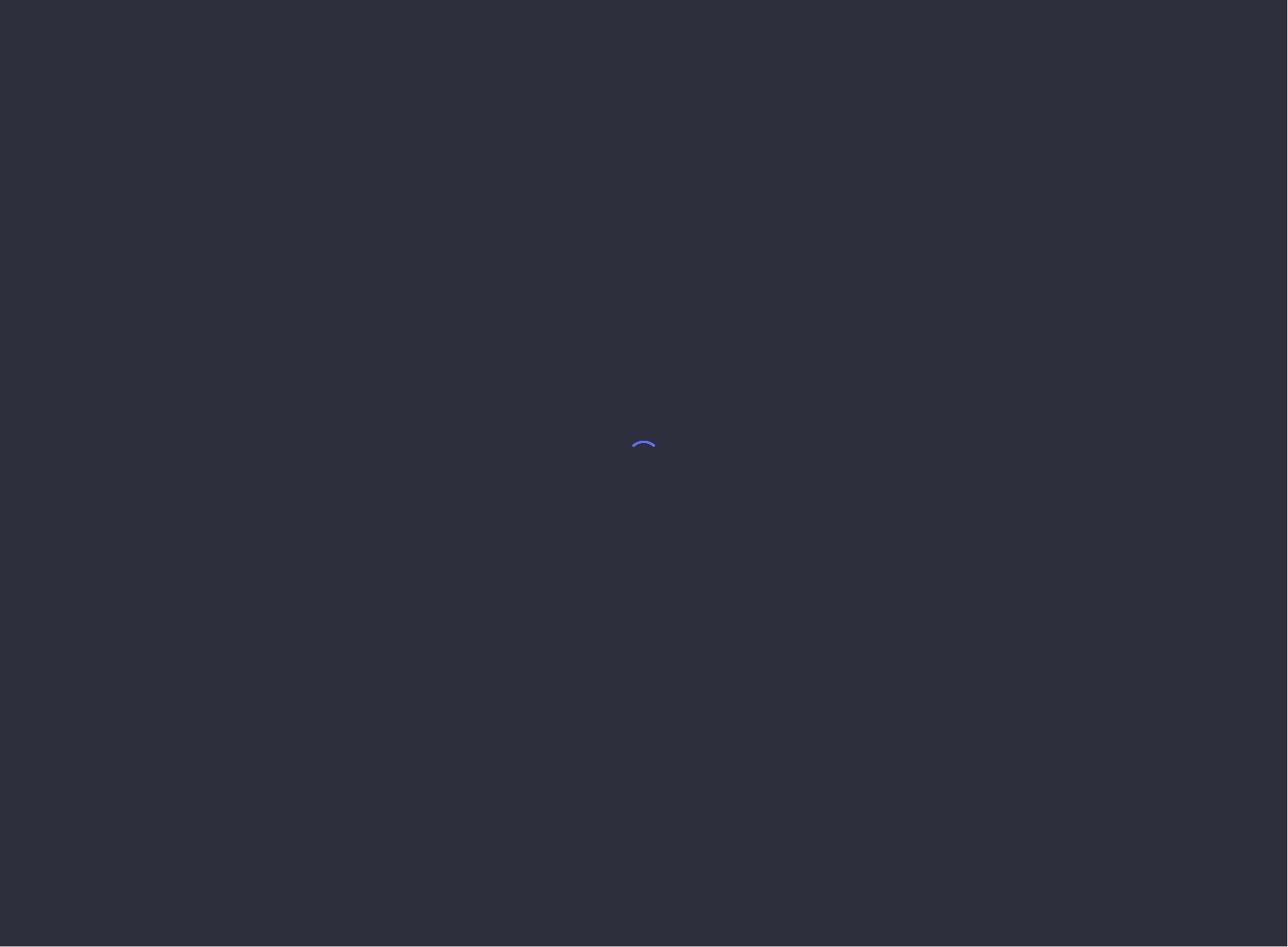
select select "6"
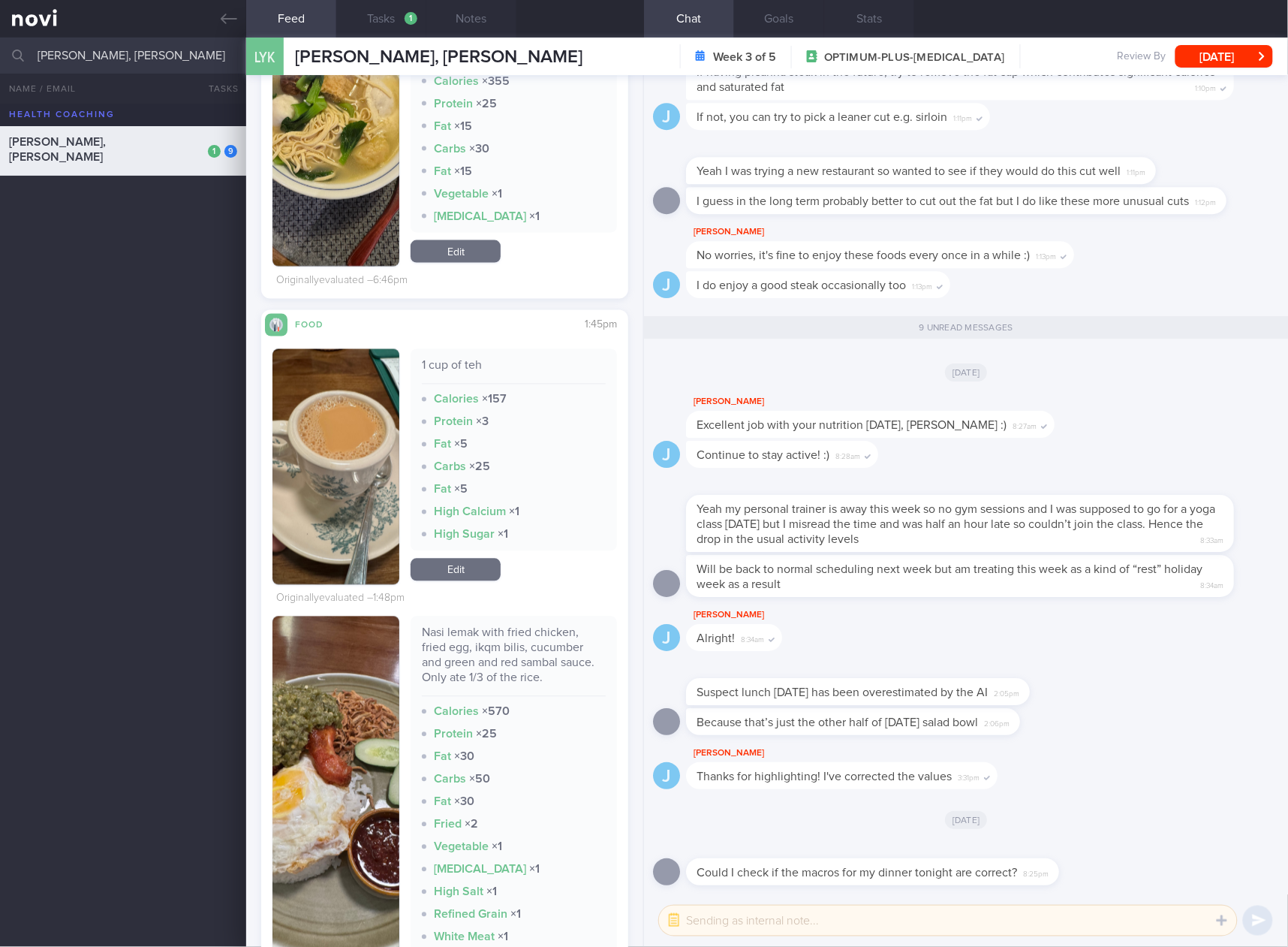
scroll to position [751, 0]
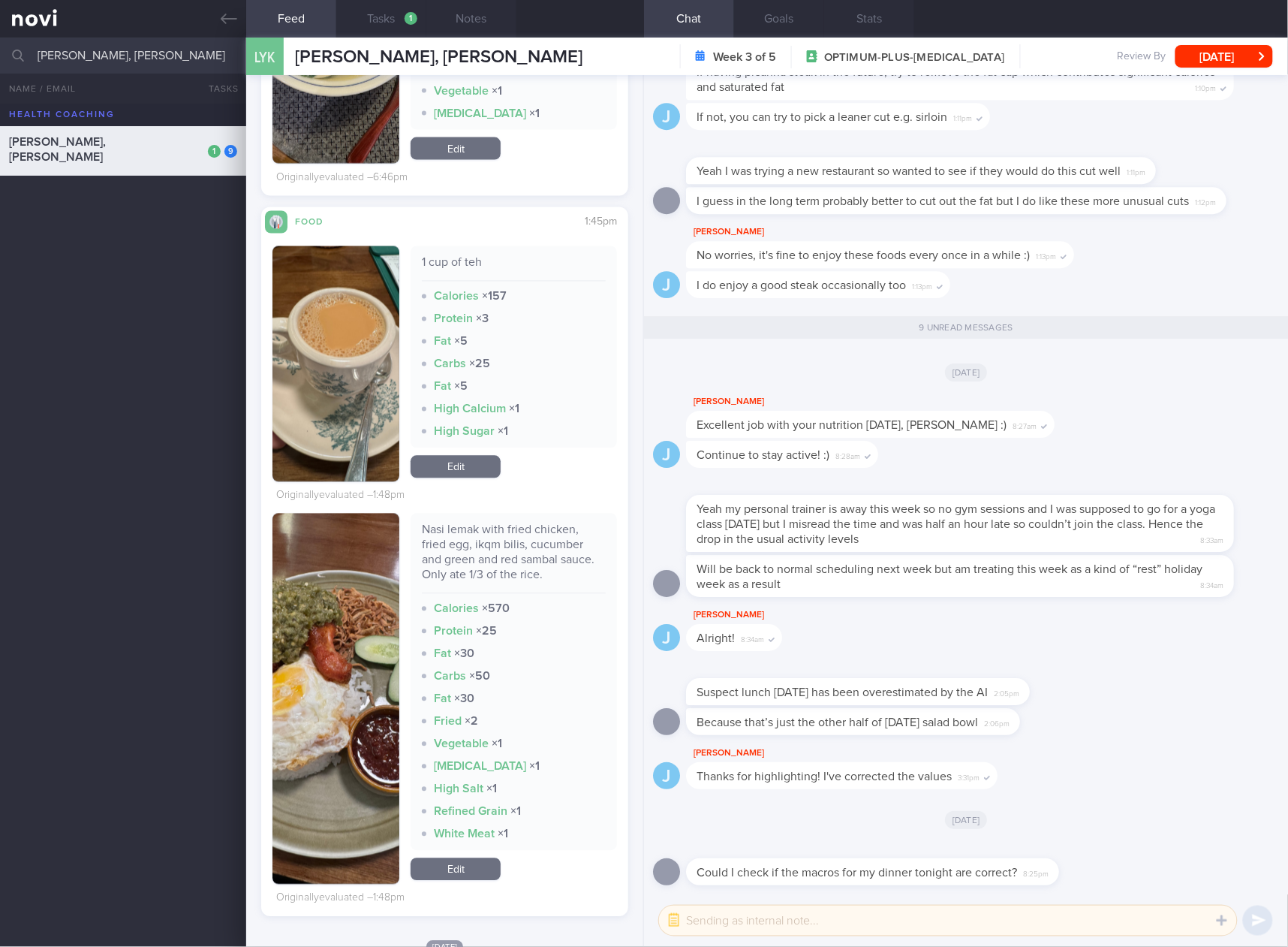
click at [456, 259] on div "1 cup of teh" at bounding box center [514, 268] width 184 height 27
copy div "1 cup of teh"
click at [467, 461] on link "Edit" at bounding box center [456, 467] width 90 height 22
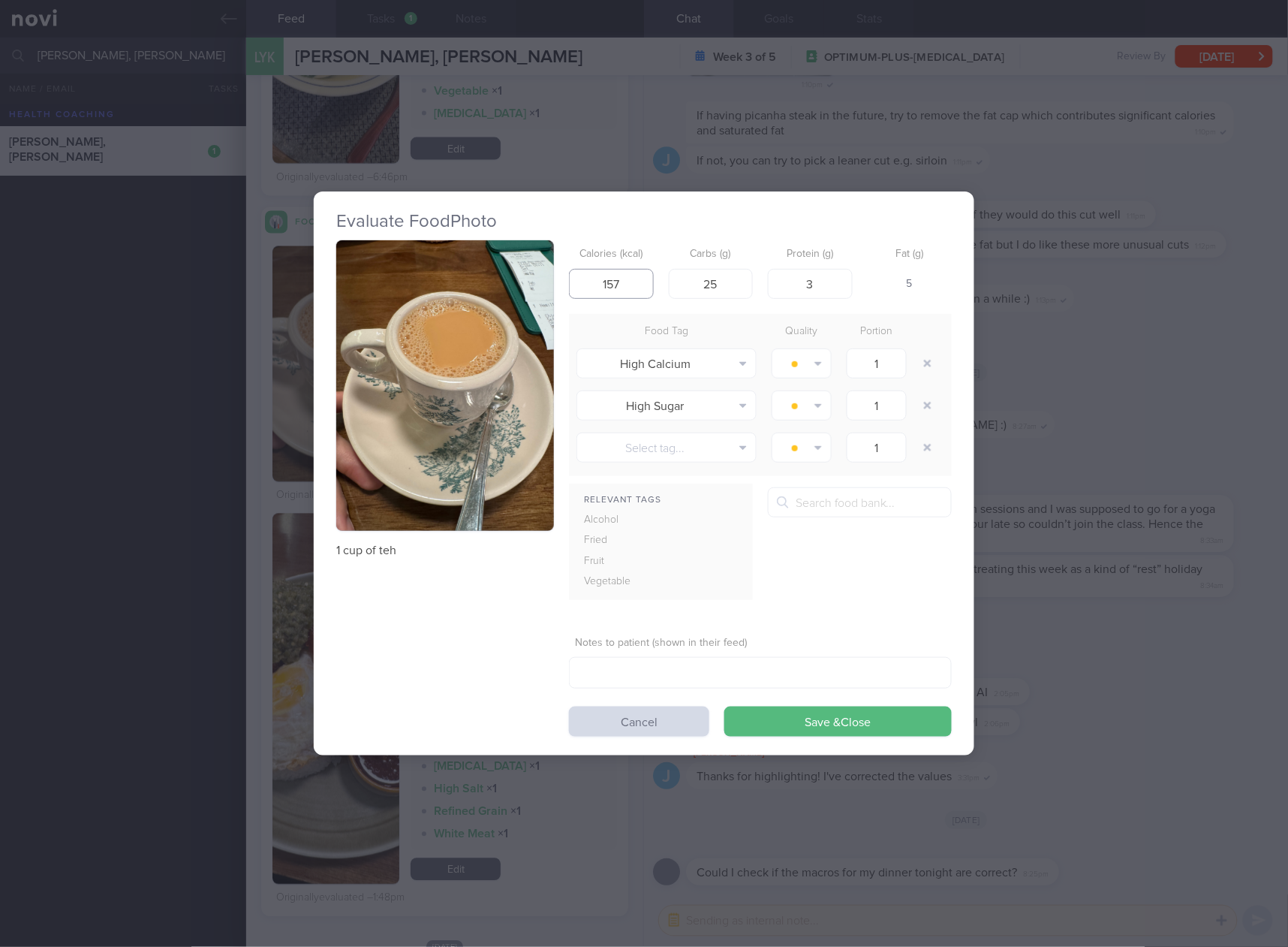
drag, startPoint x: 630, startPoint y: 281, endPoint x: 588, endPoint y: 285, distance: 42.2
click at [588, 285] on input "157" at bounding box center [612, 283] width 84 height 30
type input "142"
type input "21"
type input "5"
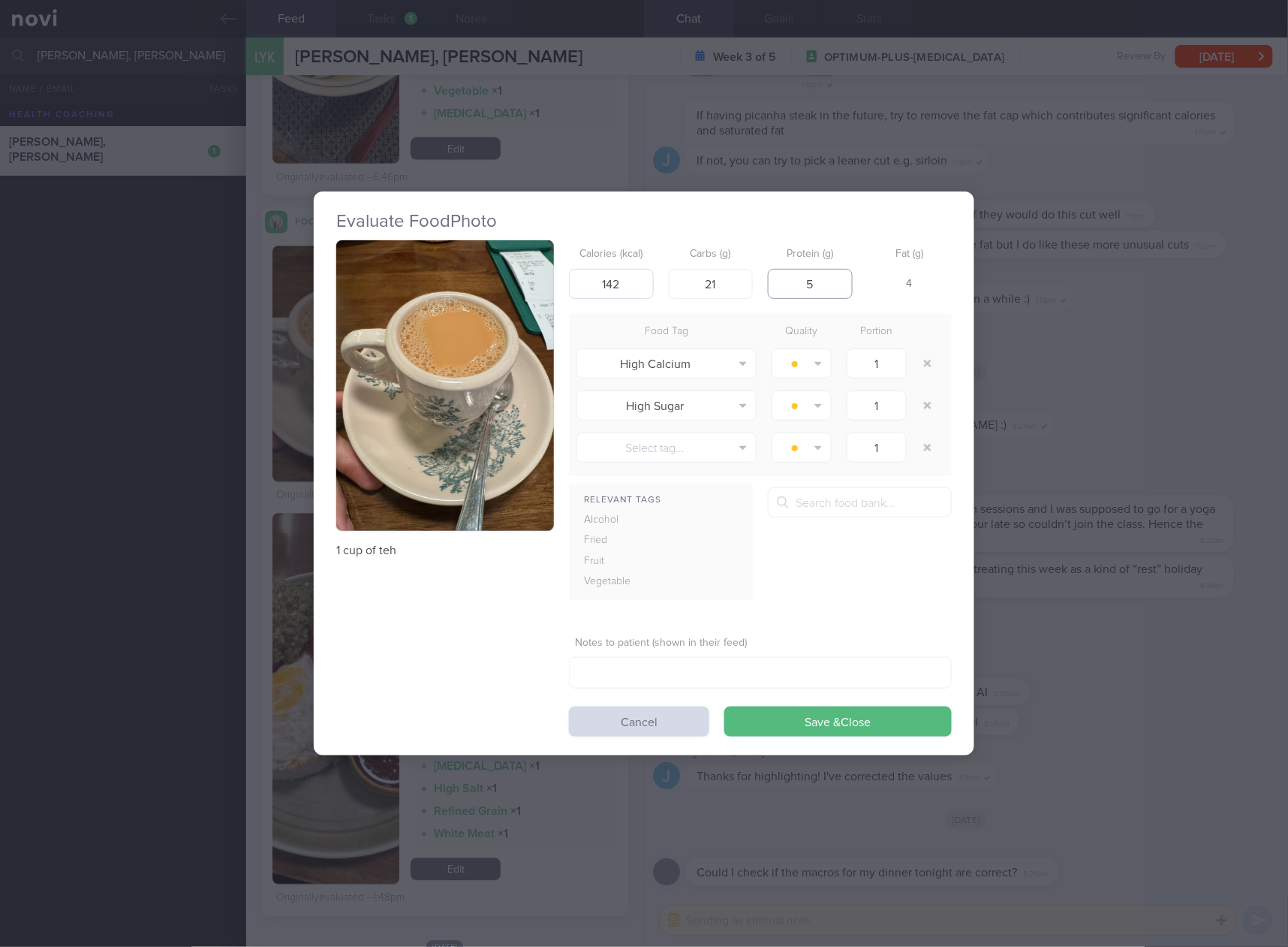
click at [725, 707] on button "Save & Close" at bounding box center [838, 721] width 227 height 30
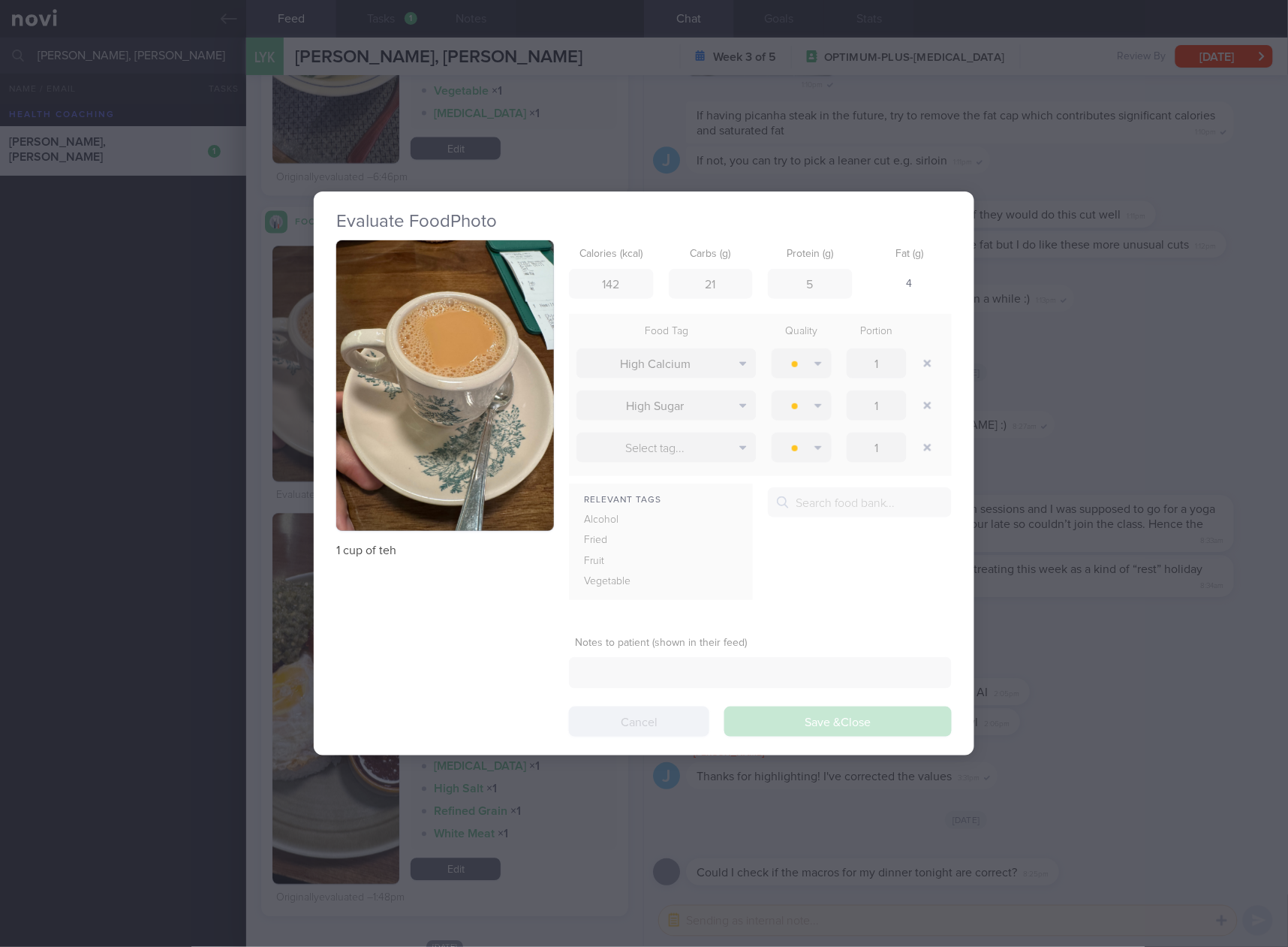
click at [1124, 392] on div "Evaluate Food Photo 1 cup of teh Calories (kcal) 142 Carbs (g) 21 Protein (g) 5…" at bounding box center [644, 473] width 1288 height 947
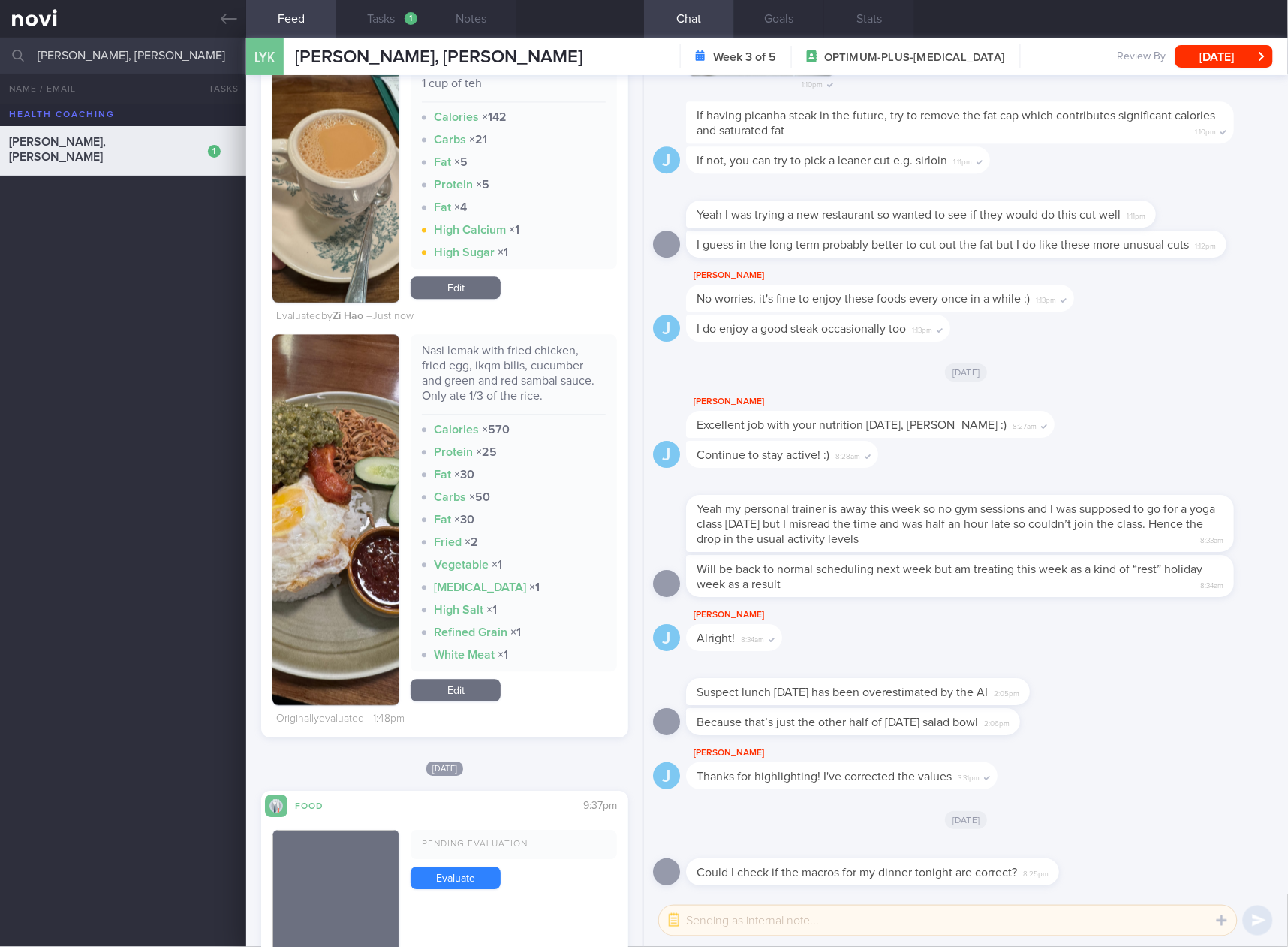
scroll to position [1001, 0]
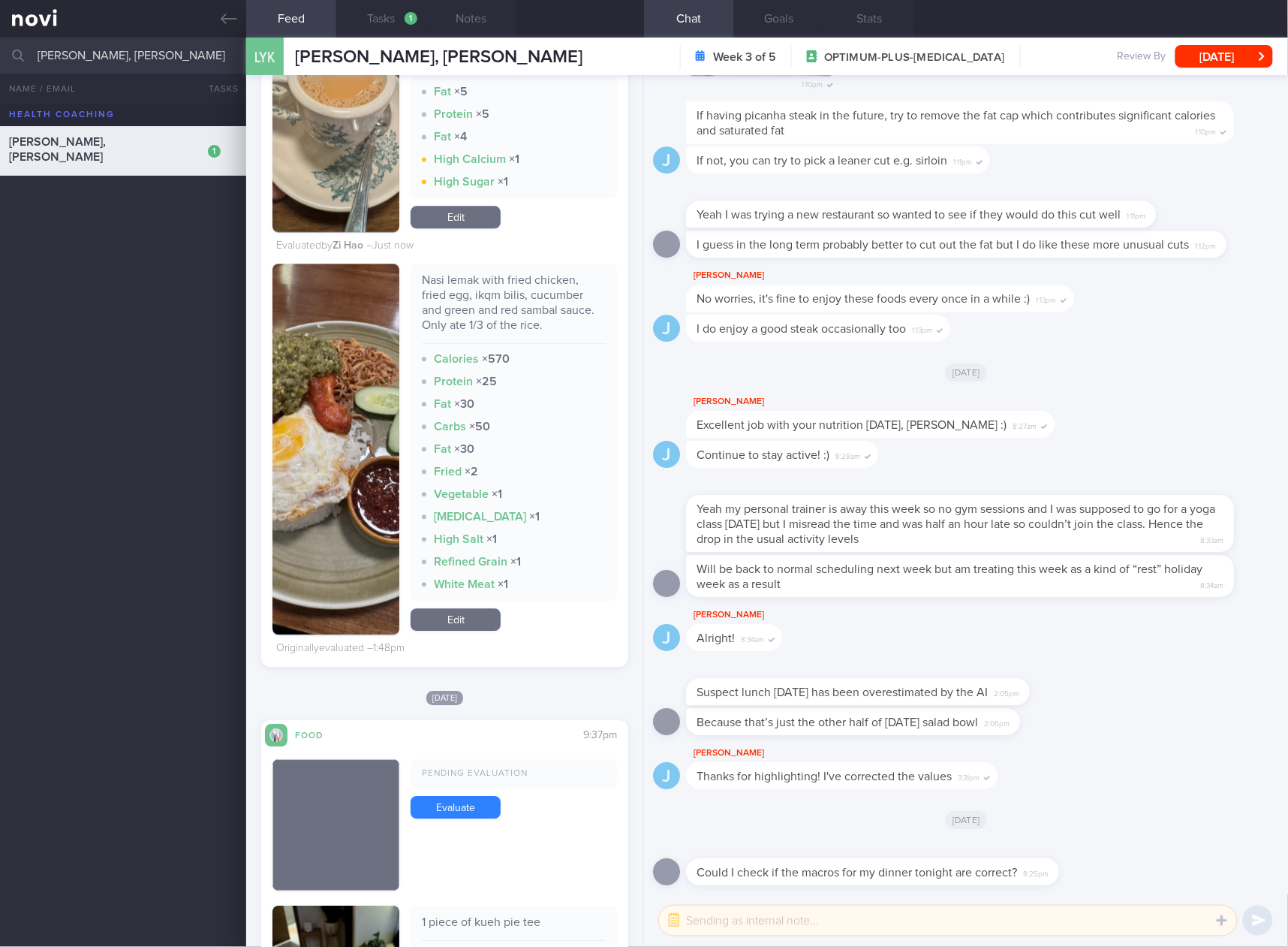
click at [514, 279] on div "Nasi lemak with fried chicken, fried egg, ikqm bilis, cucumber and green and re…" at bounding box center [514, 308] width 184 height 72
copy div "Nasi lemak with fried chicken, fried egg, ikqm bilis, cucumber and green and re…"
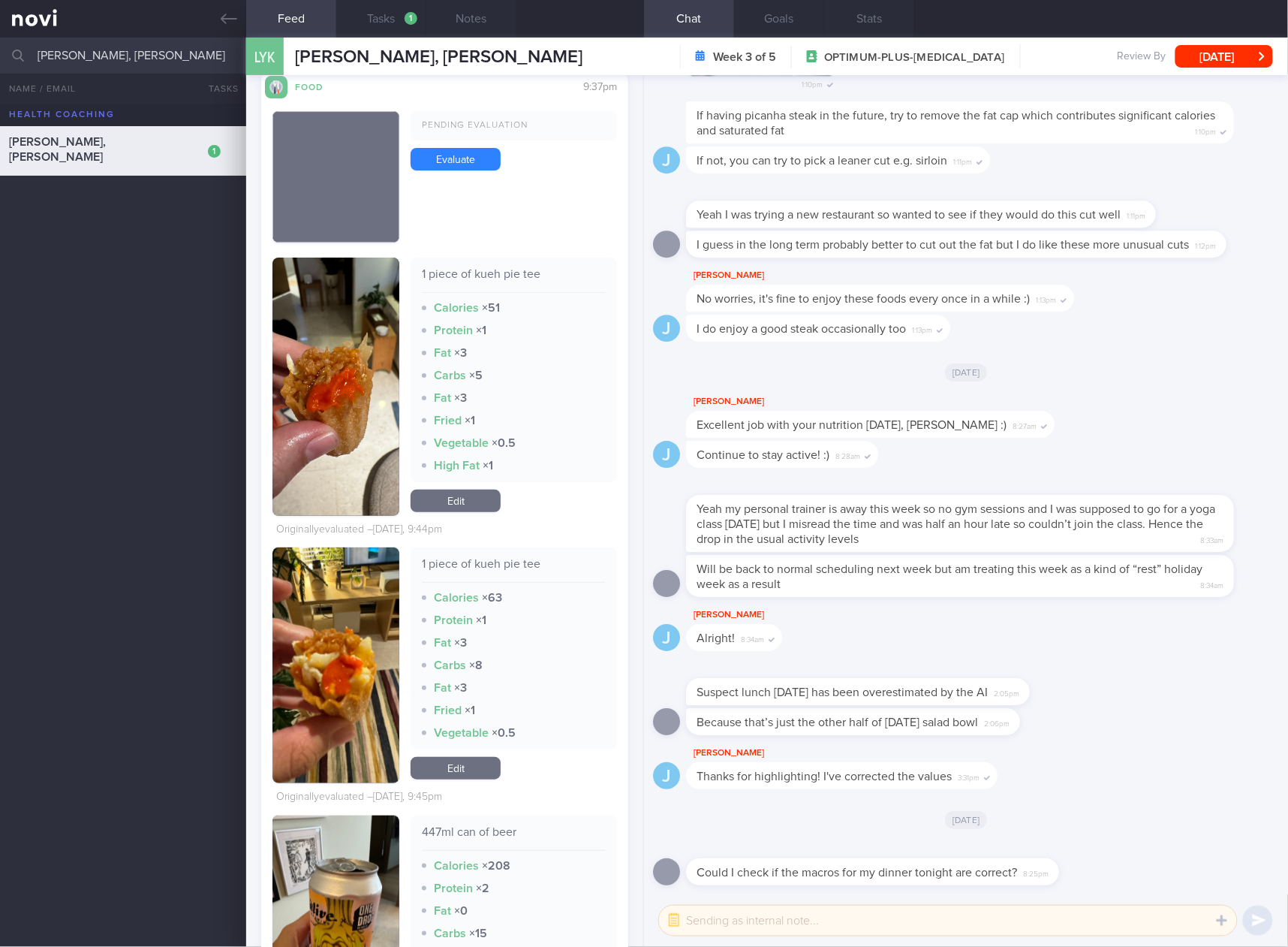
scroll to position [1752, 0]
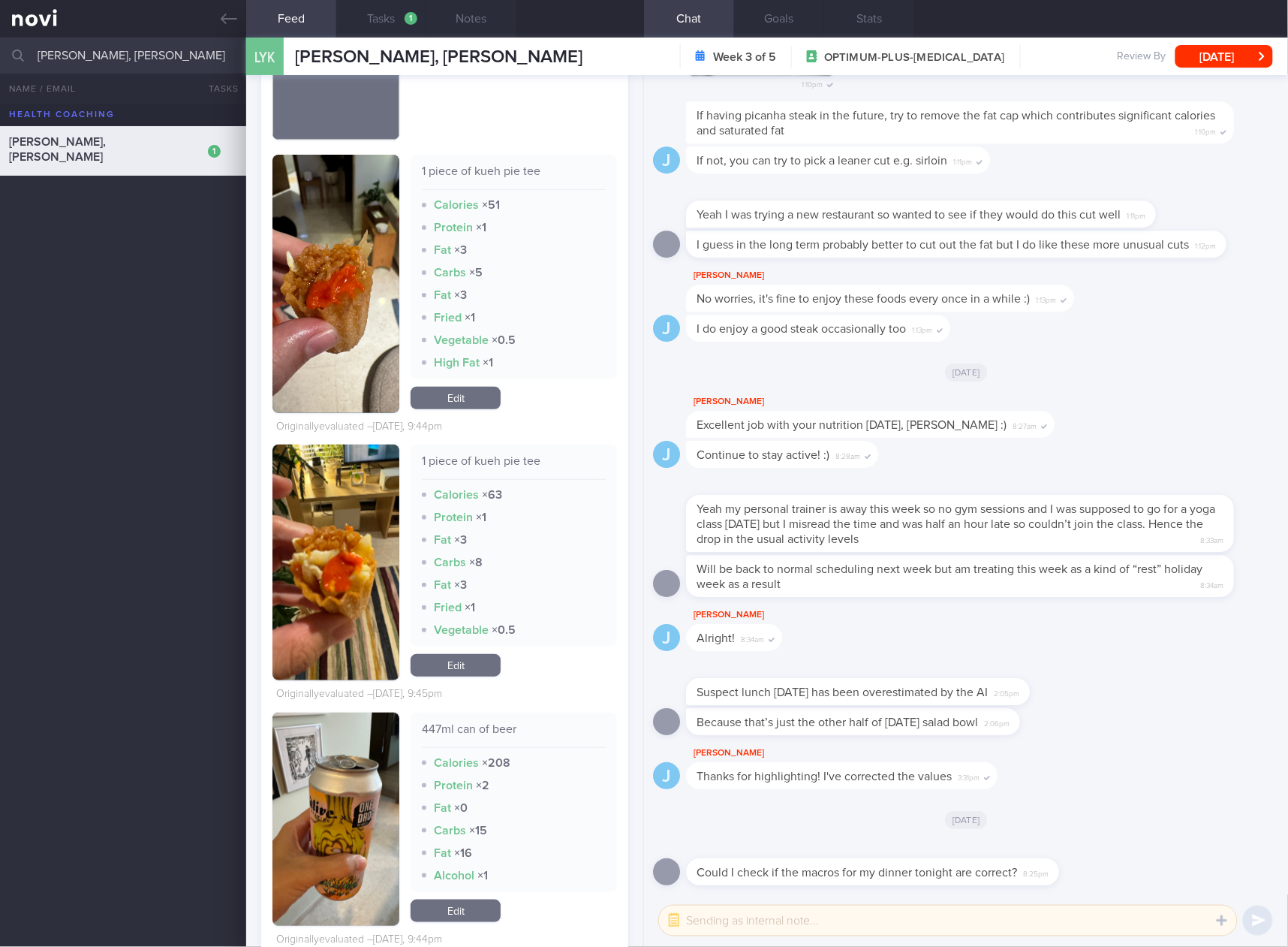
click at [476, 666] on link "Edit" at bounding box center [456, 665] width 90 height 22
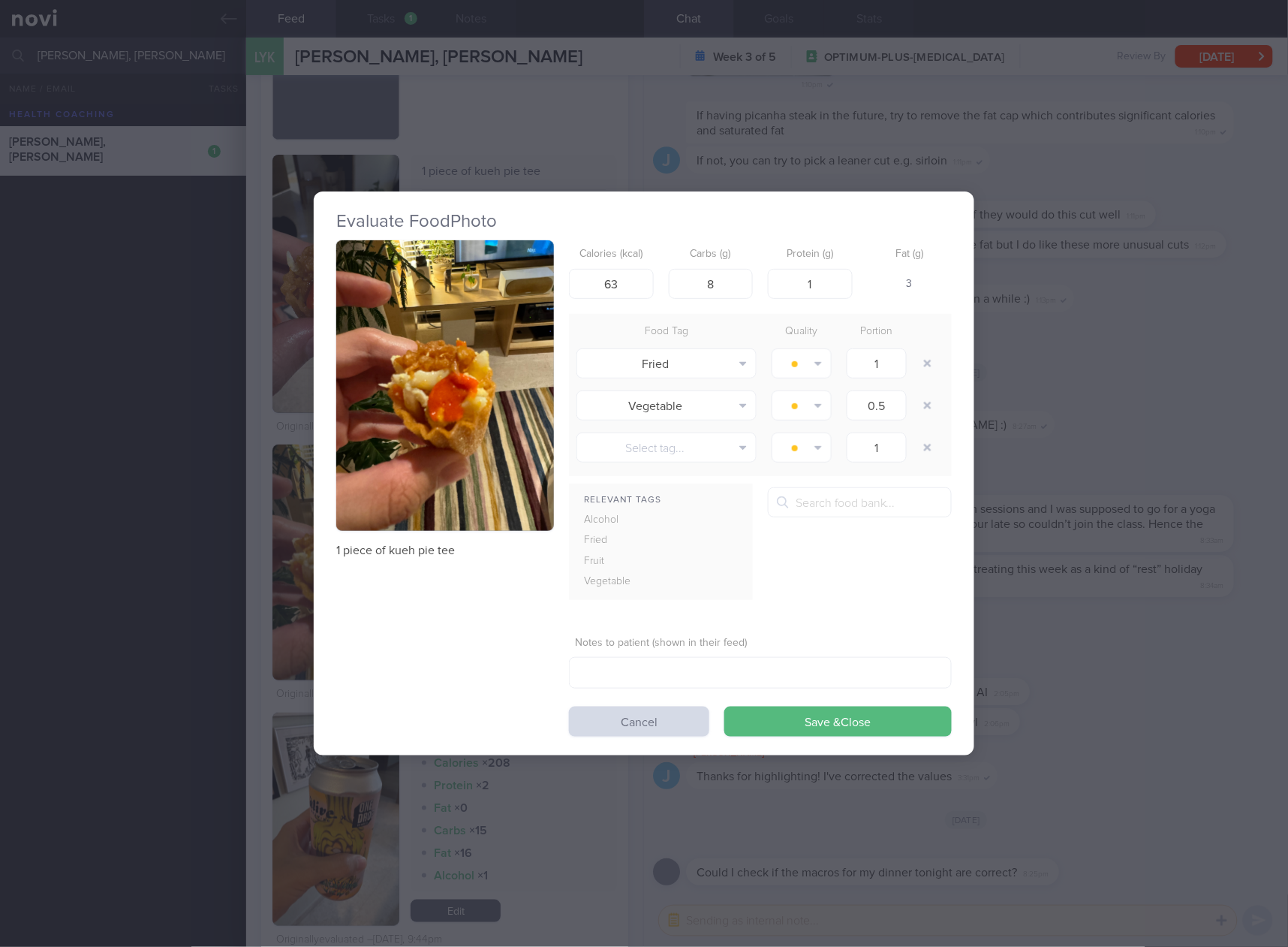
click at [1072, 418] on div "Evaluate Food Photo 1 piece of kueh pie tee Calories (kcal) 63 Carbs (g) 8 Prot…" at bounding box center [644, 473] width 1288 height 947
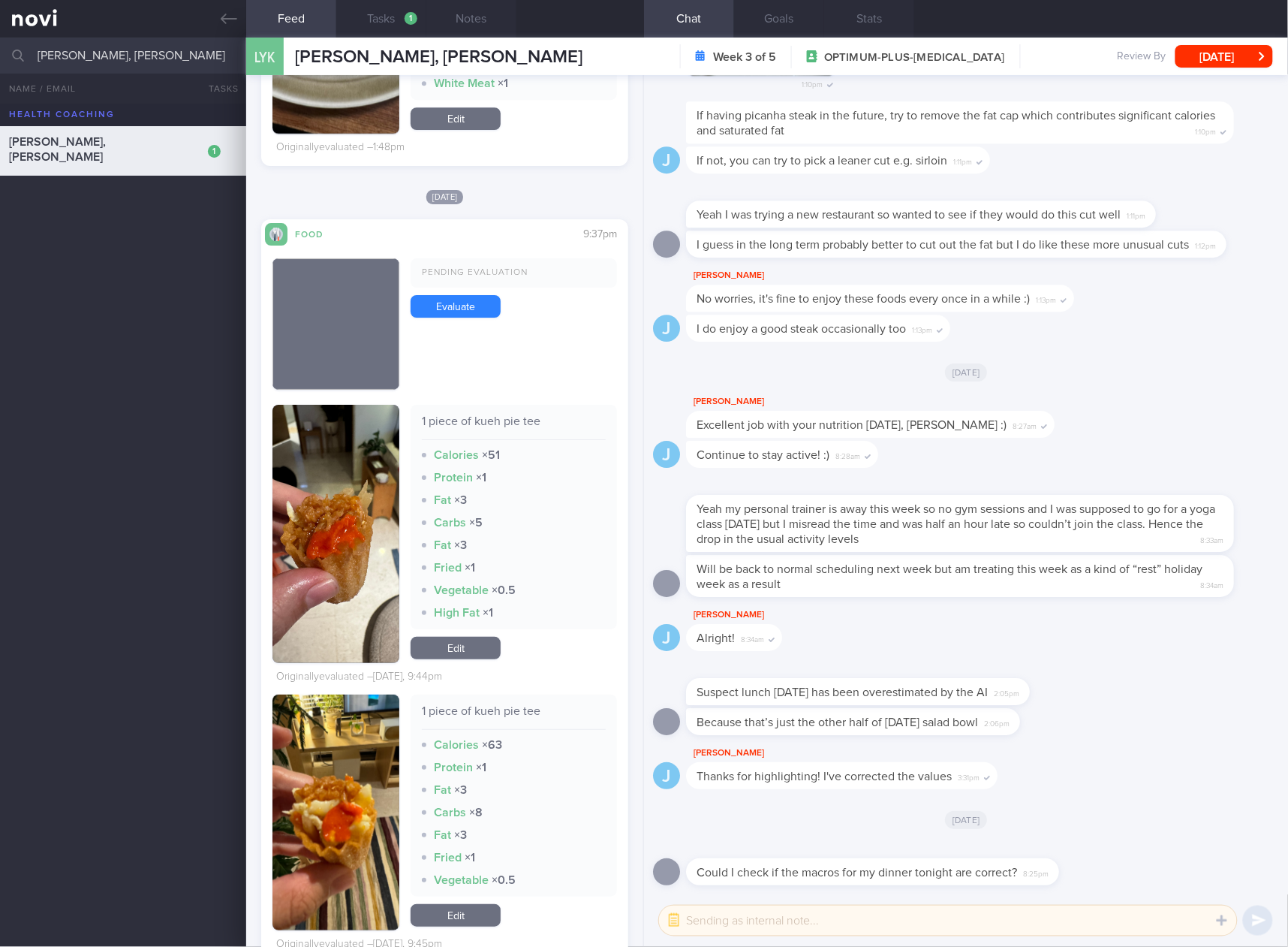
scroll to position [1001, 0]
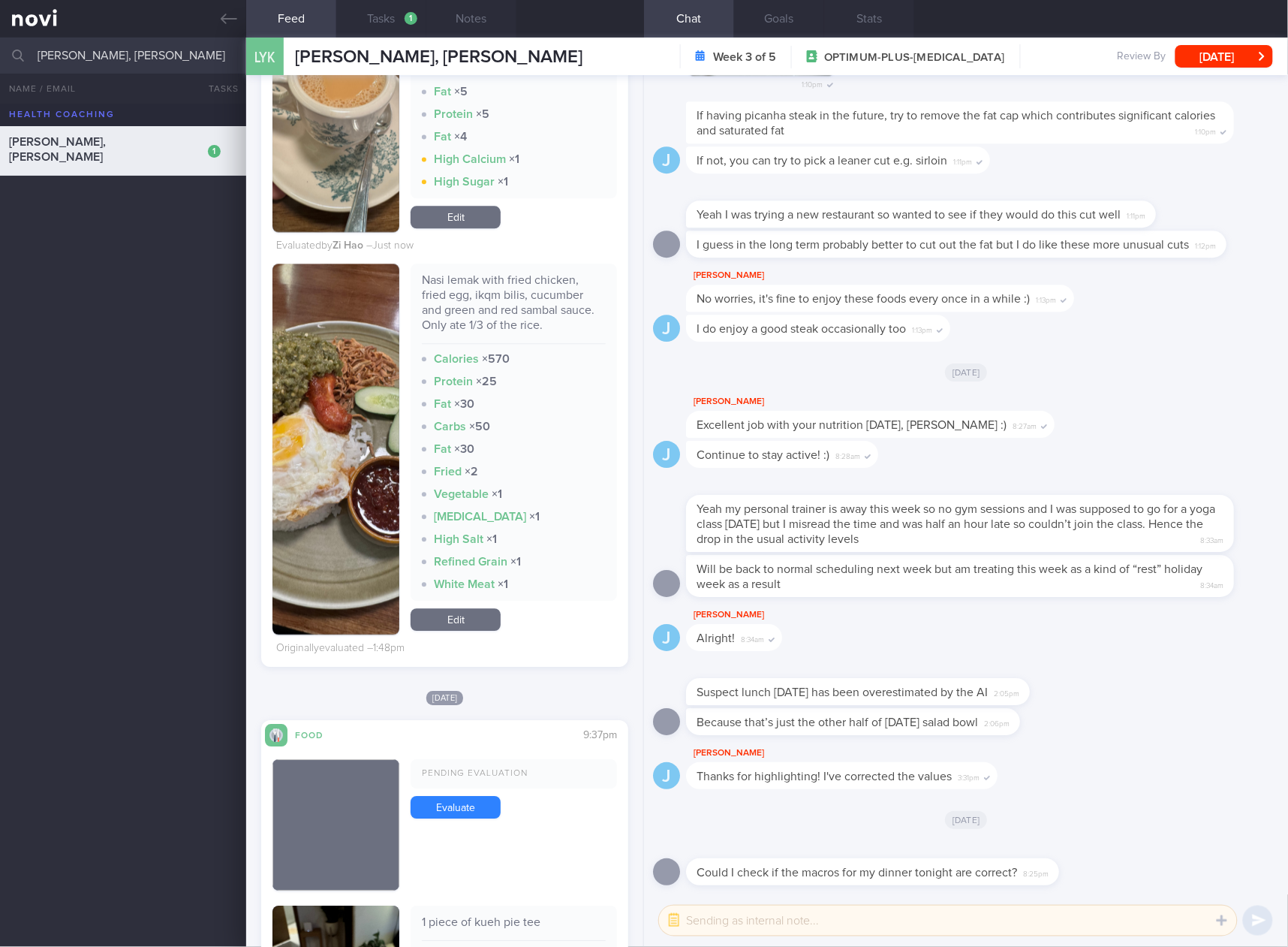
click at [347, 455] on img "button" at bounding box center [336, 449] width 128 height 371
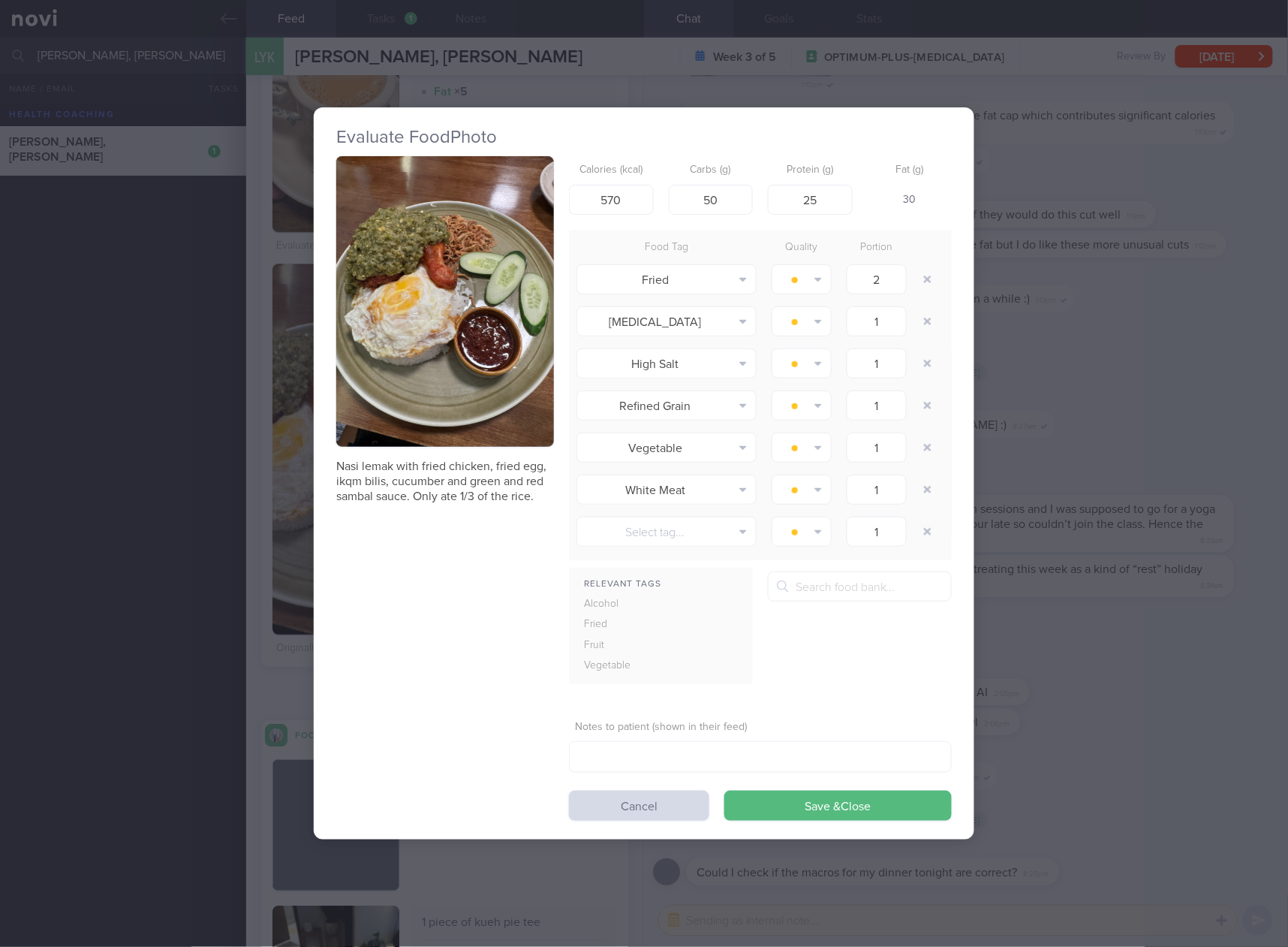
click at [483, 333] on button "button" at bounding box center [445, 301] width 218 height 290
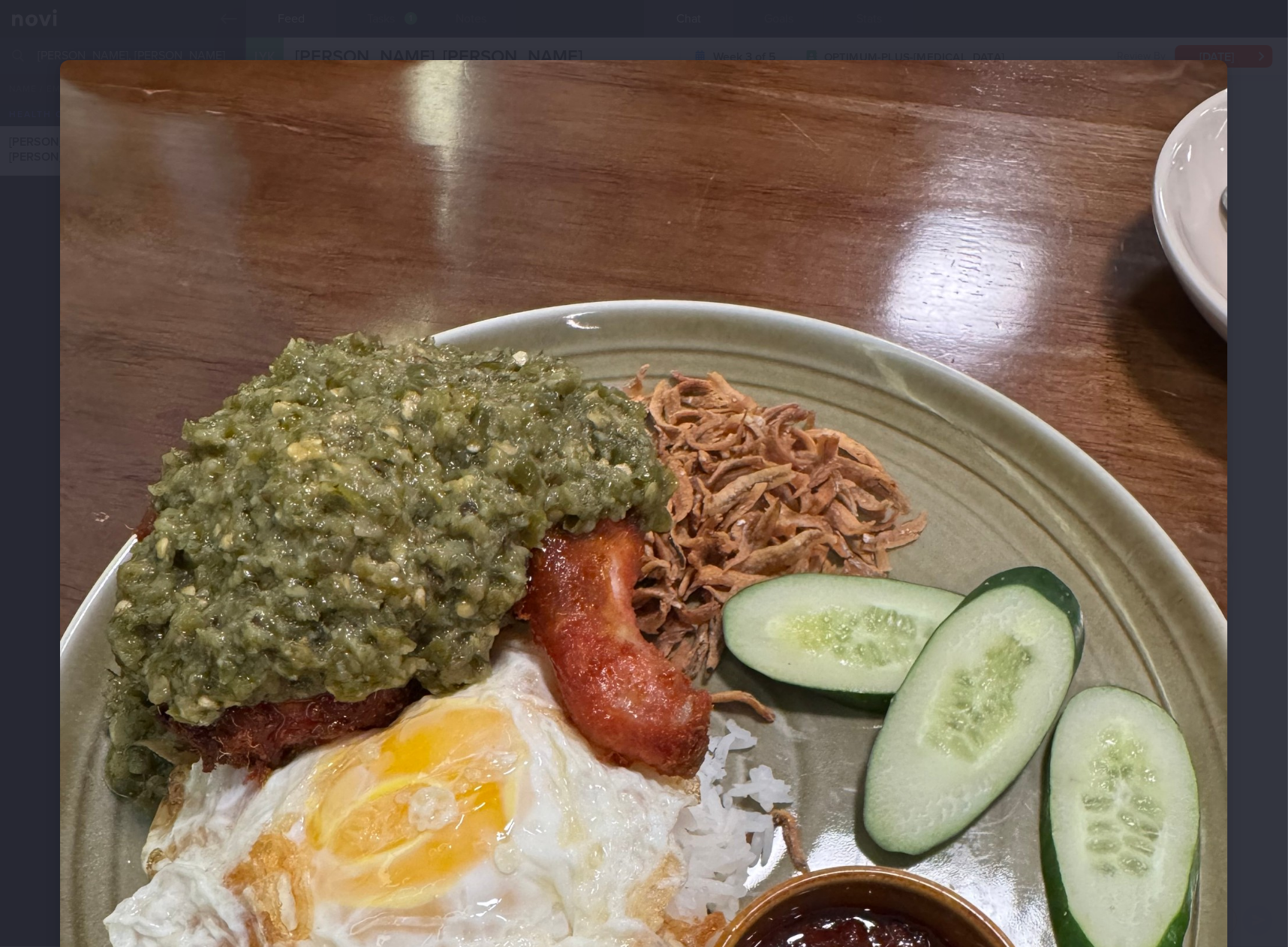
scroll to position [250, 0]
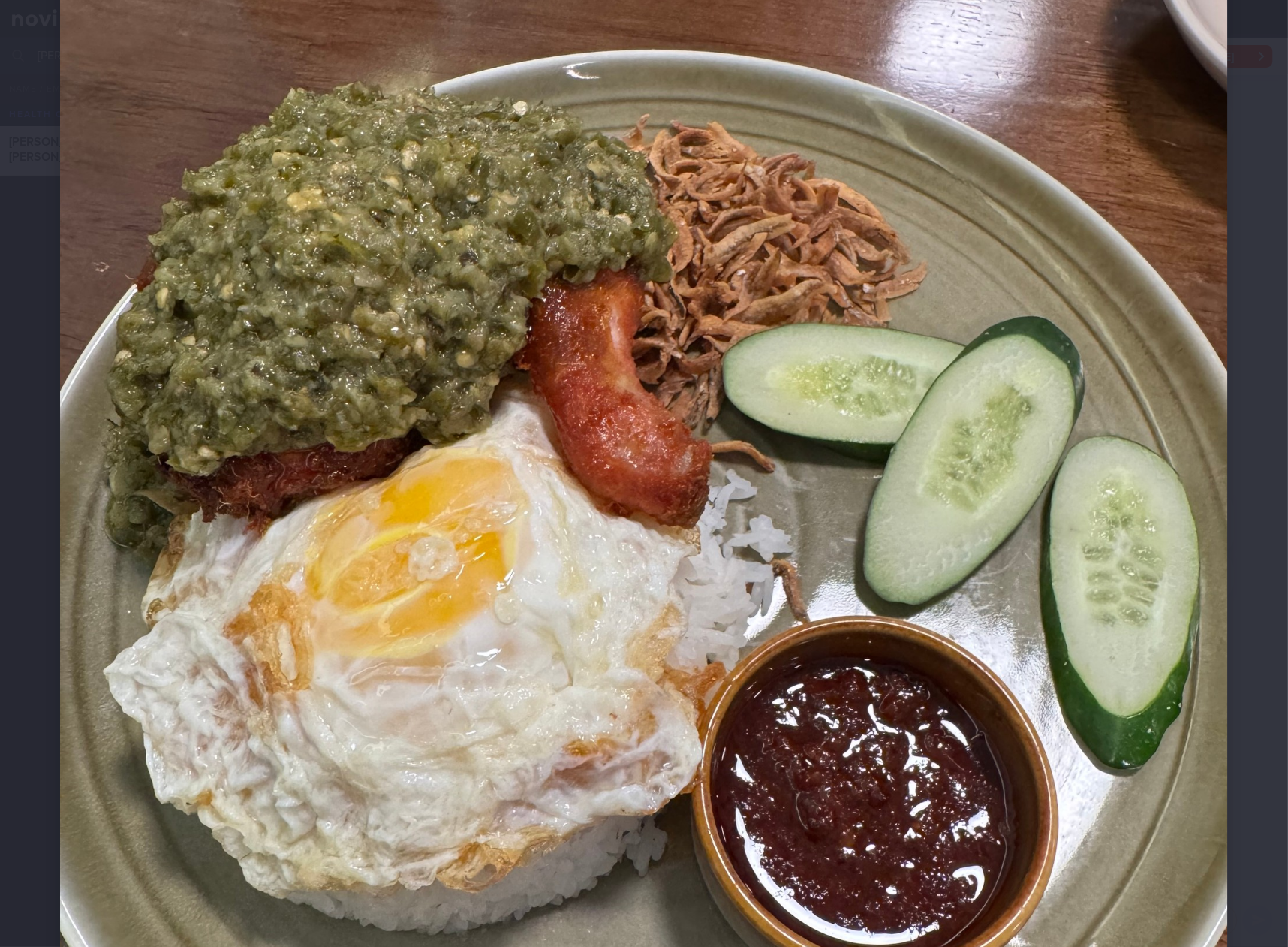
click at [688, 456] on img at bounding box center [644, 589] width 1168 height 1558
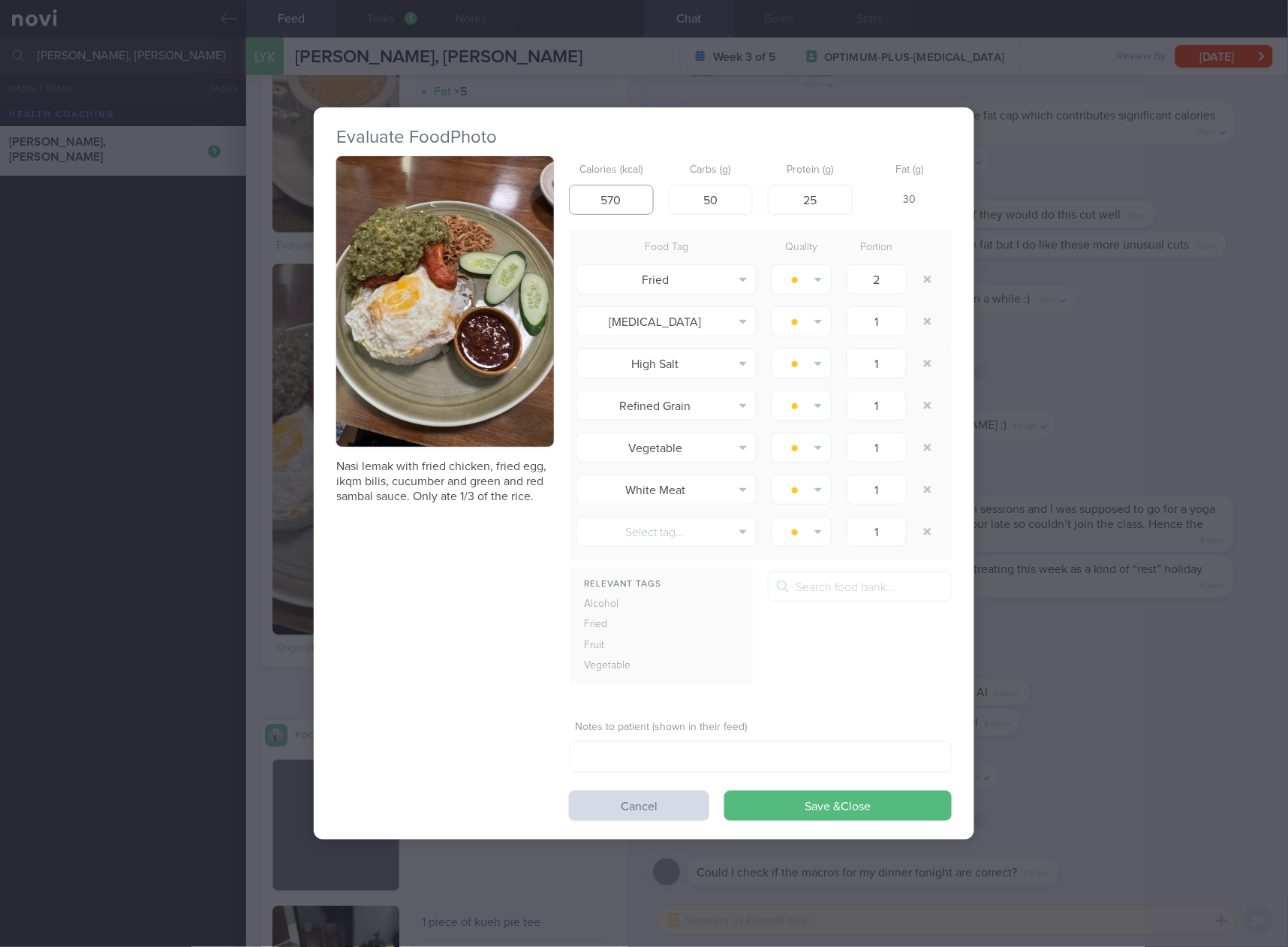
drag, startPoint x: 638, startPoint y: 205, endPoint x: 579, endPoint y: 208, distance: 59.1
click at [579, 208] on input "570" at bounding box center [612, 199] width 84 height 30
type input "773"
type input "39"
type input "47"
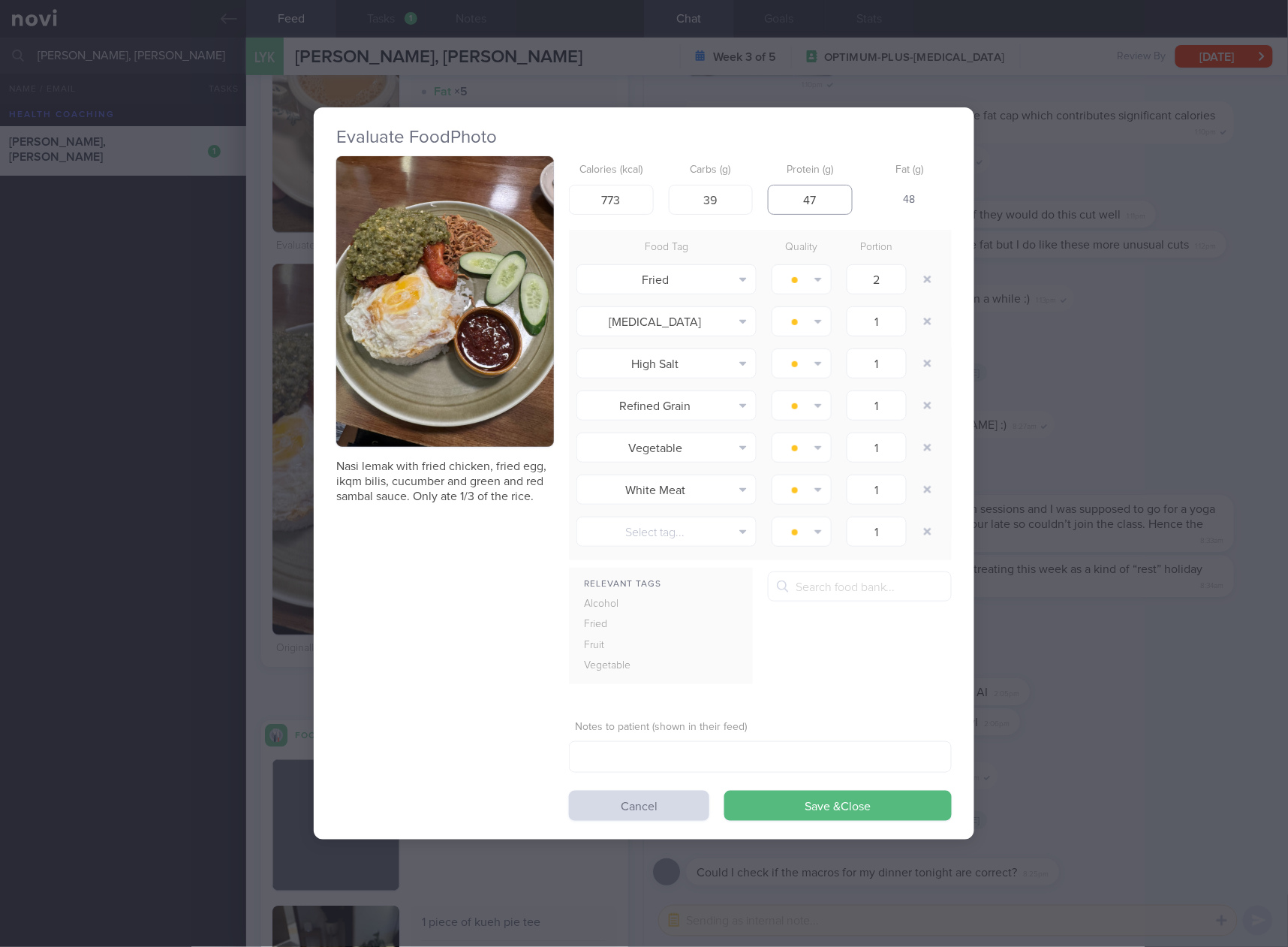
click at [725, 791] on button "Save & Close" at bounding box center [838, 806] width 227 height 30
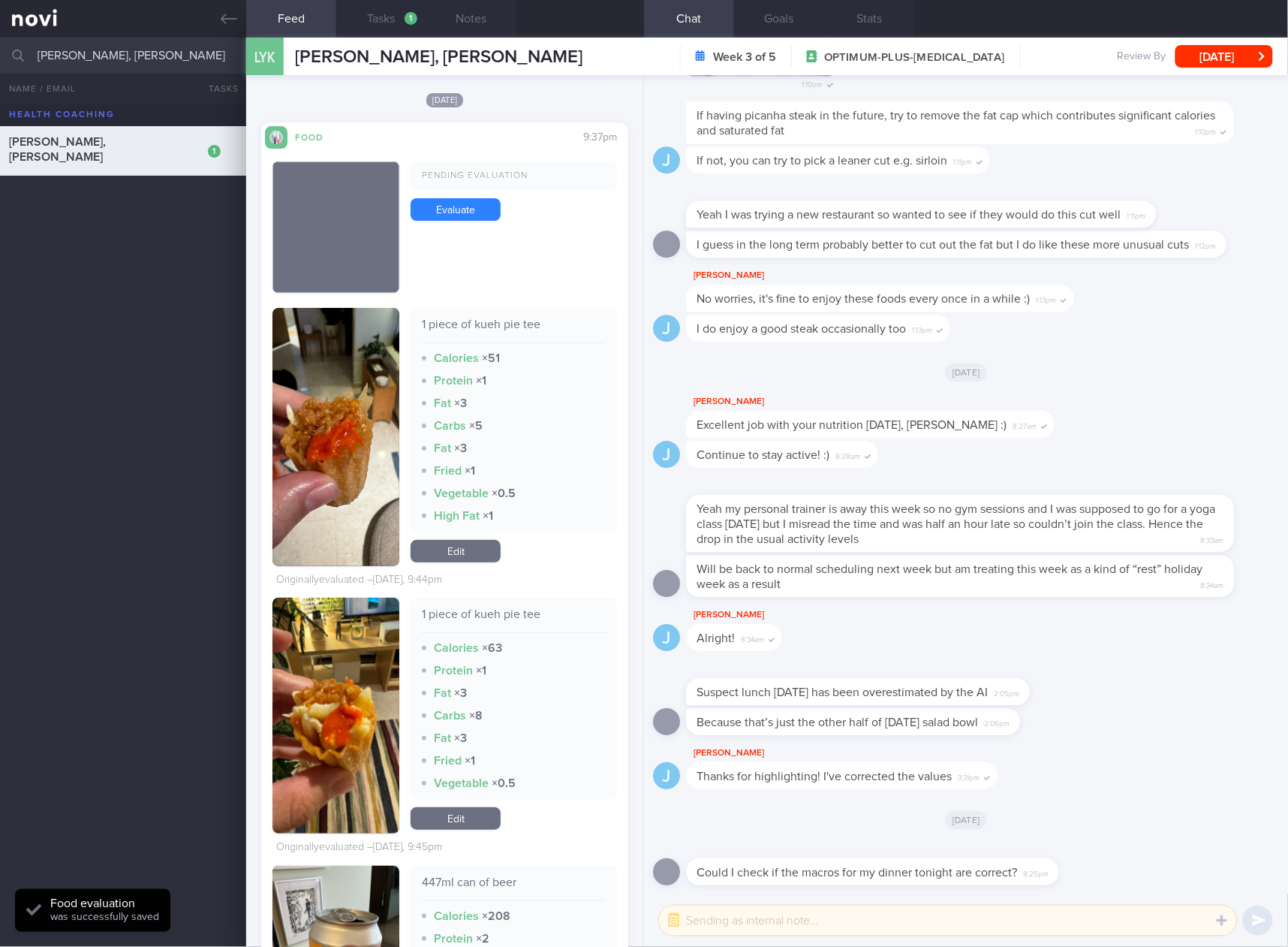
scroll to position [1752, 0]
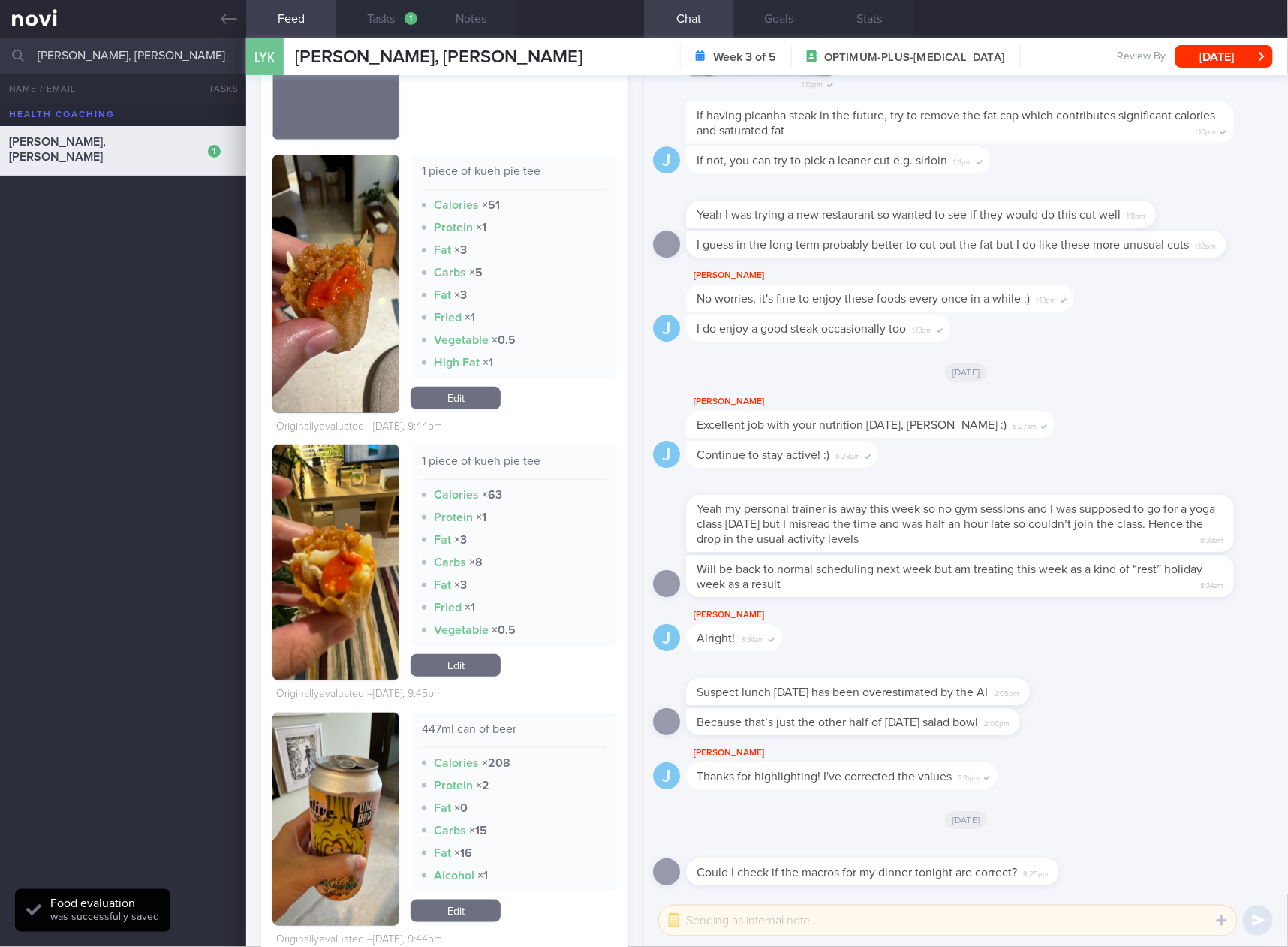
click at [495, 168] on div "1 piece of kueh pie tee" at bounding box center [514, 177] width 184 height 27
copy div "1 piece of kueh pie tee"
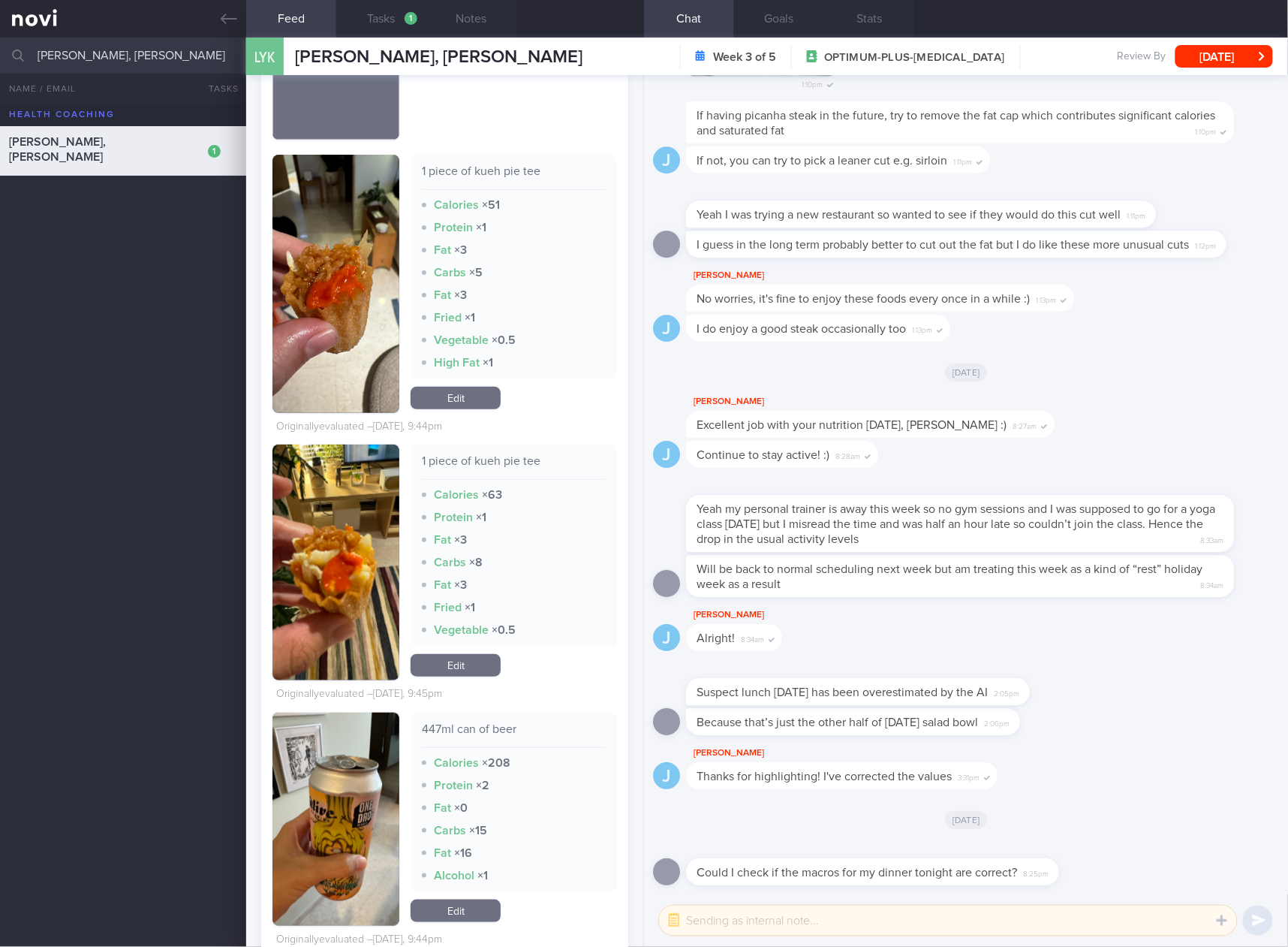
click at [457, 660] on link "Edit" at bounding box center [456, 665] width 90 height 22
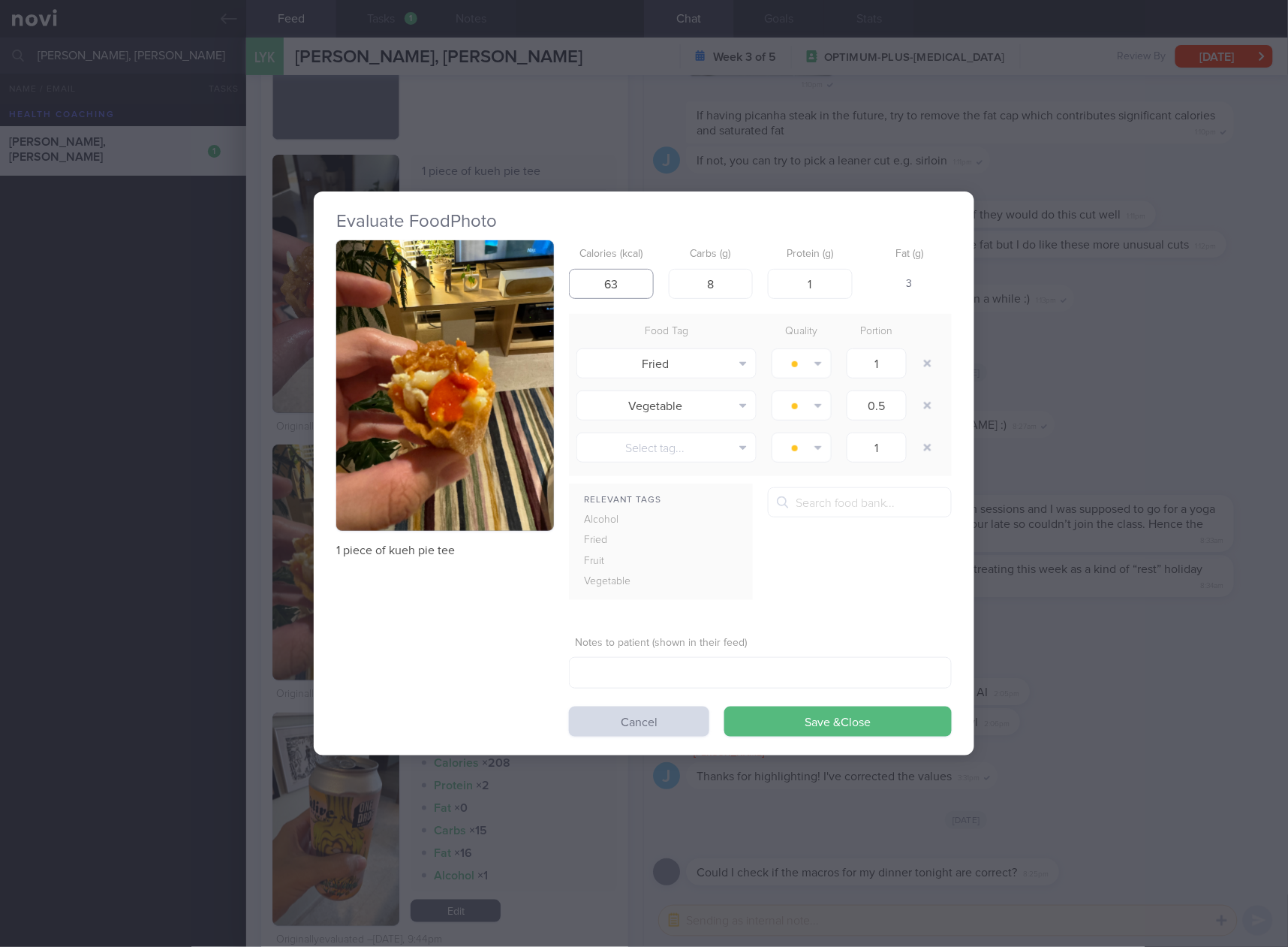
drag, startPoint x: 625, startPoint y: 281, endPoint x: 579, endPoint y: 286, distance: 46.3
click at [579, 286] on input "63" at bounding box center [612, 283] width 84 height 30
type input "51"
type input "5"
click at [725, 707] on button "Save & Close" at bounding box center [838, 721] width 227 height 30
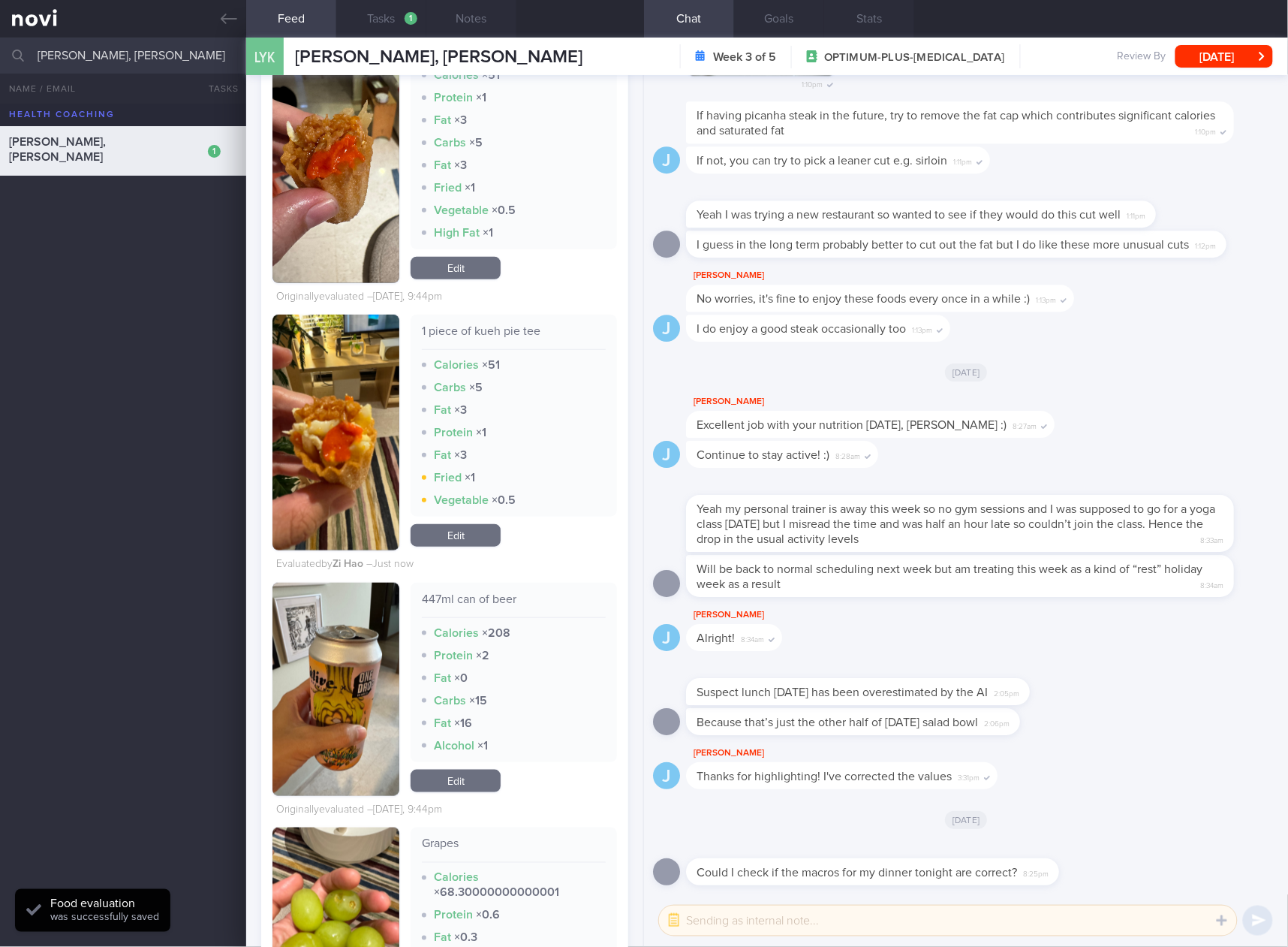
scroll to position [2002, 0]
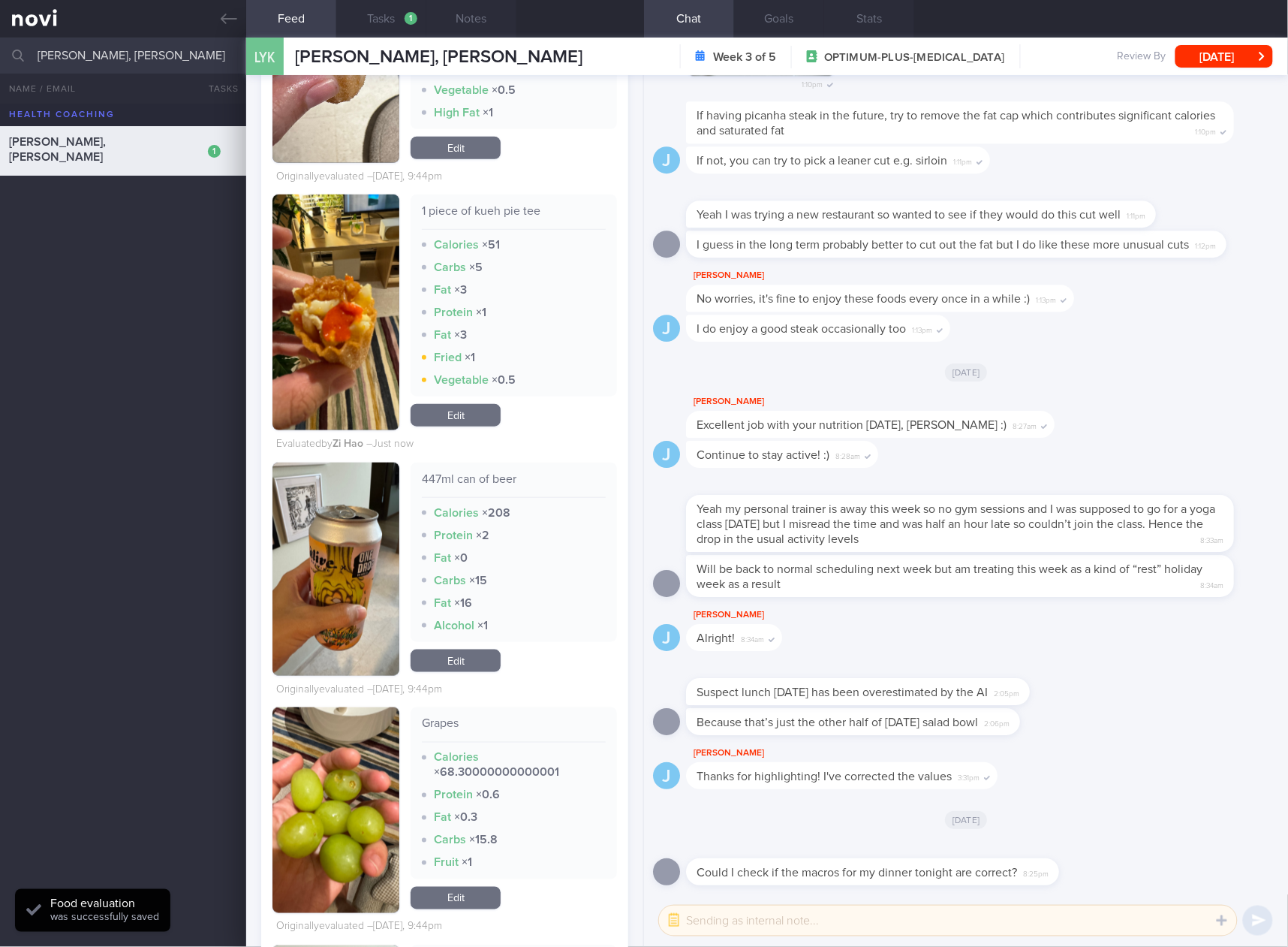
click at [477, 471] on div "447ml can of beer" at bounding box center [514, 484] width 184 height 27
click at [476, 480] on div "447ml can of beer" at bounding box center [514, 484] width 184 height 27
click at [479, 476] on div "447ml can of beer" at bounding box center [514, 484] width 184 height 27
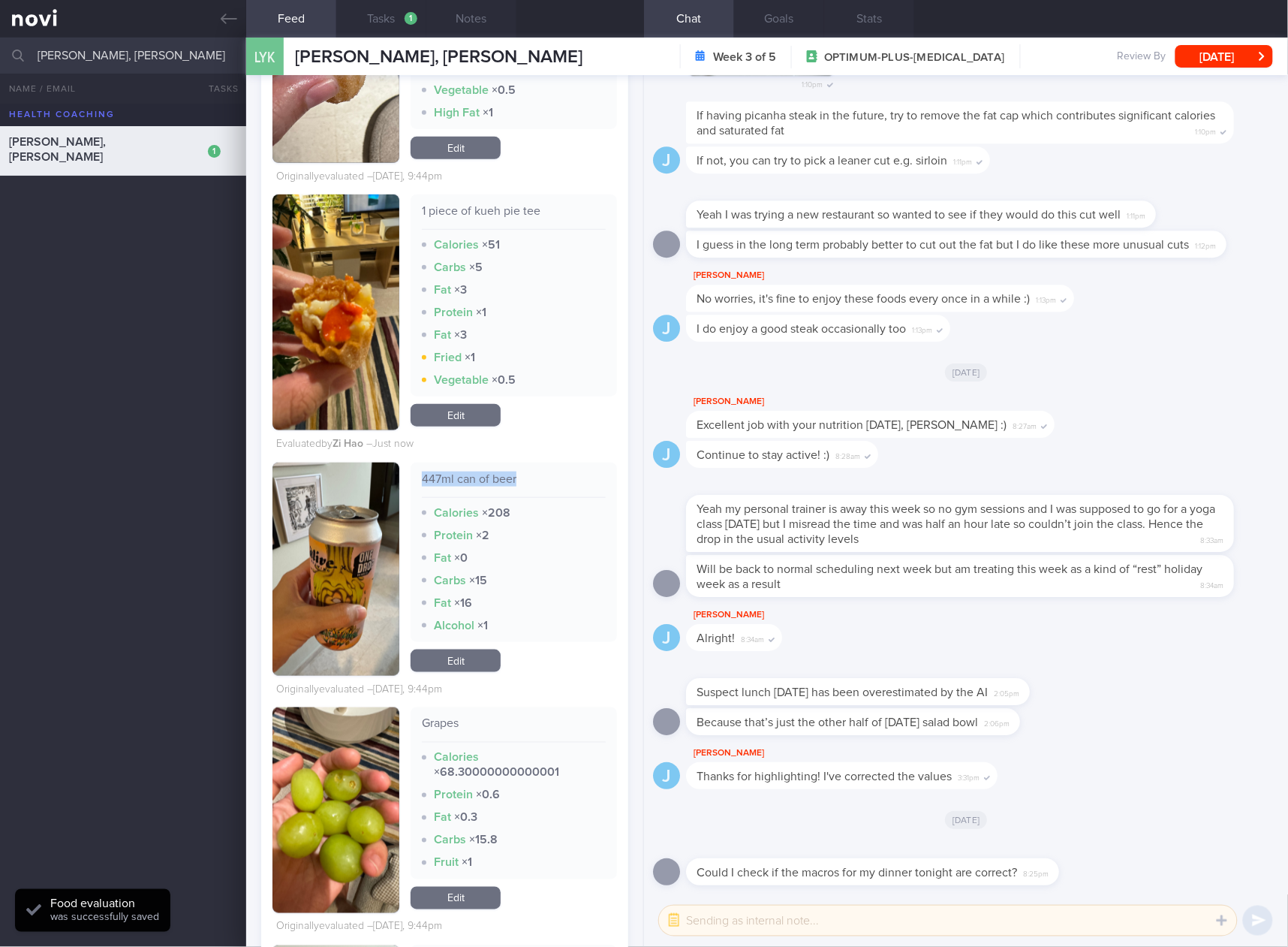
copy div "447ml can of beer"
click at [454, 887] on link "Edit" at bounding box center [456, 898] width 90 height 22
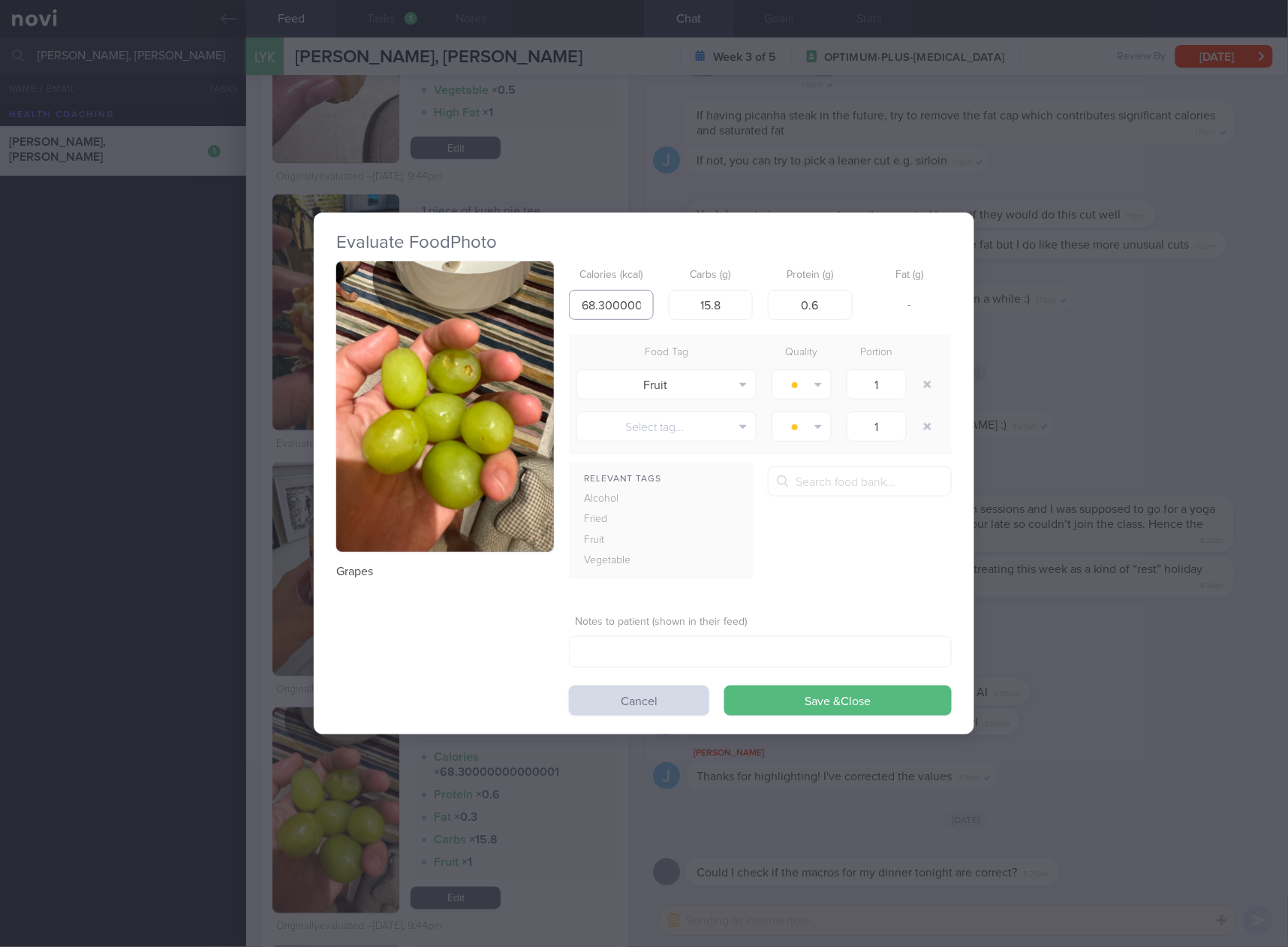
click at [629, 302] on input "68.30000000000001" at bounding box center [612, 304] width 84 height 30
type input "68.3"
click at [725, 686] on button "Save & Close" at bounding box center [838, 701] width 227 height 30
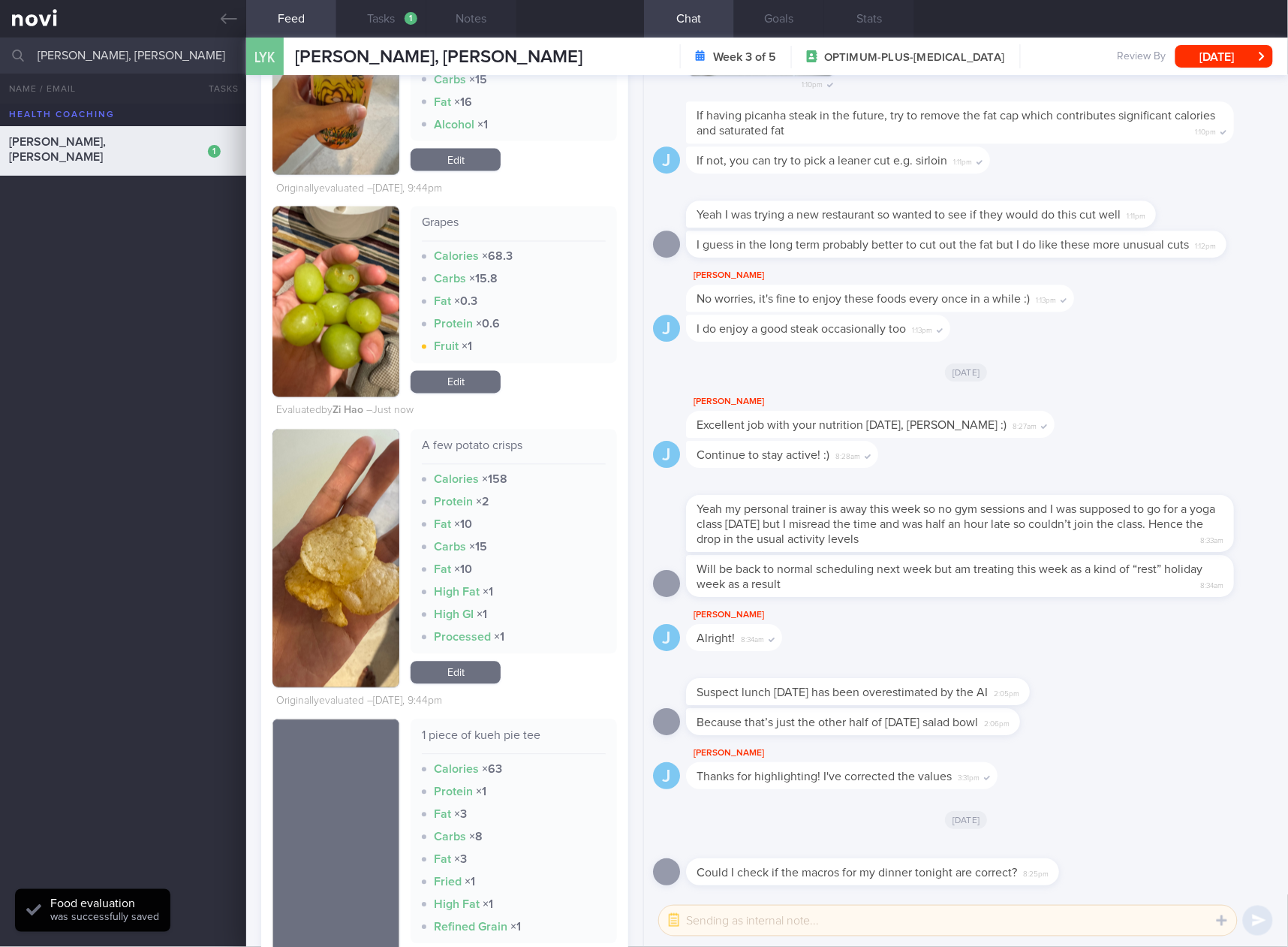
scroll to position [2753, 0]
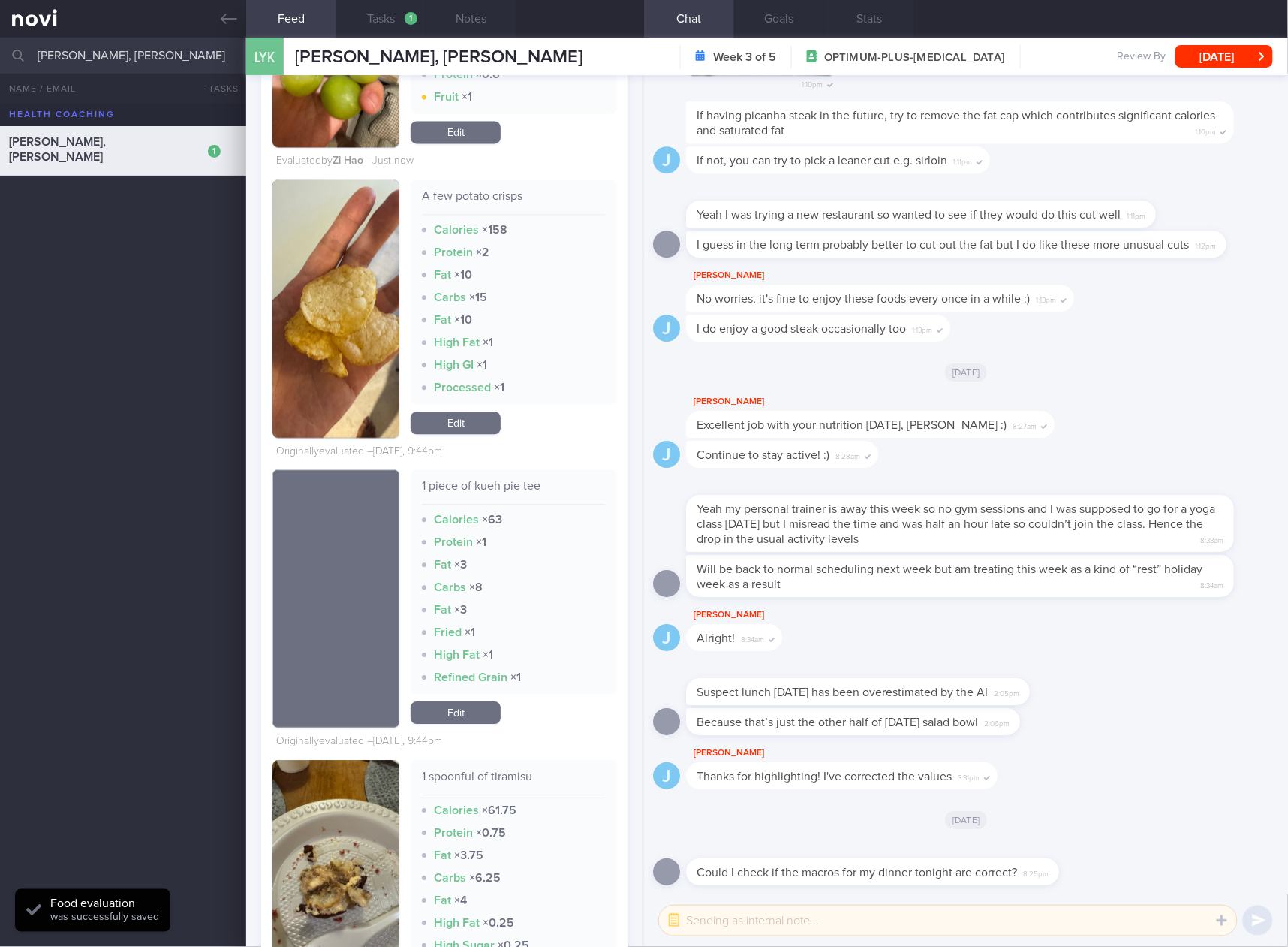
click at [503, 191] on div "A few potato crisps" at bounding box center [514, 202] width 184 height 27
copy div "A few potato crisps"
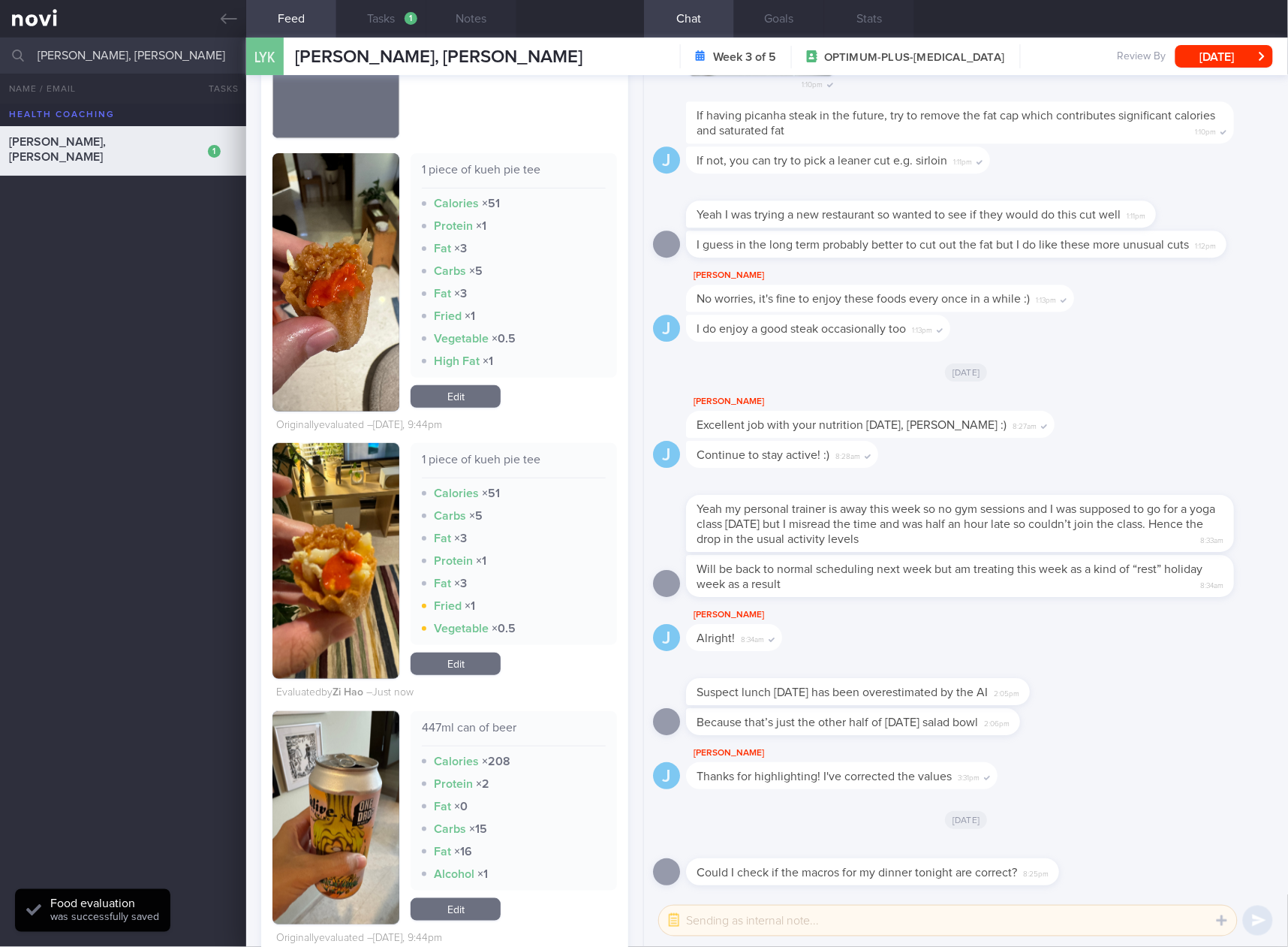
scroll to position [1752, 0]
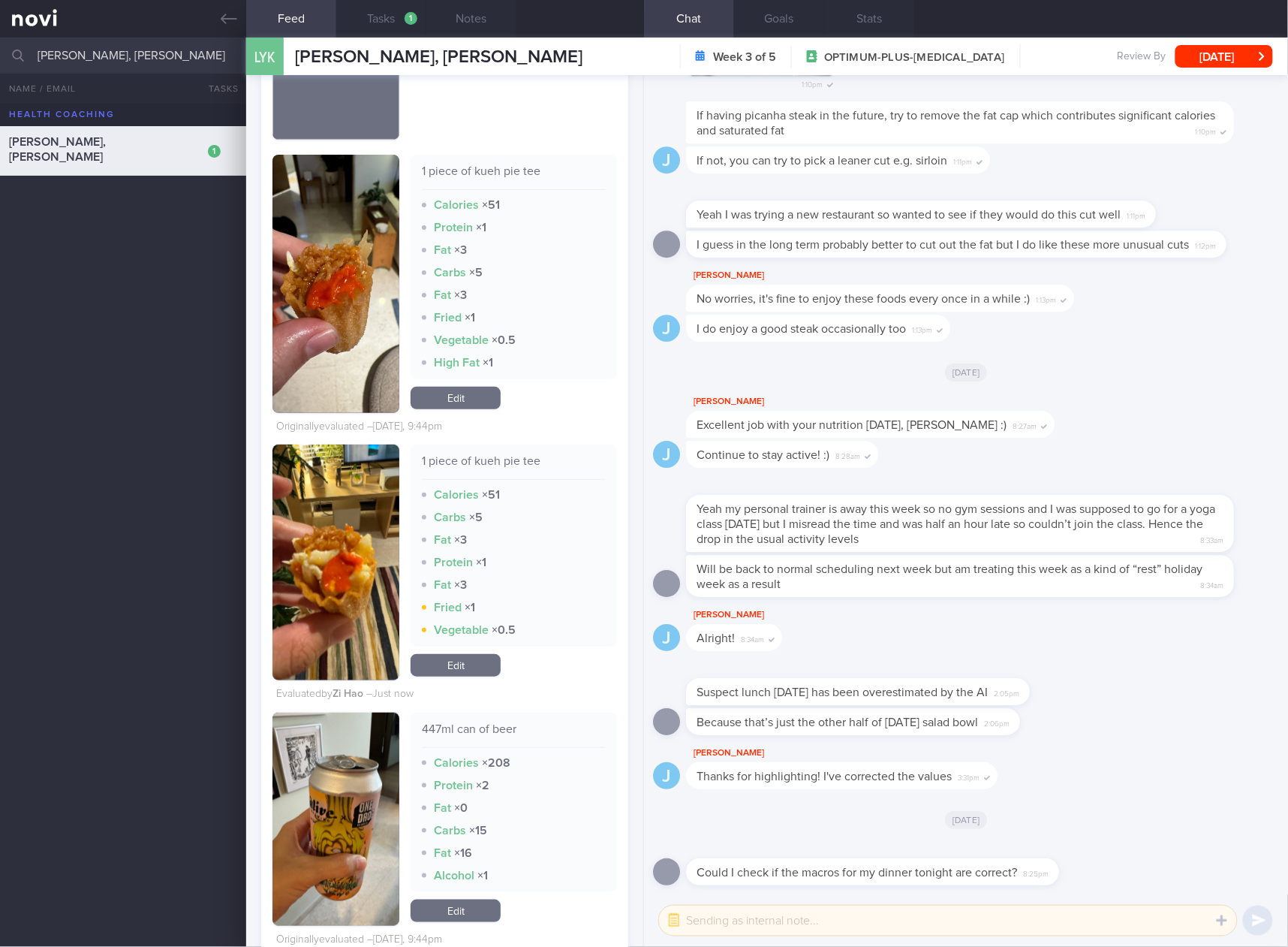
click at [439, 908] on link "Edit" at bounding box center [456, 911] width 90 height 22
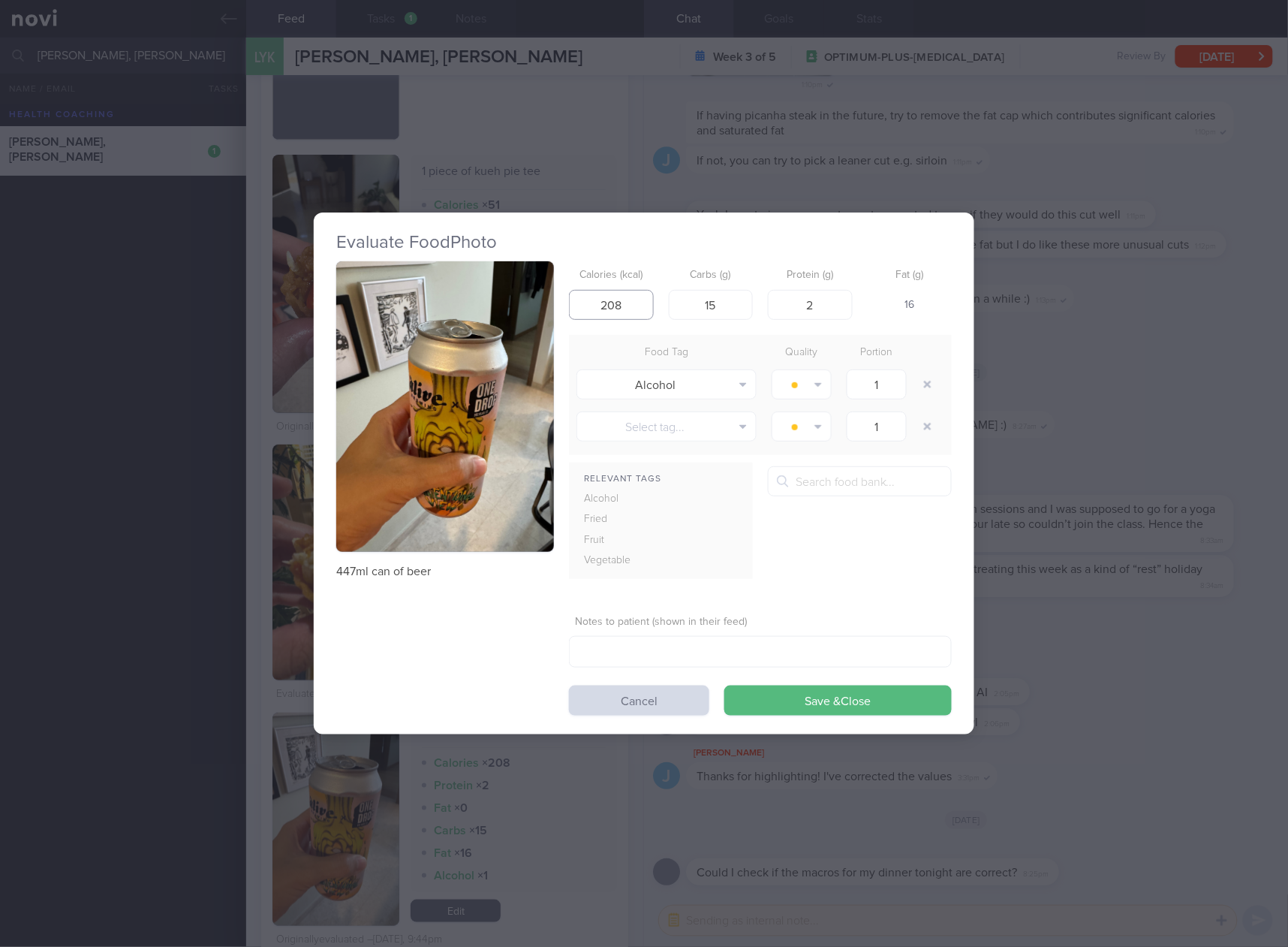
drag, startPoint x: 630, startPoint y: 310, endPoint x: 569, endPoint y: 307, distance: 61.1
click at [569, 307] on input "208" at bounding box center [612, 304] width 84 height 30
type input "174"
type input "18"
type input "1"
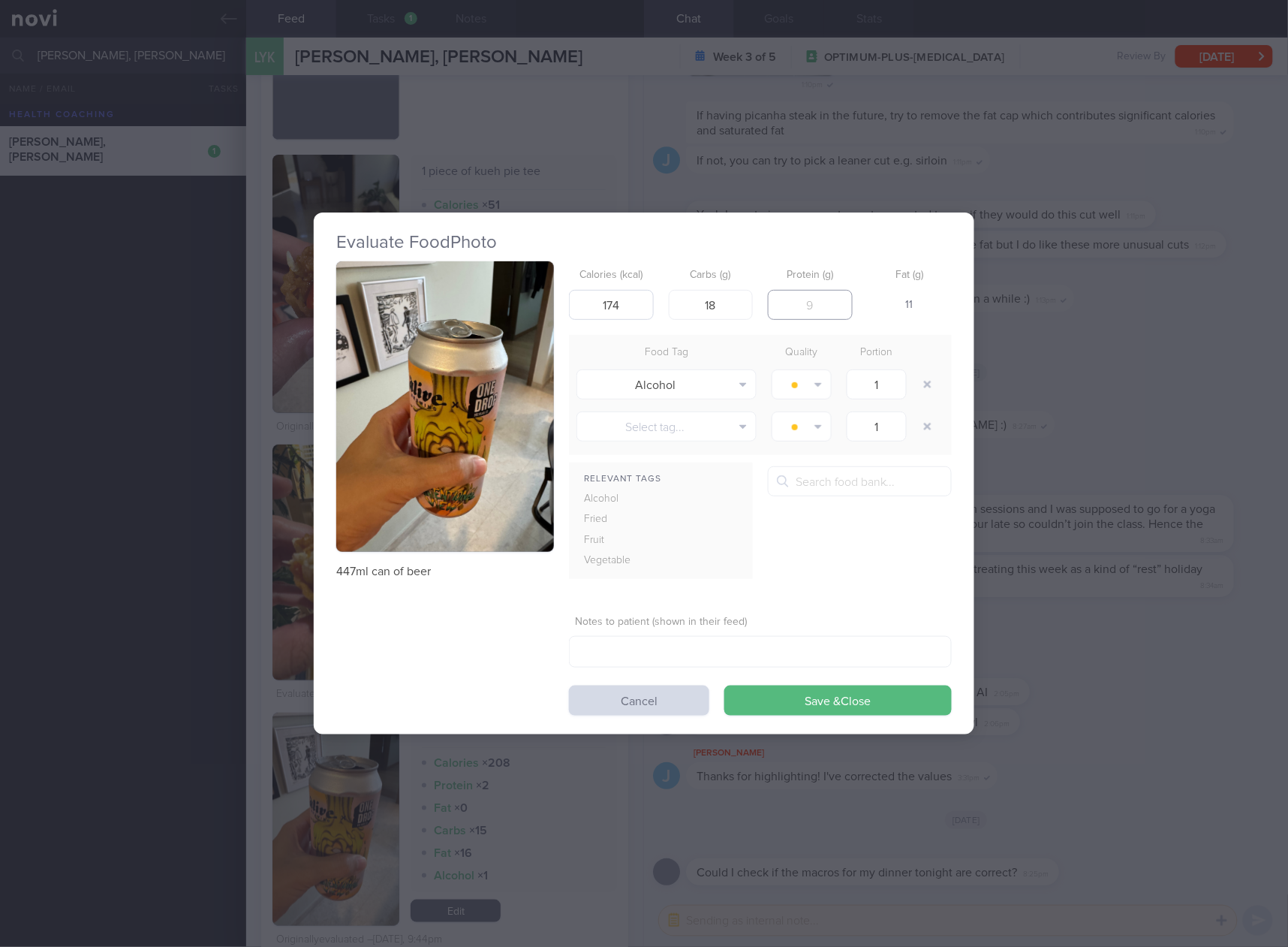
type input "2"
click at [725, 686] on button "Save & Close" at bounding box center [838, 701] width 227 height 30
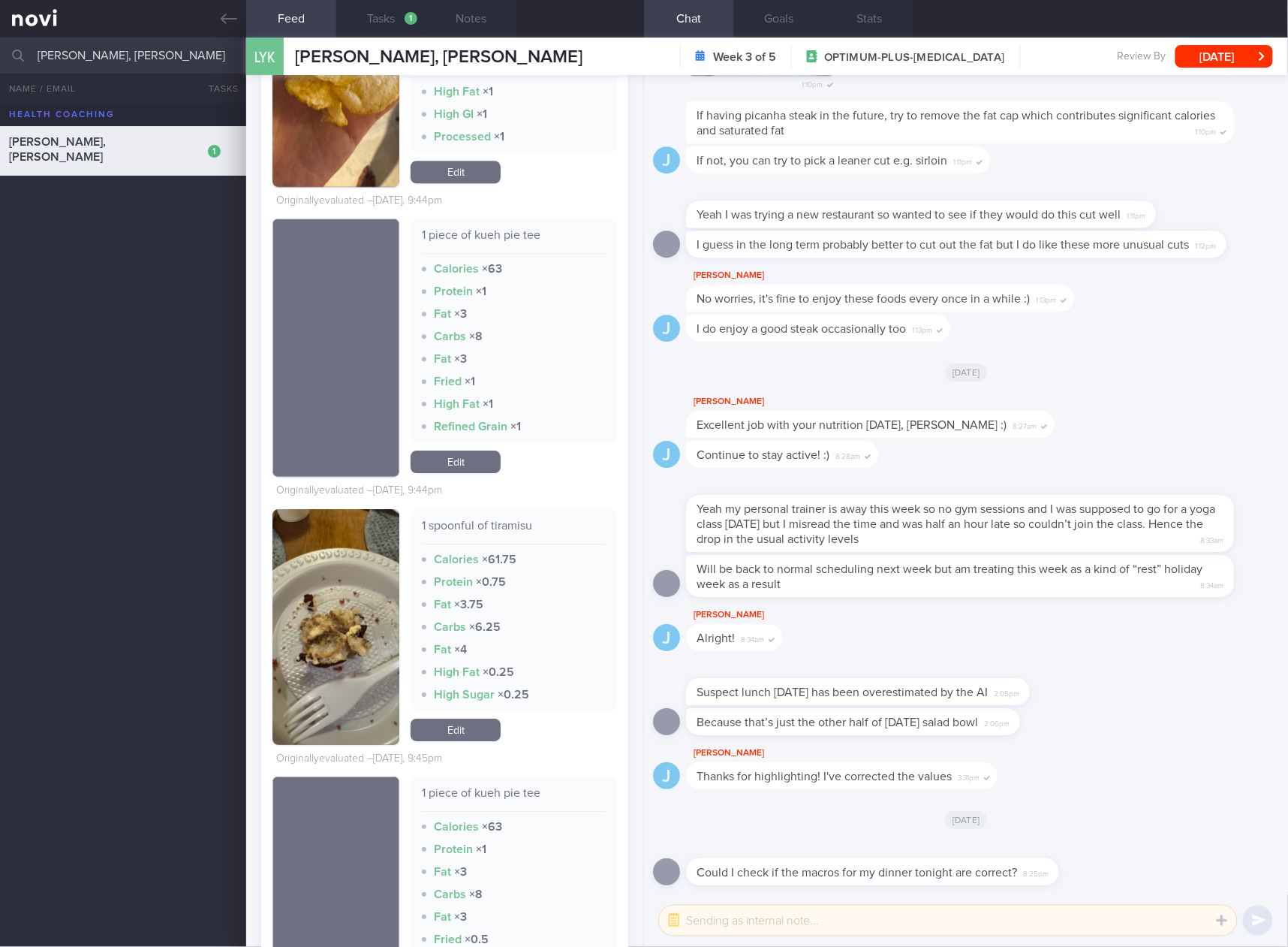
scroll to position [2753, 0]
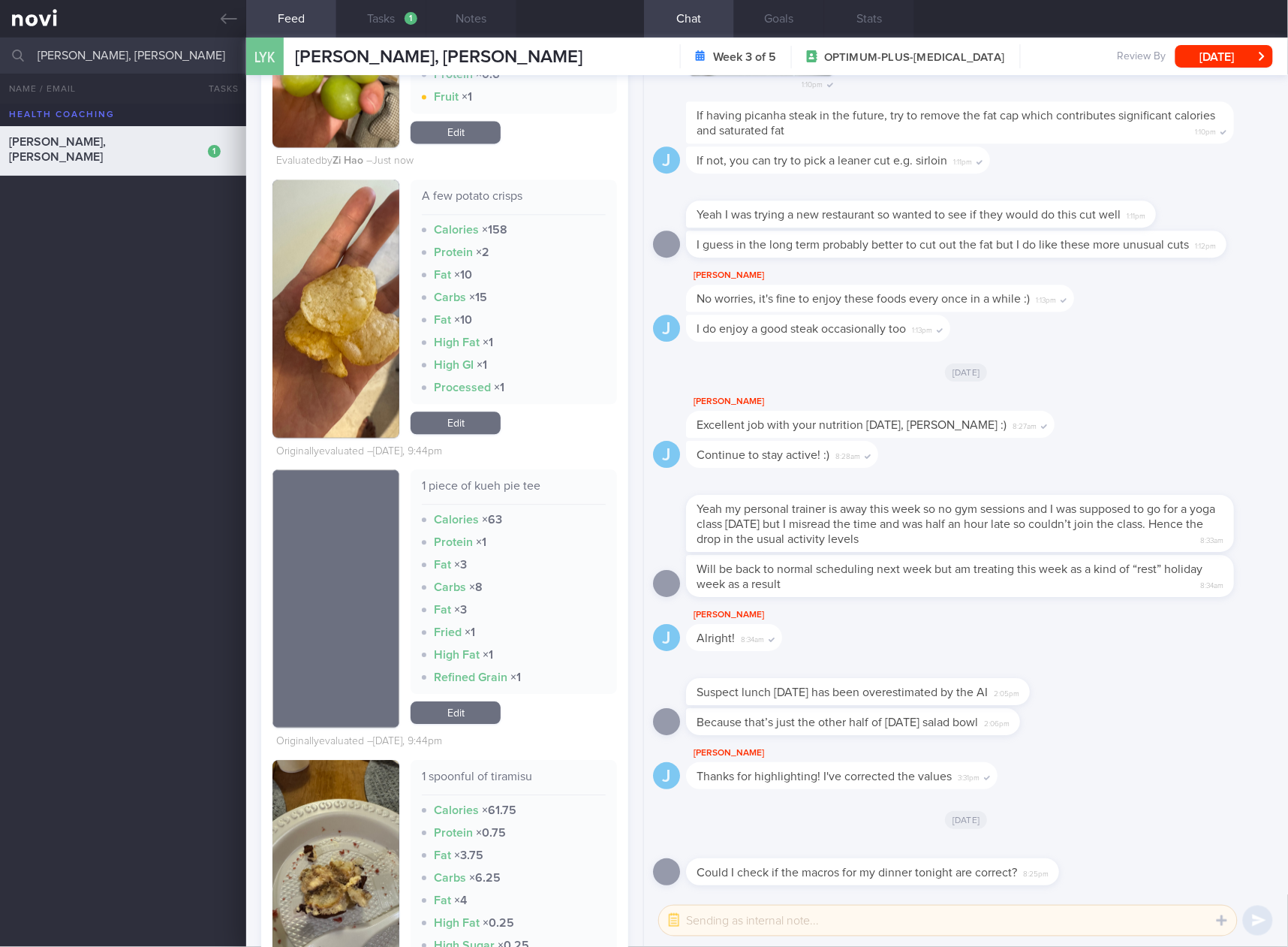
click at [481, 414] on link "Edit" at bounding box center [456, 423] width 90 height 22
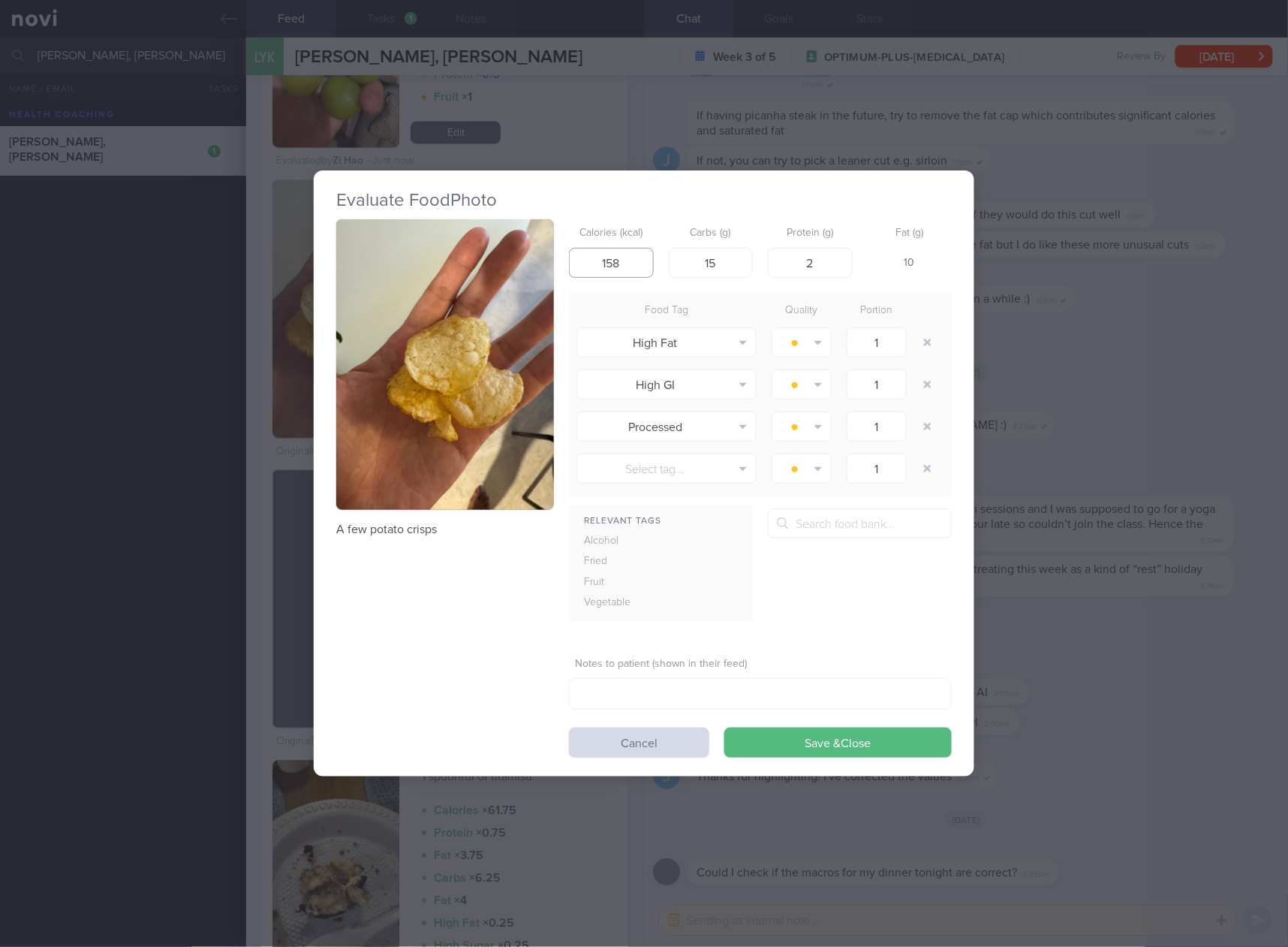
drag, startPoint x: 632, startPoint y: 257, endPoint x: 544, endPoint y: 255, distance: 88.0
click at [544, 255] on div "A few potato crisps Calories (kcal) 158 Carbs (g) 15 Protein (g) 2 Fat (g) 10 F…" at bounding box center [644, 488] width 616 height 539
type input "30"
type input "3"
type input "0"
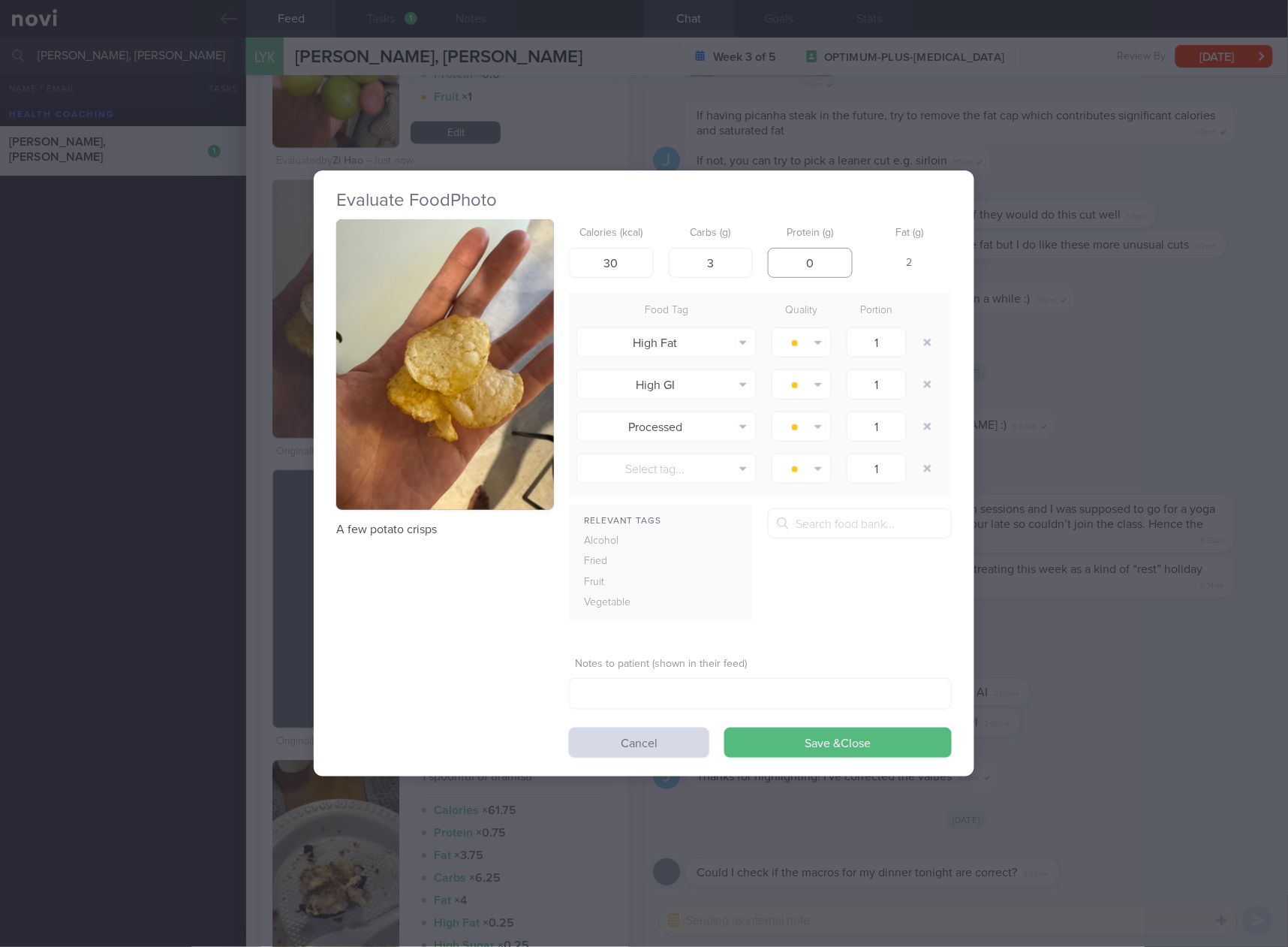
click at [725, 727] on button "Save & Close" at bounding box center [838, 742] width 227 height 30
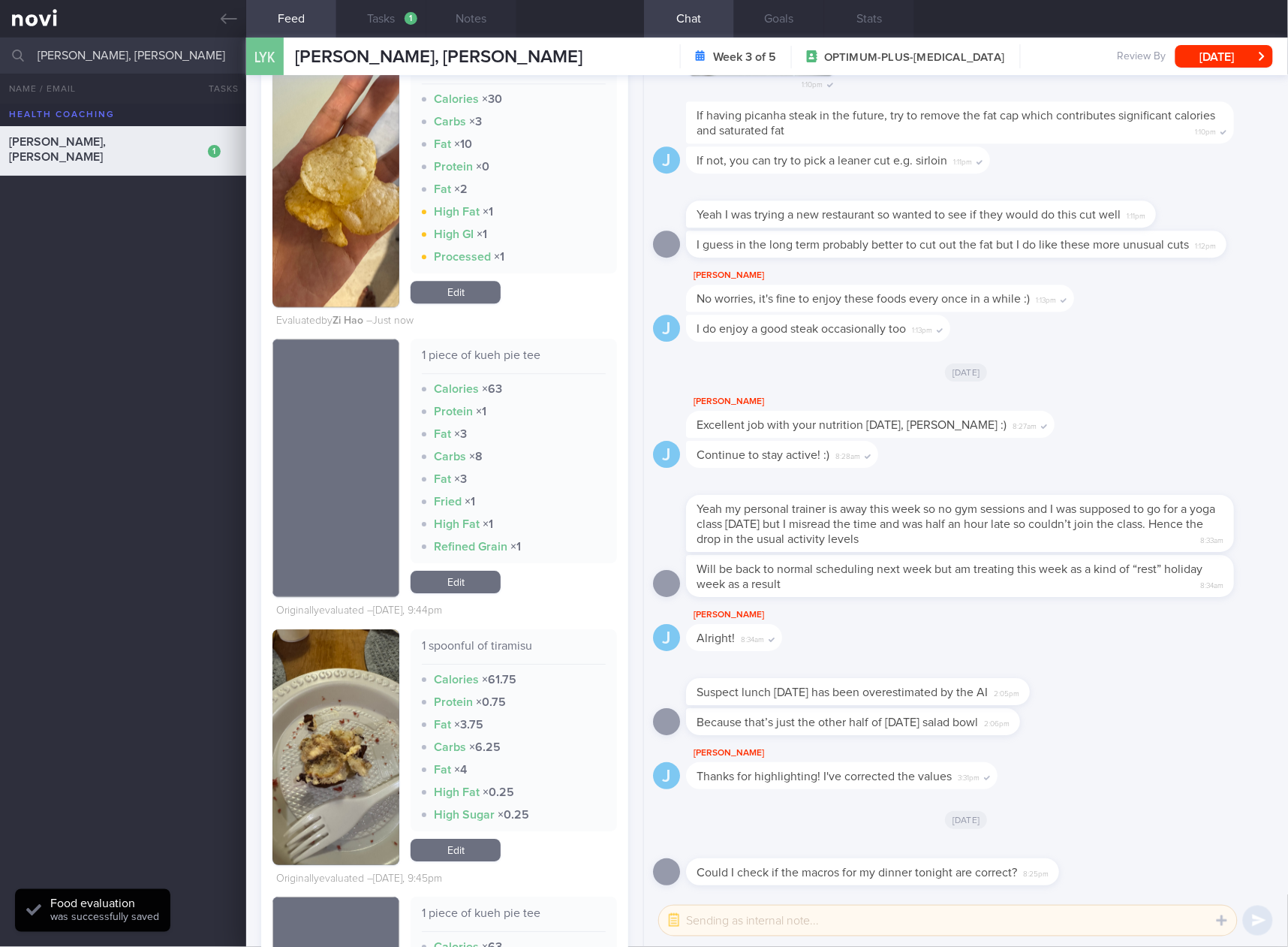
scroll to position [3004, 0]
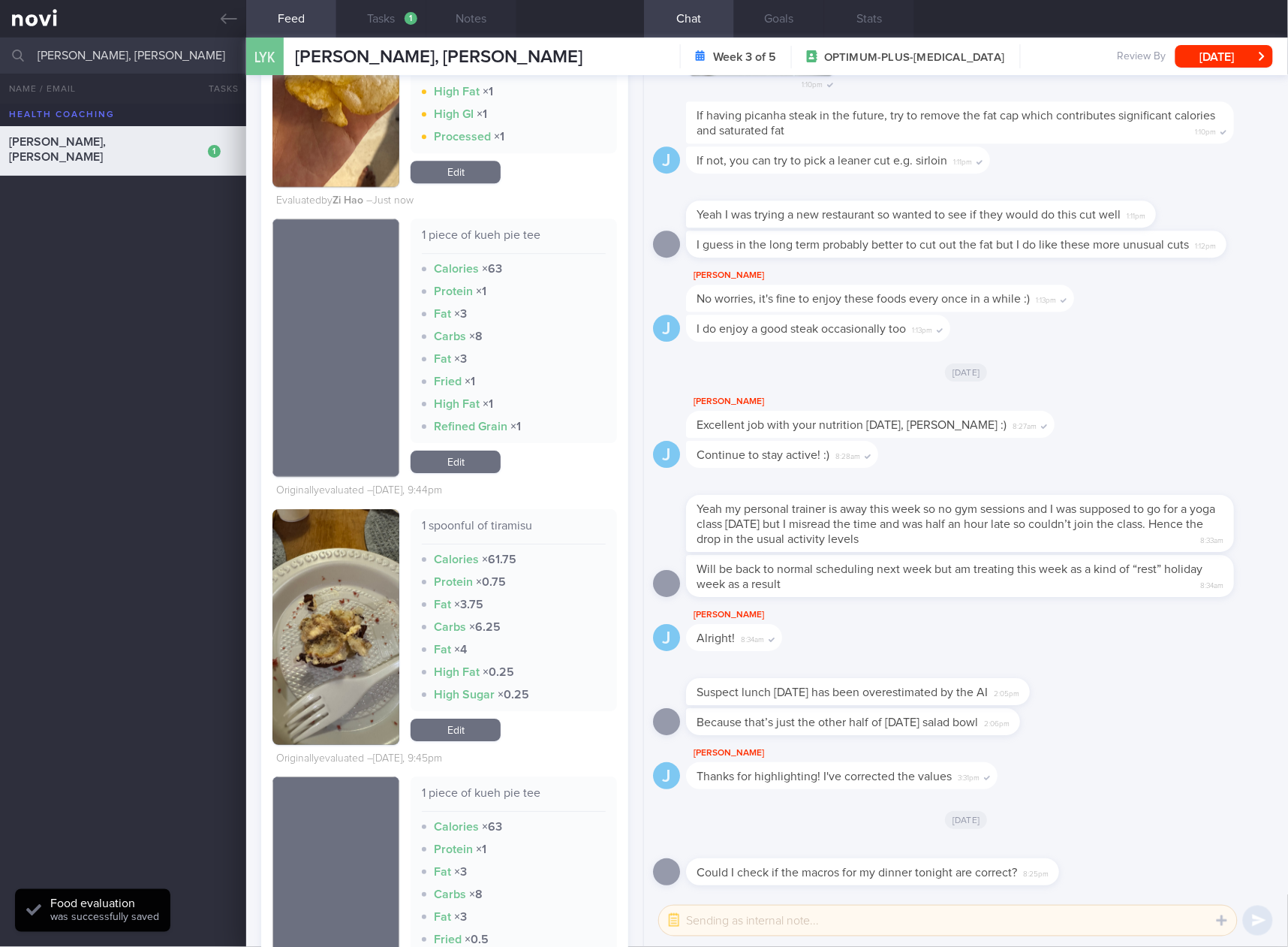
click at [474, 520] on div "1 spoonful of tiramisu" at bounding box center [514, 531] width 184 height 27
copy div "1 spoonful of tiramisu"
click at [425, 732] on link "Edit" at bounding box center [456, 730] width 90 height 22
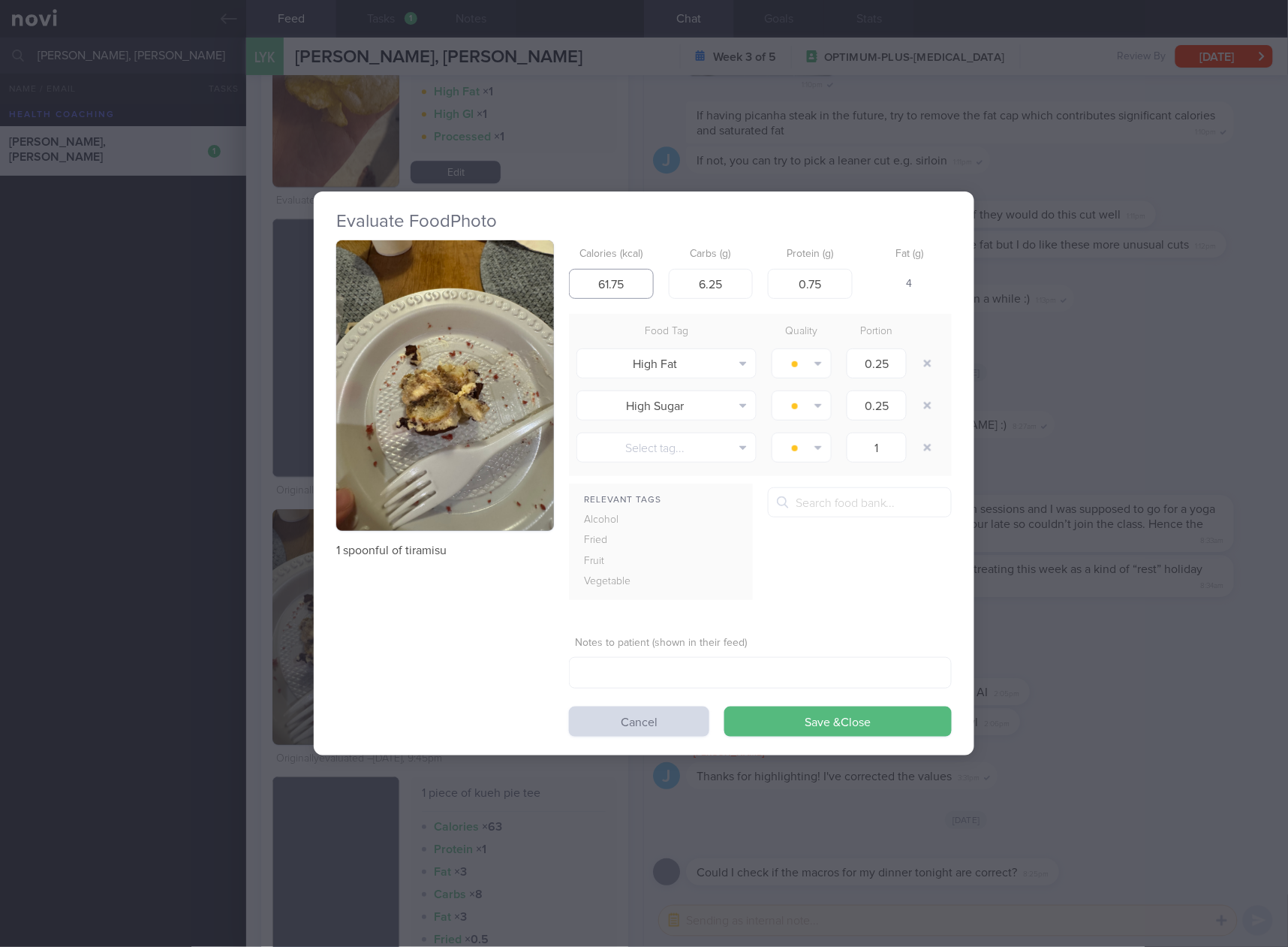
drag, startPoint x: 630, startPoint y: 281, endPoint x: 541, endPoint y: 293, distance: 89.8
click at [541, 293] on div "1 spoonful of tiramisu Calories (kcal) 61.75 Carbs (g) 6.25 Protein (g) 0.75 Fa…" at bounding box center [644, 489] width 616 height 496
click at [1048, 500] on div "Evaluate Food Photo 1 spoonful of tiramisu Calories (kcal) 61.75 Carbs (g) 6.25…" at bounding box center [644, 473] width 1288 height 947
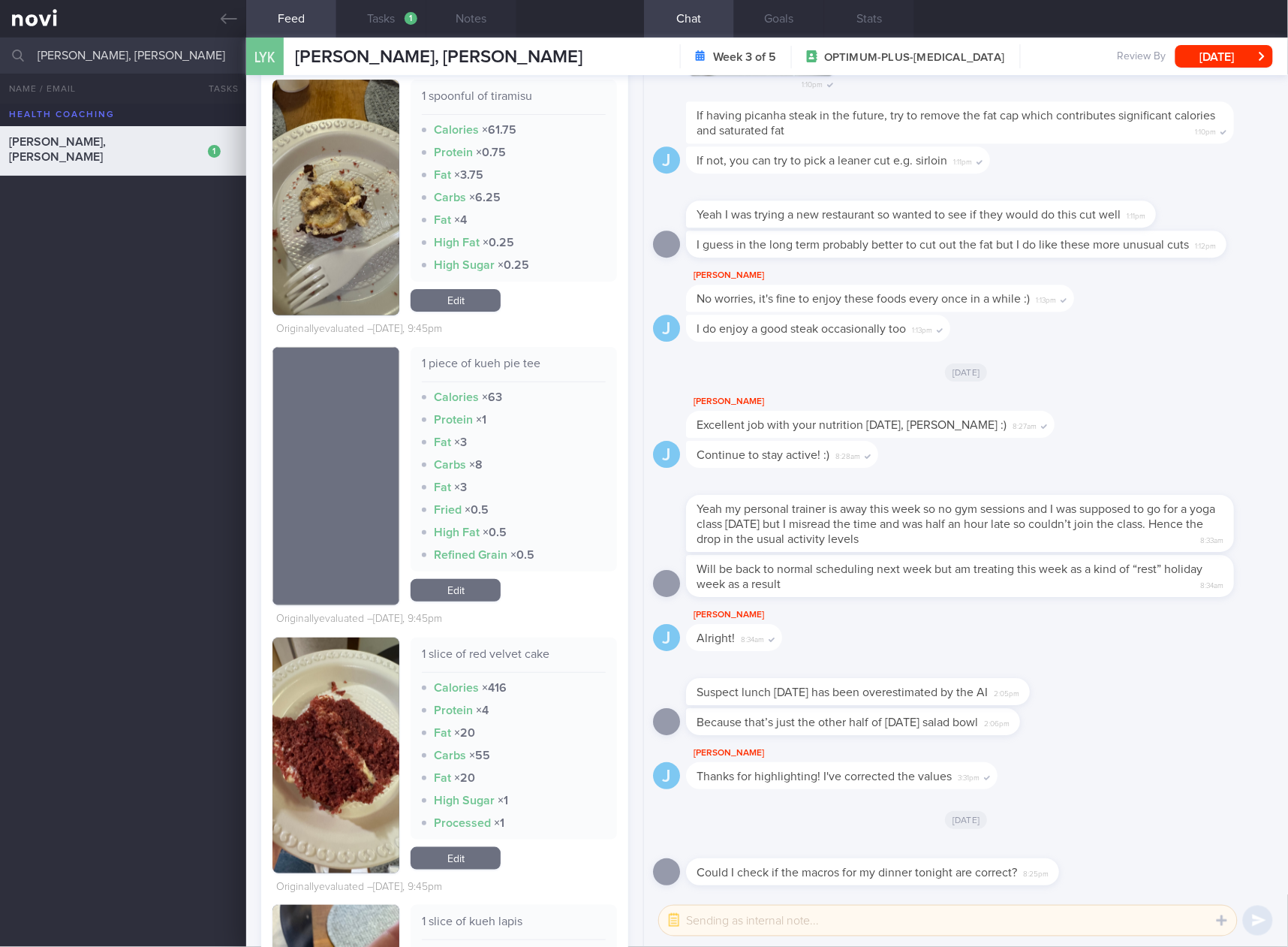
scroll to position [3505, 0]
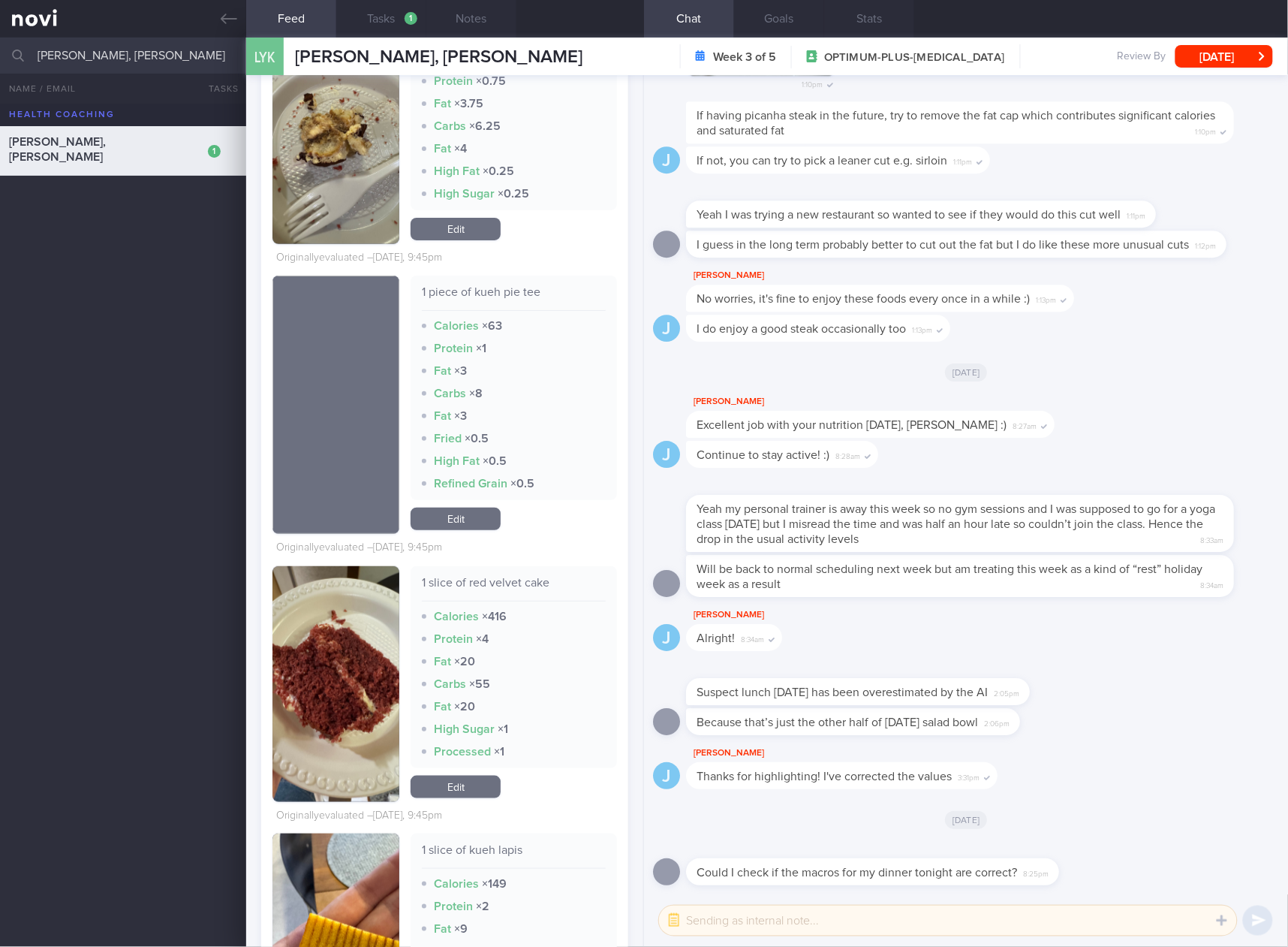
click at [487, 576] on div "1 slice of red velvet cake" at bounding box center [514, 589] width 184 height 27
copy div "1 slice of red velvet cake"
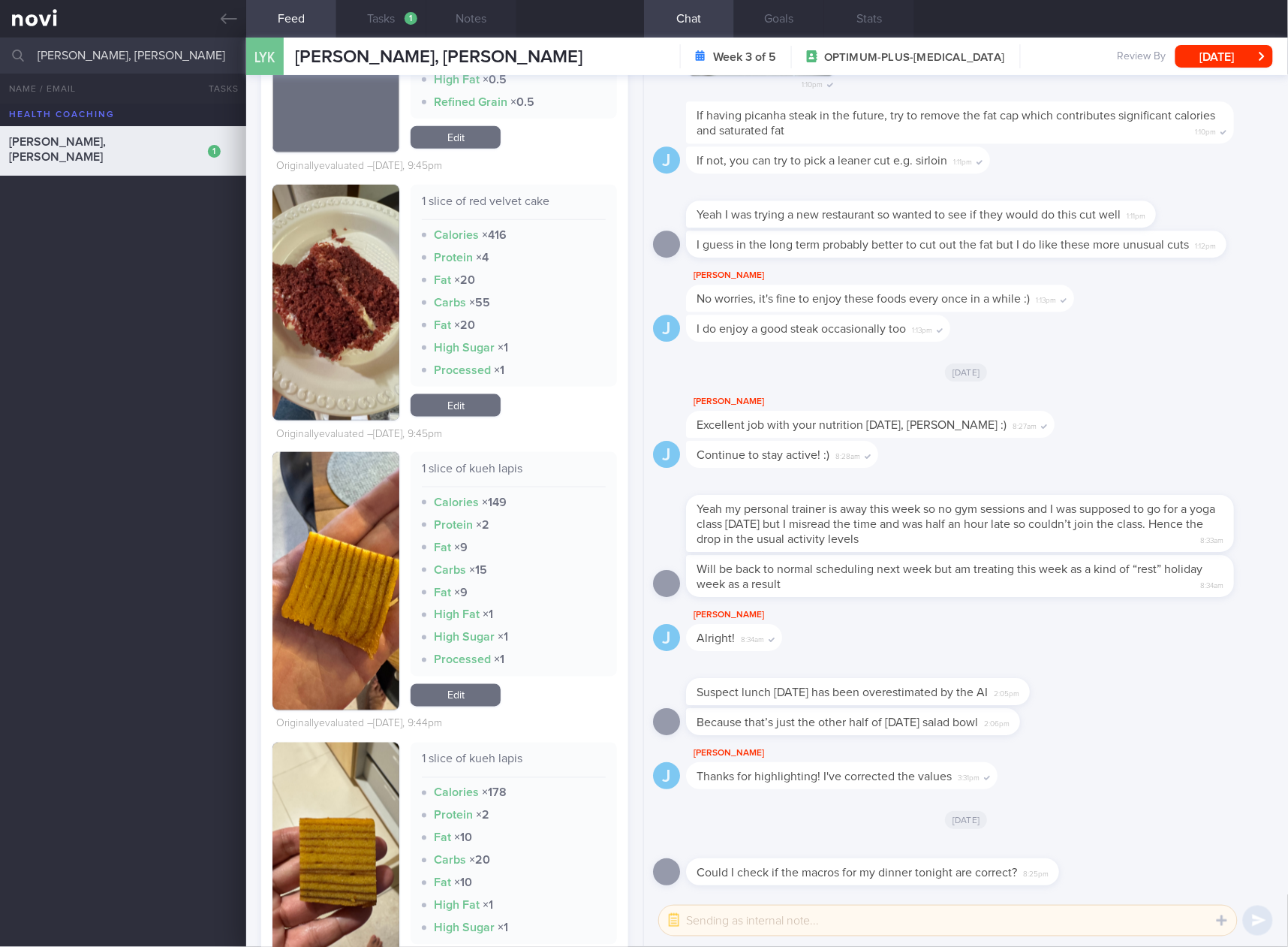
scroll to position [3754, 0]
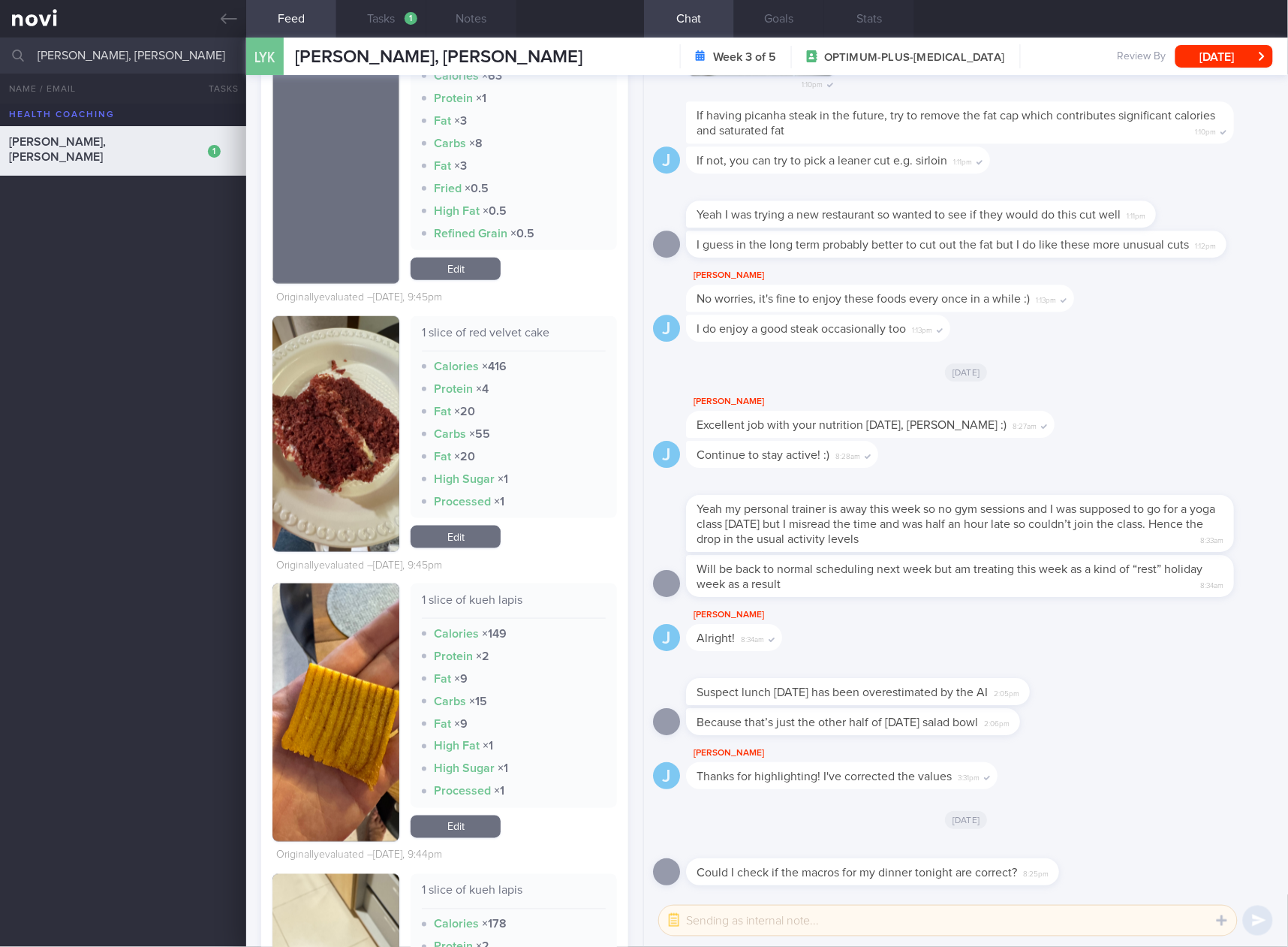
click at [482, 526] on link "Edit" at bounding box center [456, 537] width 90 height 22
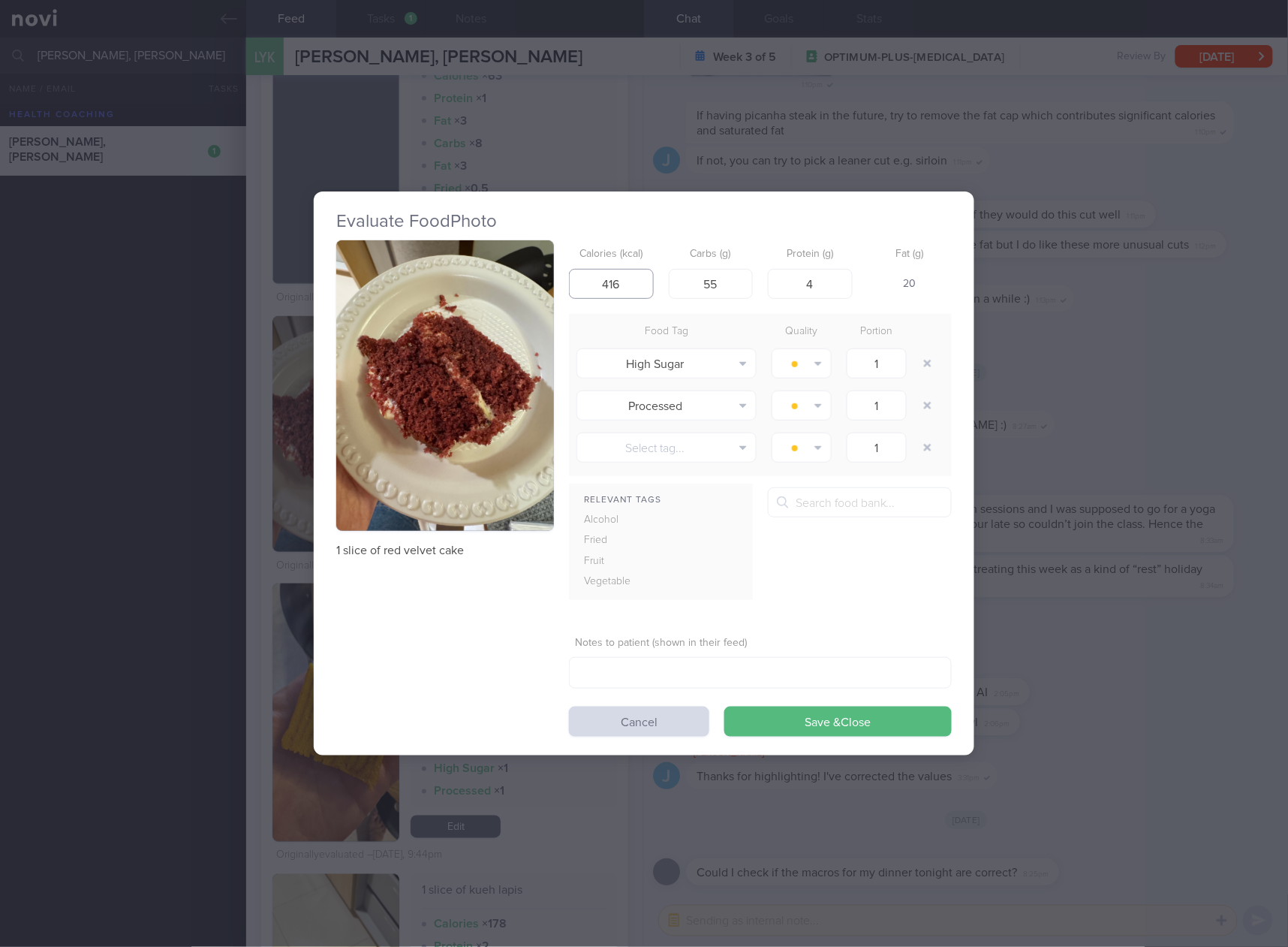
drag, startPoint x: 634, startPoint y: 269, endPoint x: 545, endPoint y: 304, distance: 95.6
click at [545, 304] on div "1 slice of red velvet cake Calories (kcal) 416 Carbs (g) 55 Protein (g) 4 Fat (…" at bounding box center [644, 489] width 616 height 496
type input "293"
type input "37"
type input "5"
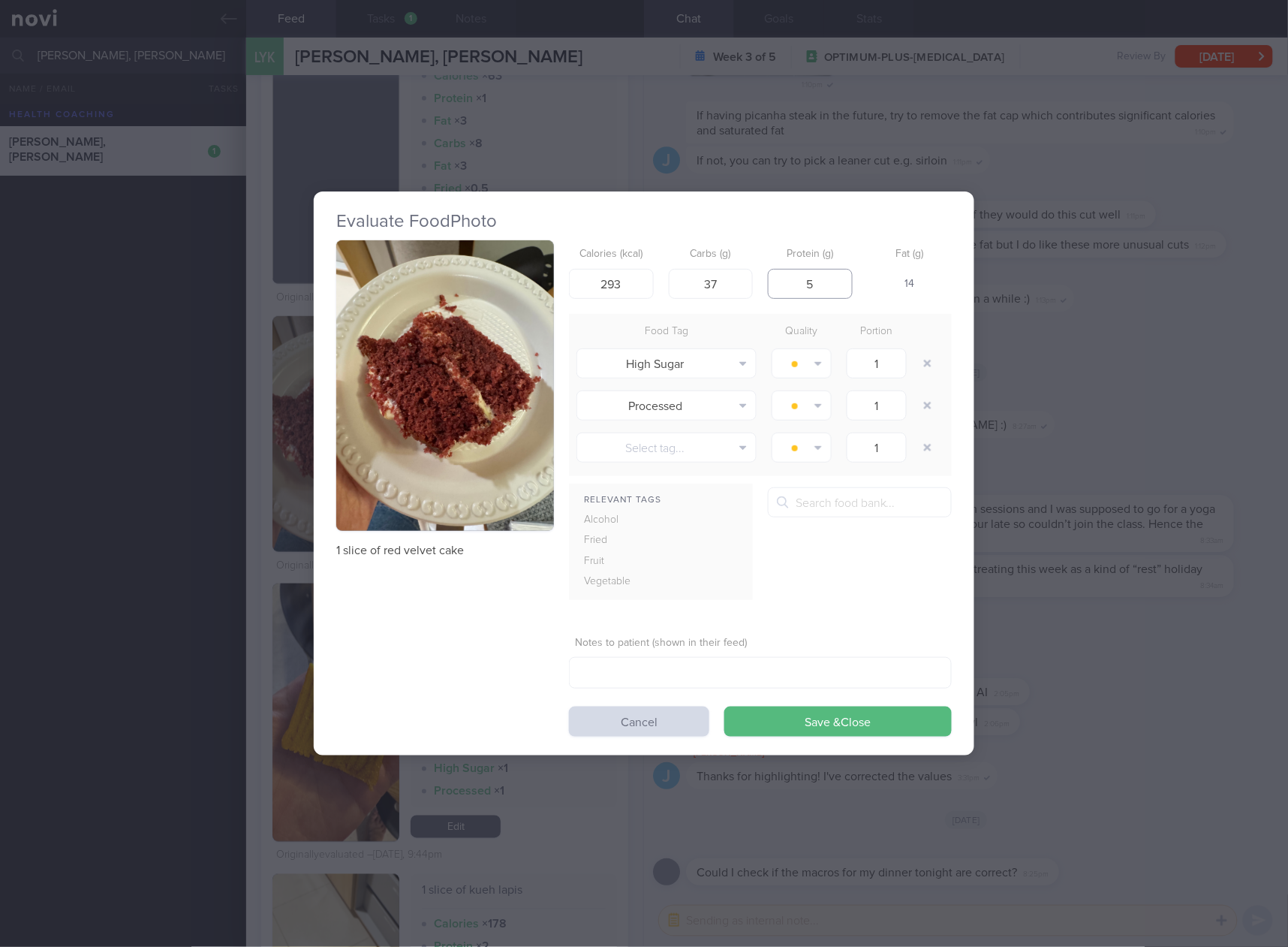
click at [725, 707] on button "Save & Close" at bounding box center [838, 721] width 227 height 30
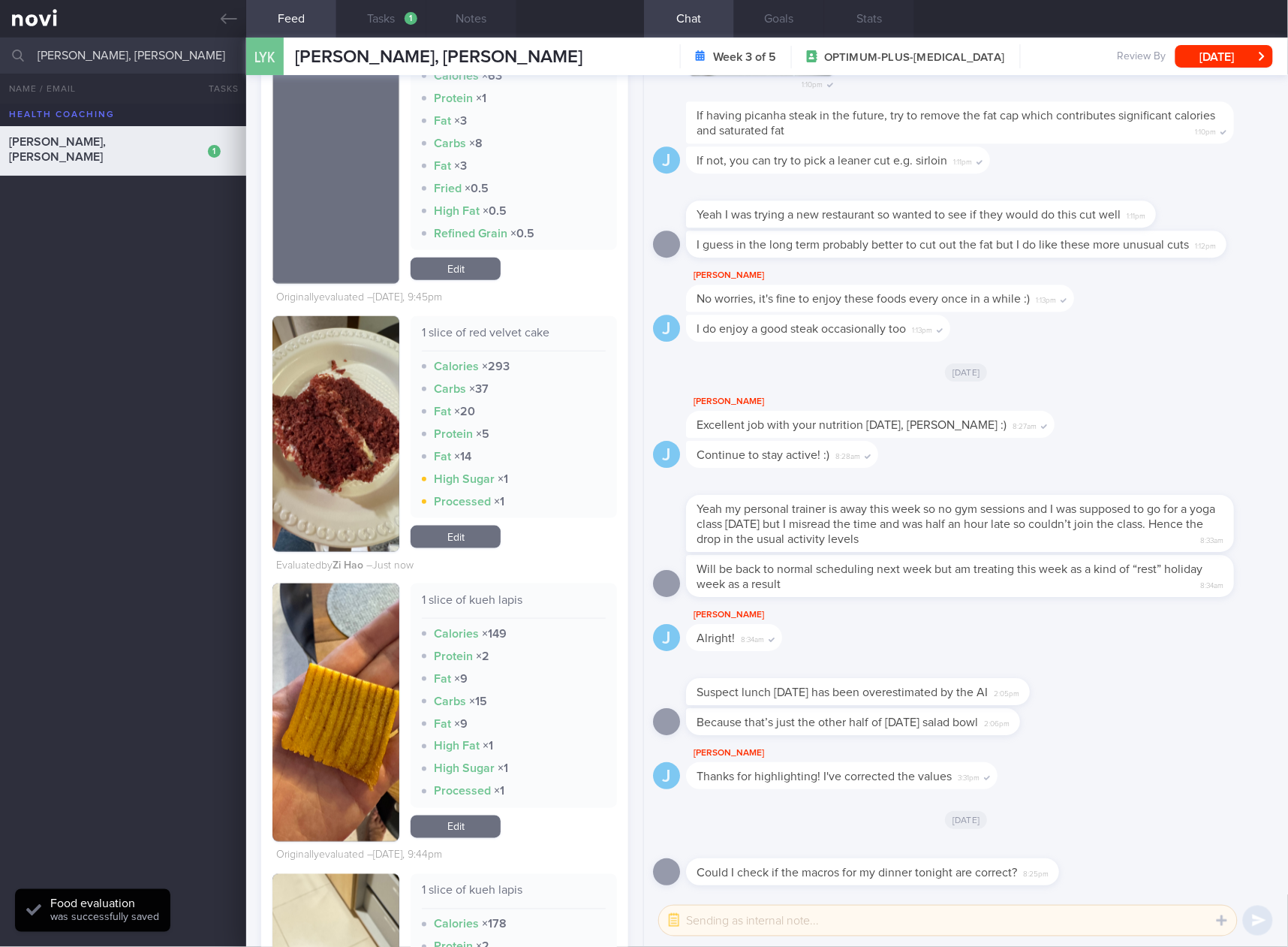
click at [459, 594] on div "1 slice of kueh lapis" at bounding box center [514, 606] width 184 height 27
copy div "1 slice of kueh lapis"
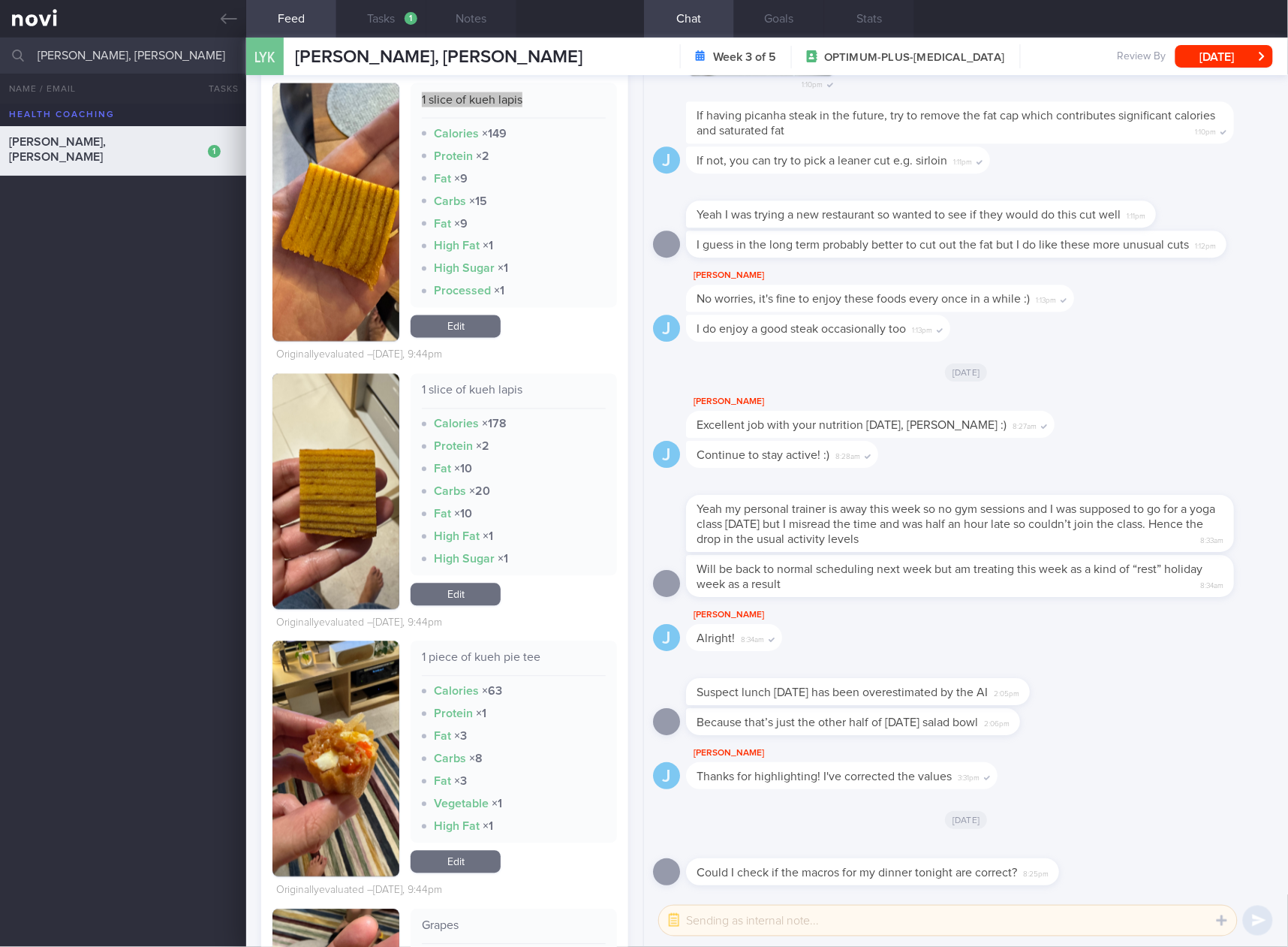
scroll to position [4005, 0]
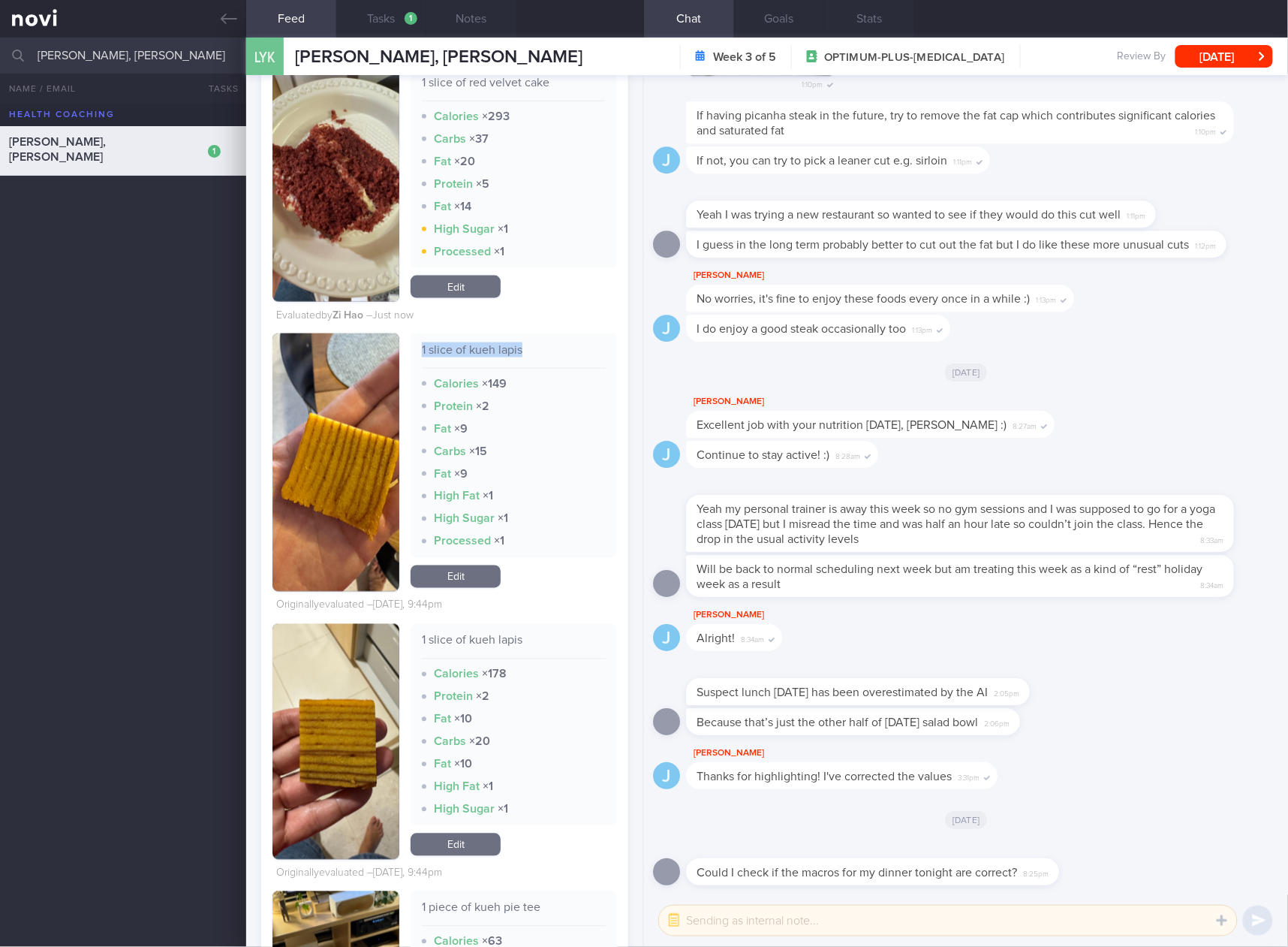
click at [441, 578] on link "Edit" at bounding box center [456, 576] width 90 height 22
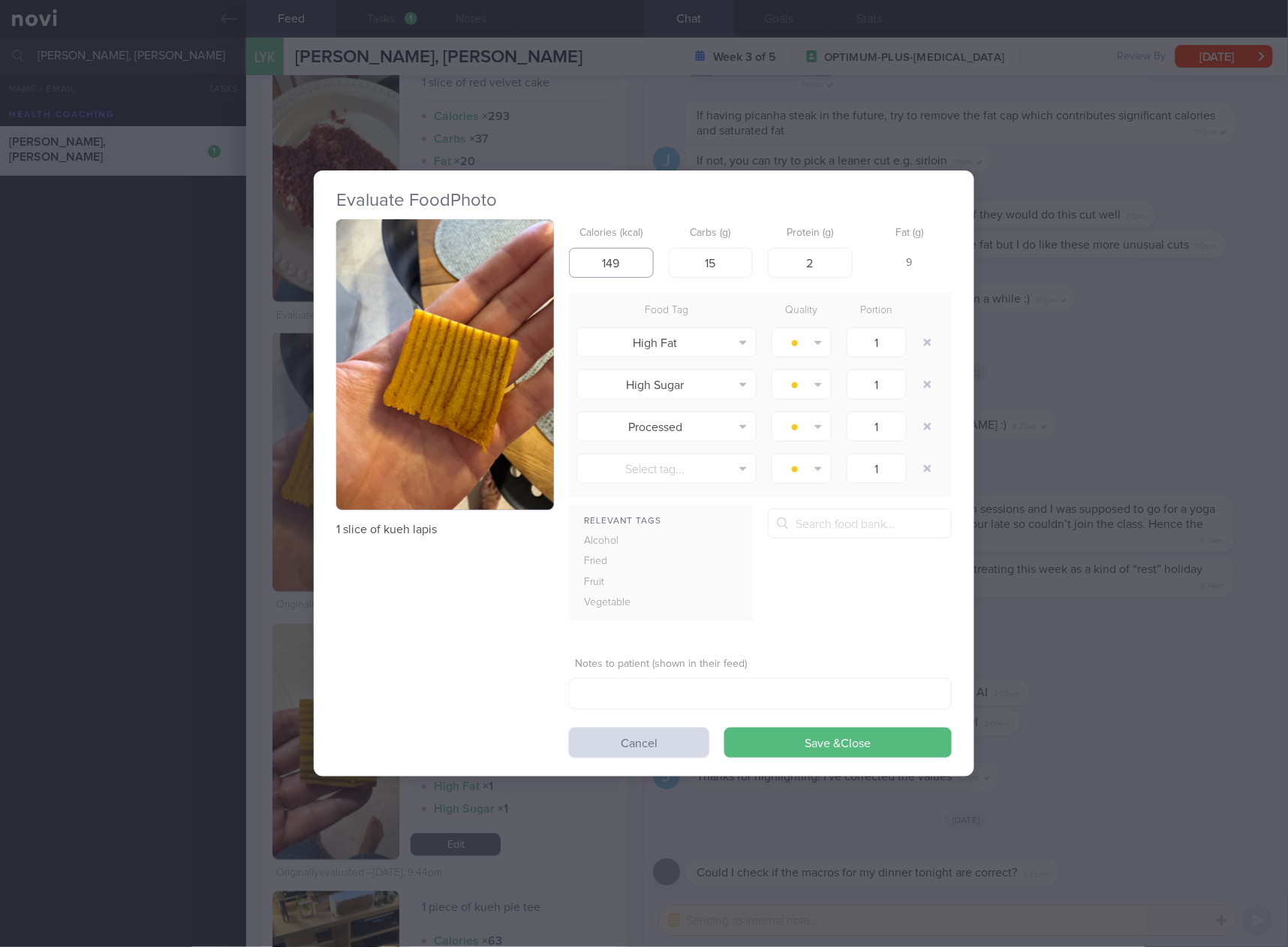
drag, startPoint x: 631, startPoint y: 264, endPoint x: 587, endPoint y: 265, distance: 44.0
click at [587, 265] on input "149" at bounding box center [612, 263] width 84 height 30
type input "157"
type input "11"
type input "3"
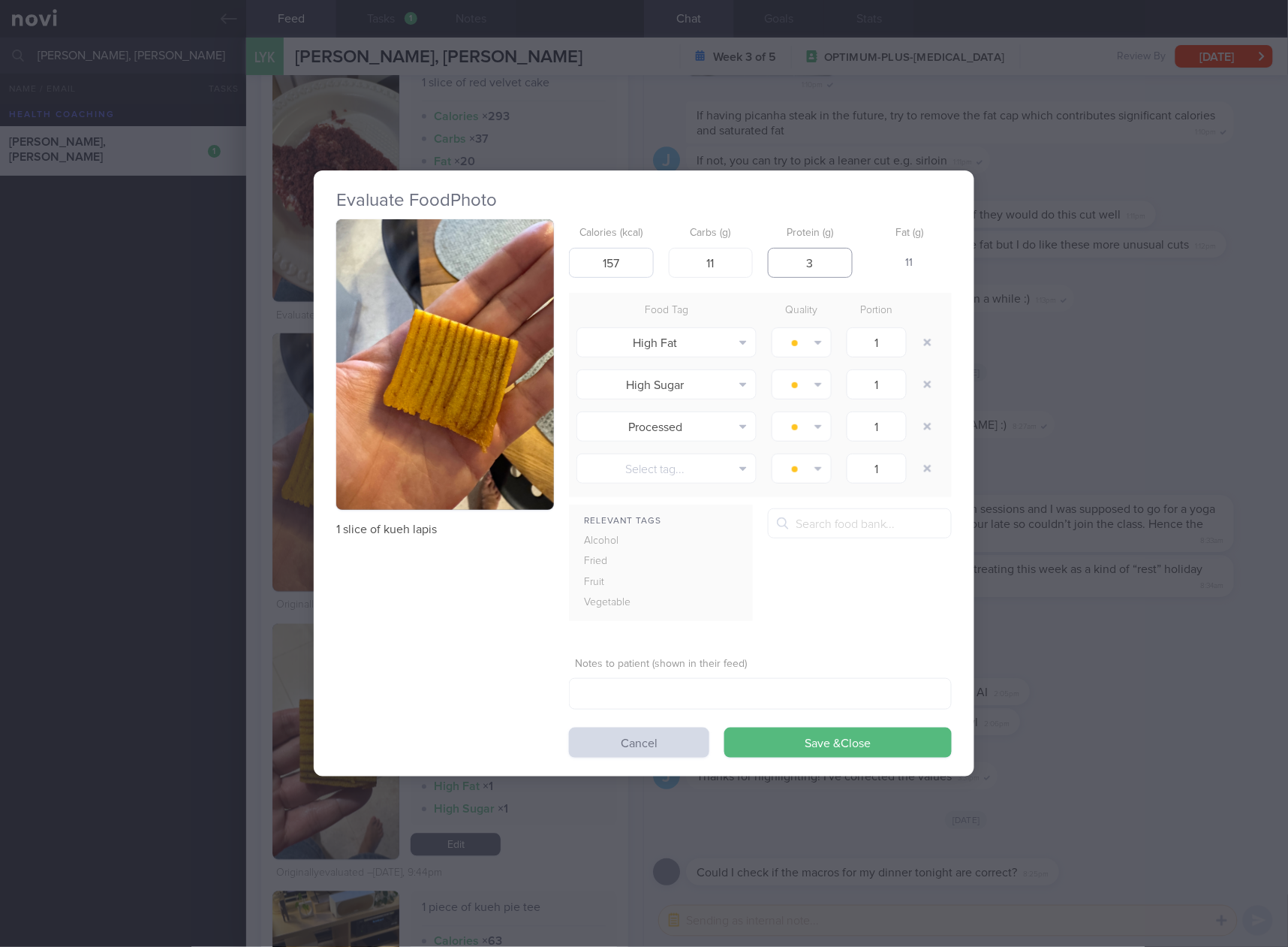
click at [725, 727] on button "Save & Close" at bounding box center [838, 742] width 227 height 30
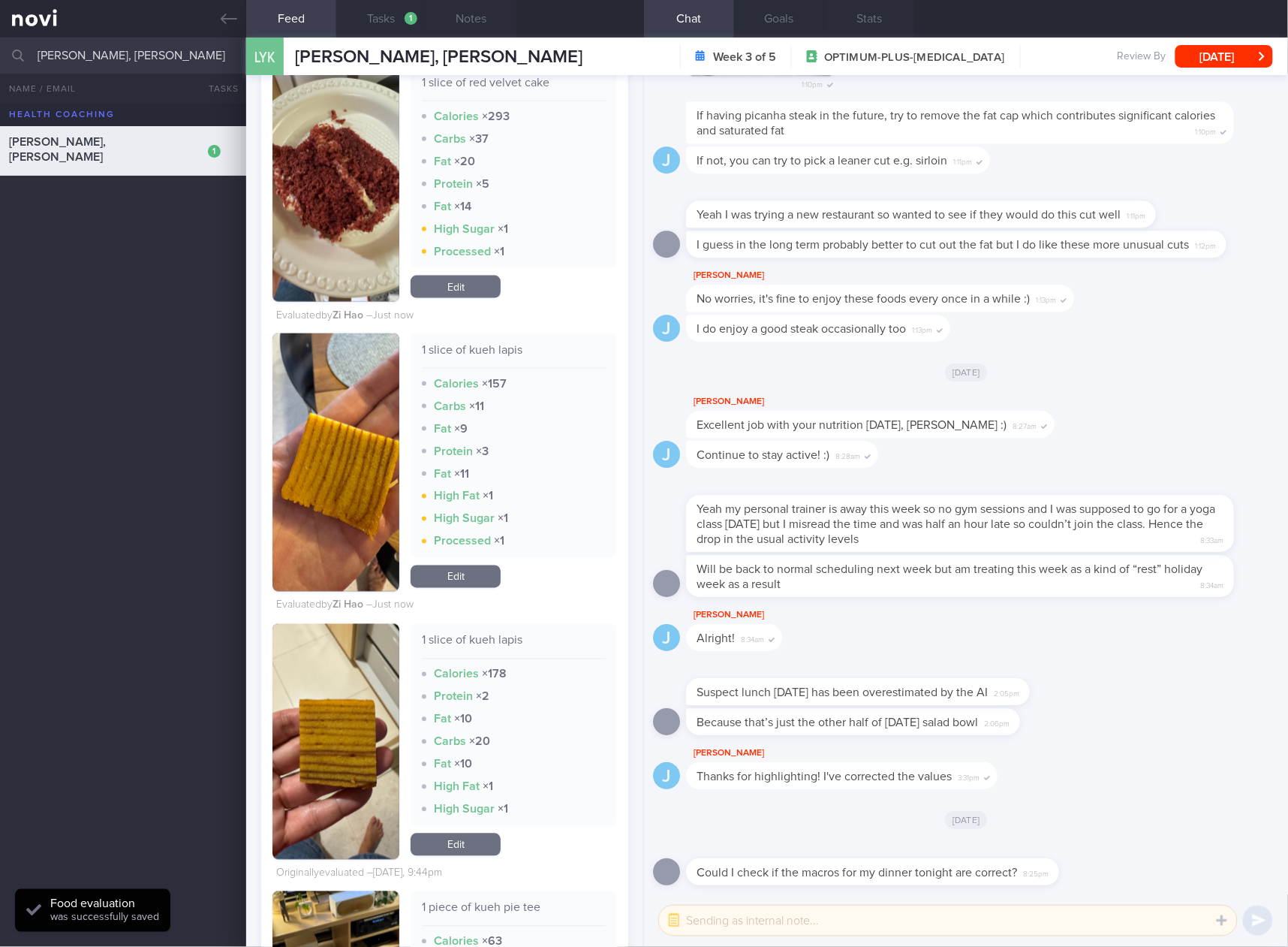
click at [470, 841] on link "Edit" at bounding box center [456, 844] width 90 height 22
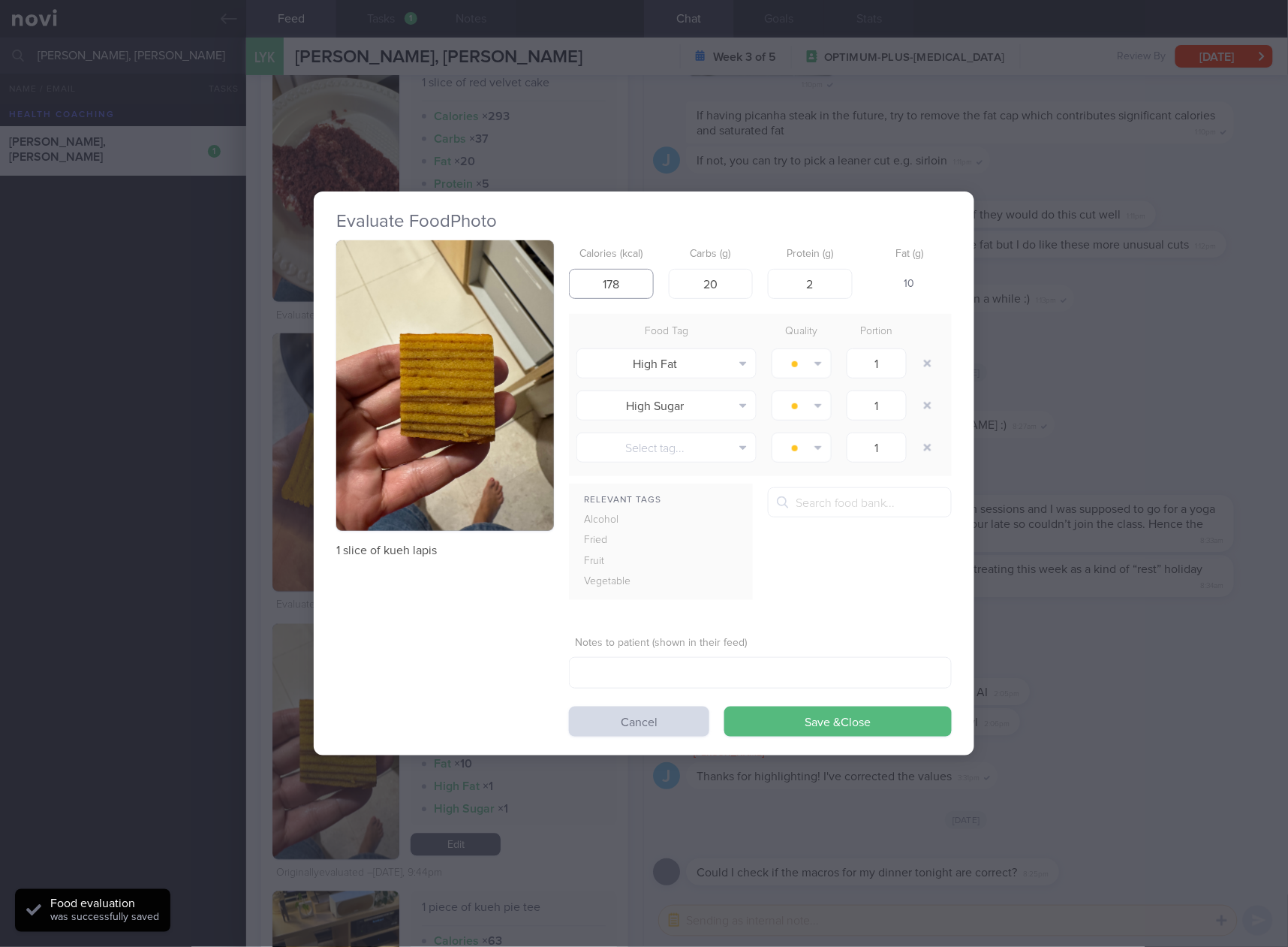
drag, startPoint x: 626, startPoint y: 284, endPoint x: 525, endPoint y: 284, distance: 101.0
click at [525, 284] on div "1 slice of kueh lapis Calories (kcal) 178 Carbs (g) 20 Protein (g) 2 Fat (g) 10…" at bounding box center [644, 489] width 616 height 496
type input "157"
type input "11"
type input "3"
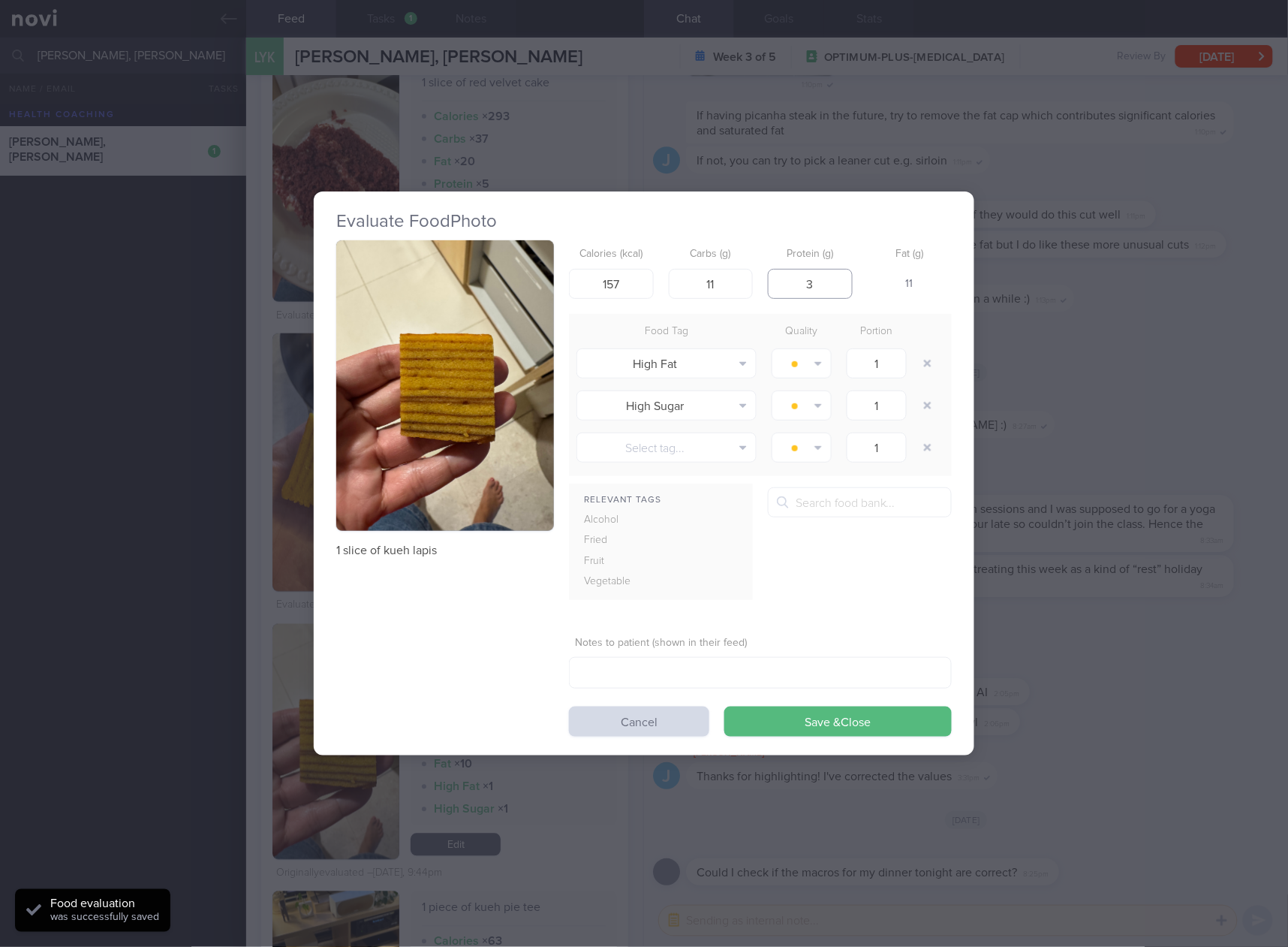
click at [725, 707] on button "Save & Close" at bounding box center [838, 721] width 227 height 30
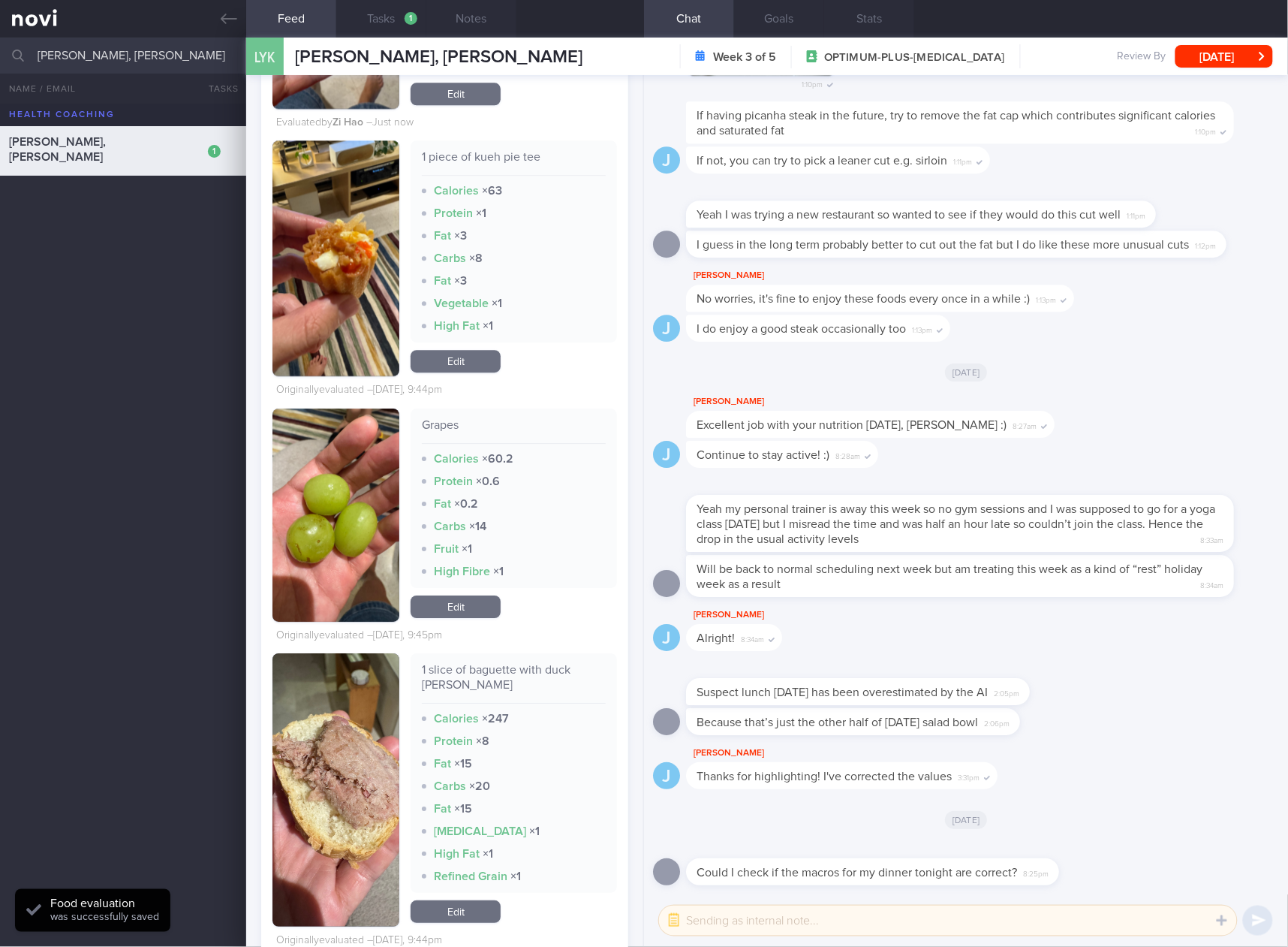
scroll to position [5006, 0]
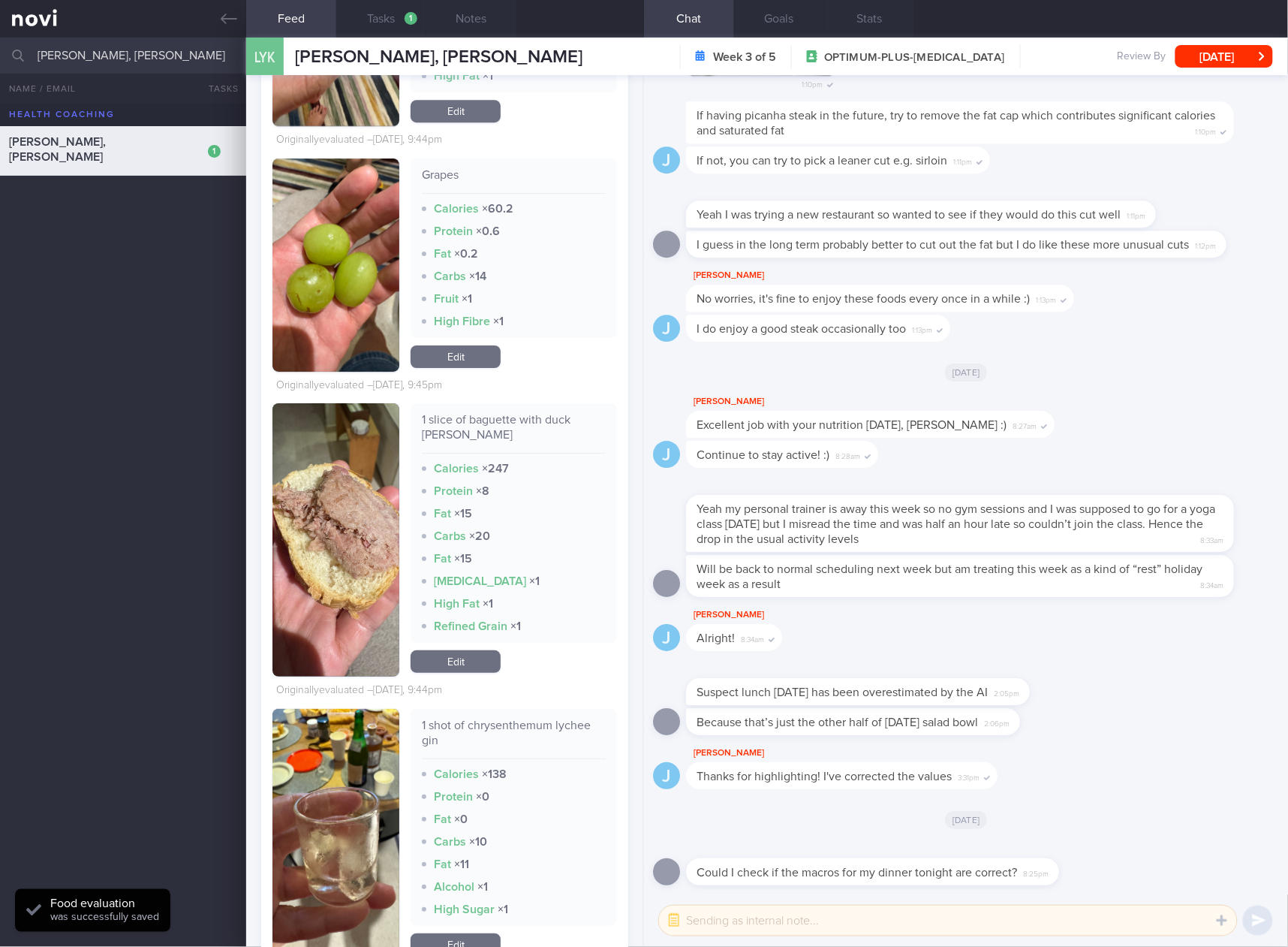
click at [574, 421] on div "1 slice of baguette with duck [PERSON_NAME]" at bounding box center [514, 433] width 184 height 41
copy div "1 slice of baguette with duck [PERSON_NAME]"
drag, startPoint x: 476, startPoint y: 645, endPoint x: 547, endPoint y: 475, distance: 184.2
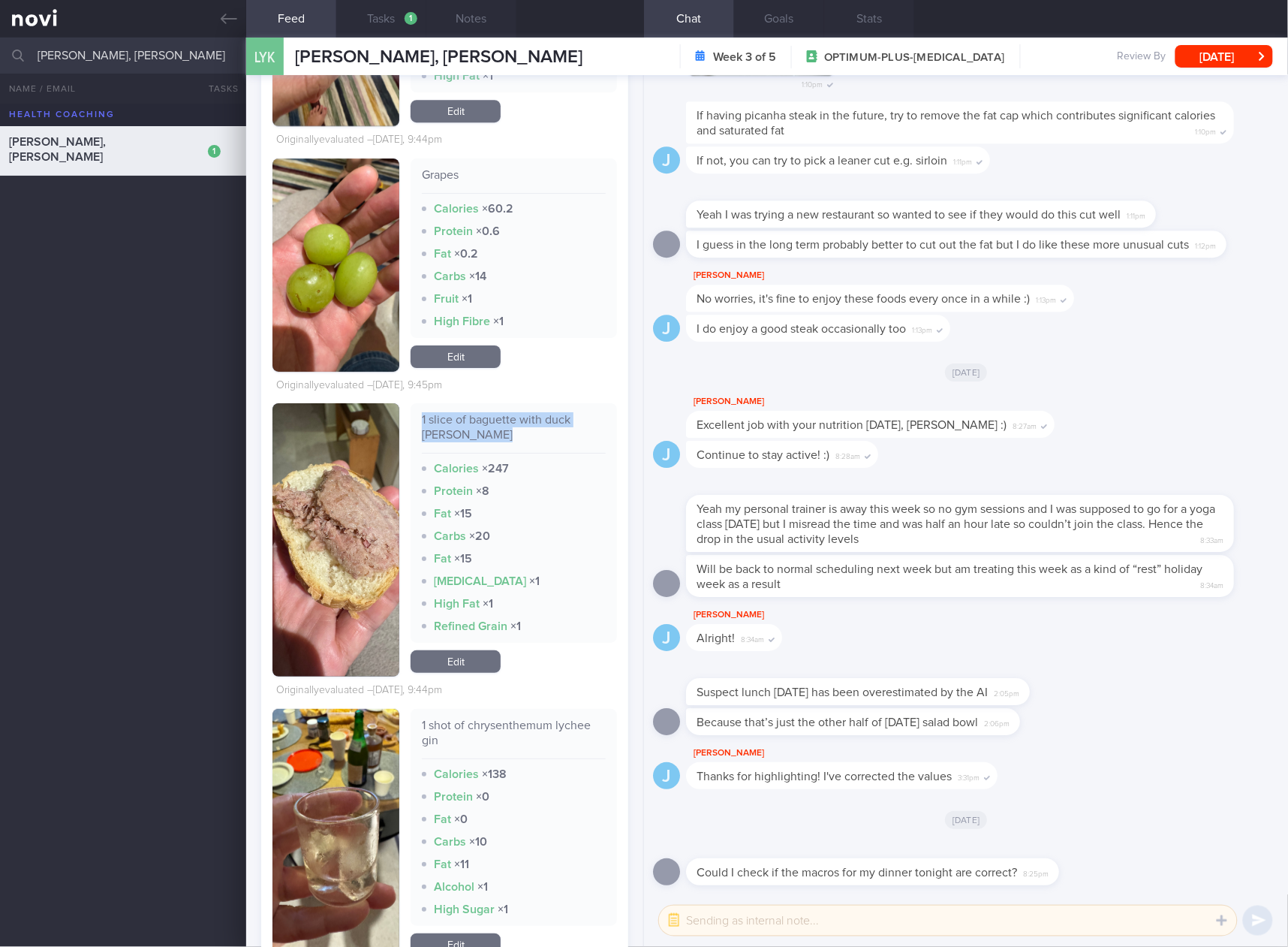
click at [476, 651] on link "Edit" at bounding box center [456, 662] width 90 height 22
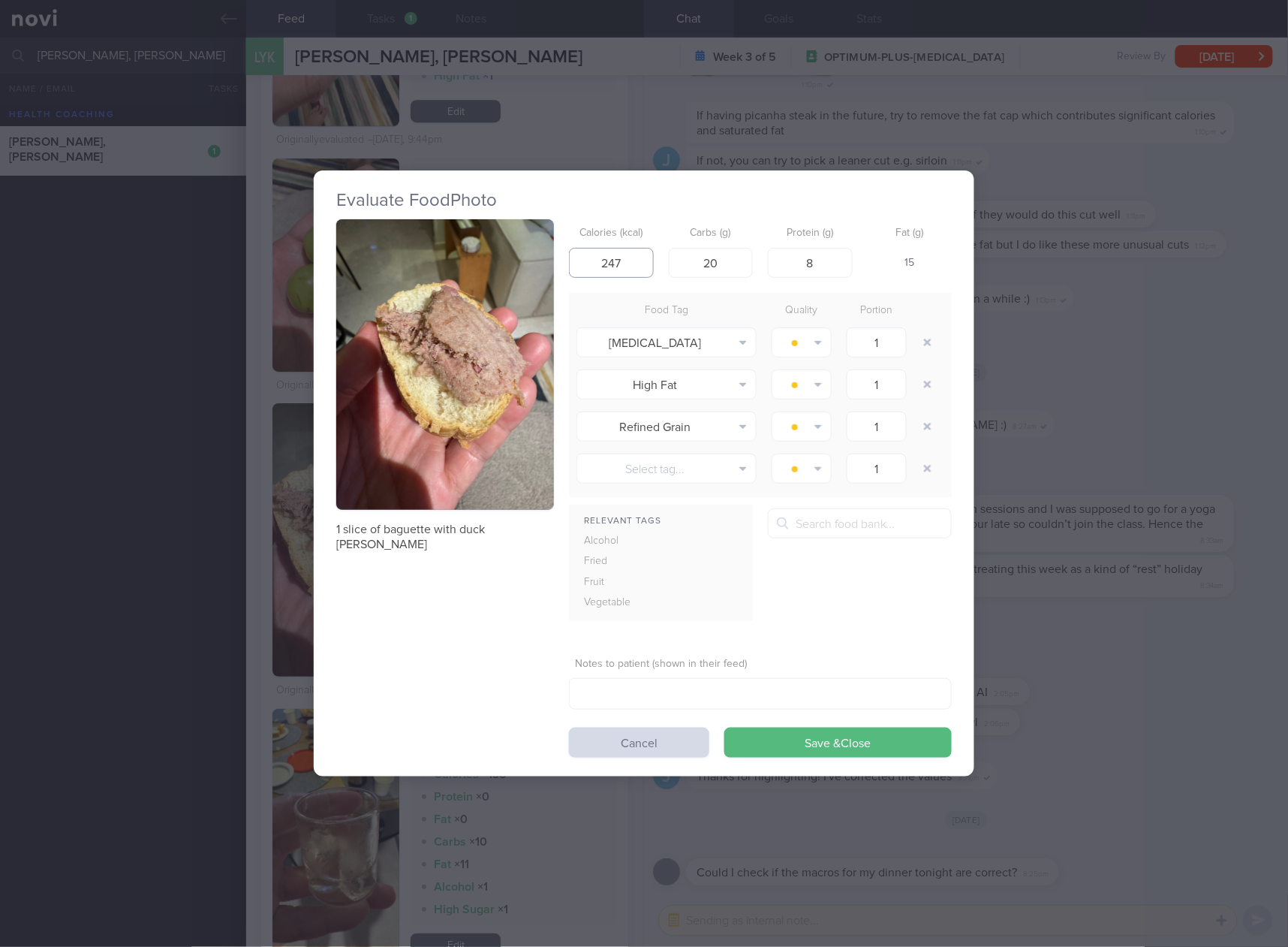
drag, startPoint x: 639, startPoint y: 270, endPoint x: 594, endPoint y: 271, distance: 45.0
click at [594, 271] on input "247" at bounding box center [612, 263] width 84 height 30
type input "215"
type input "20"
type input "7"
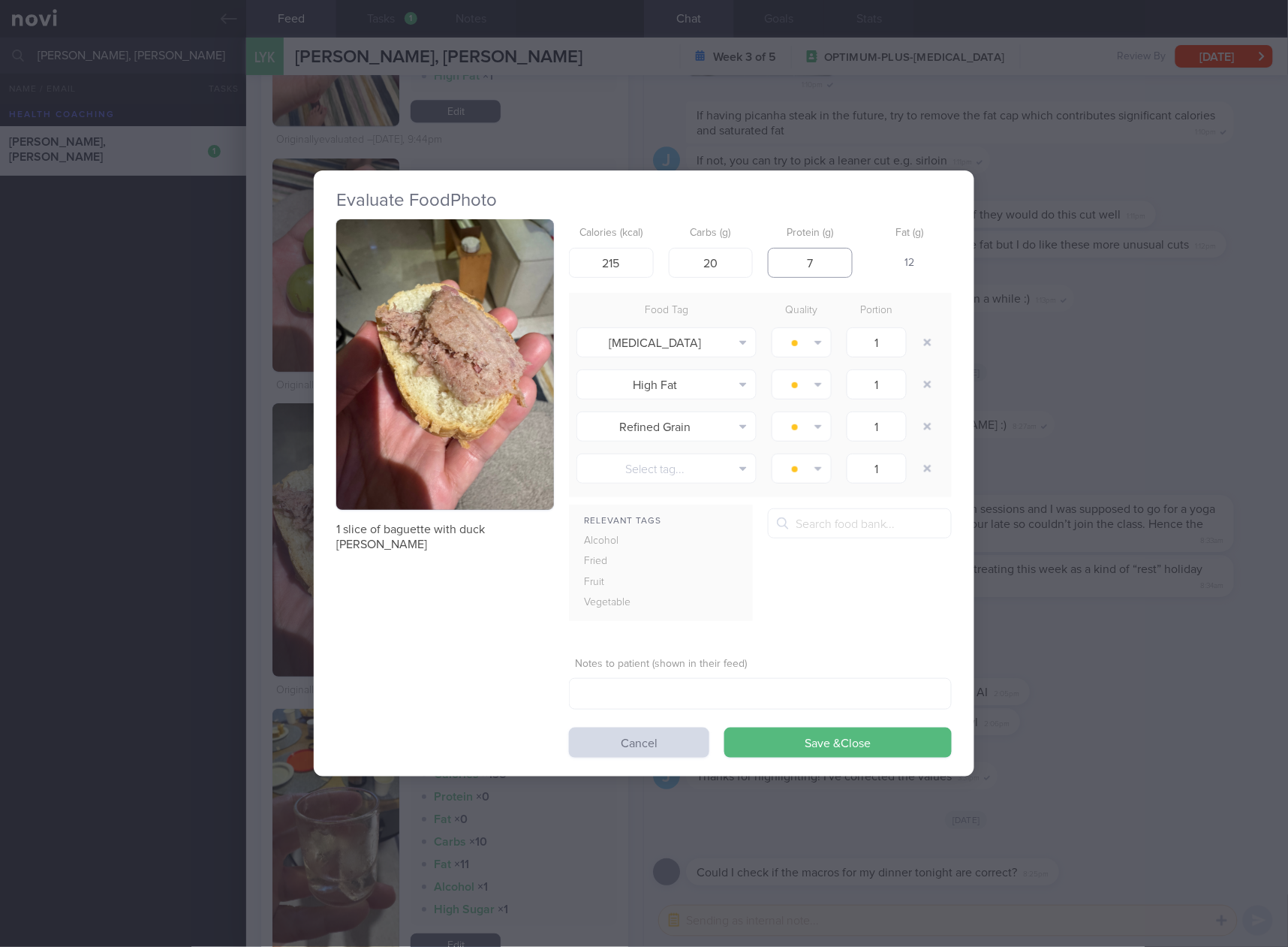
click at [725, 727] on button "Save & Close" at bounding box center [838, 742] width 227 height 30
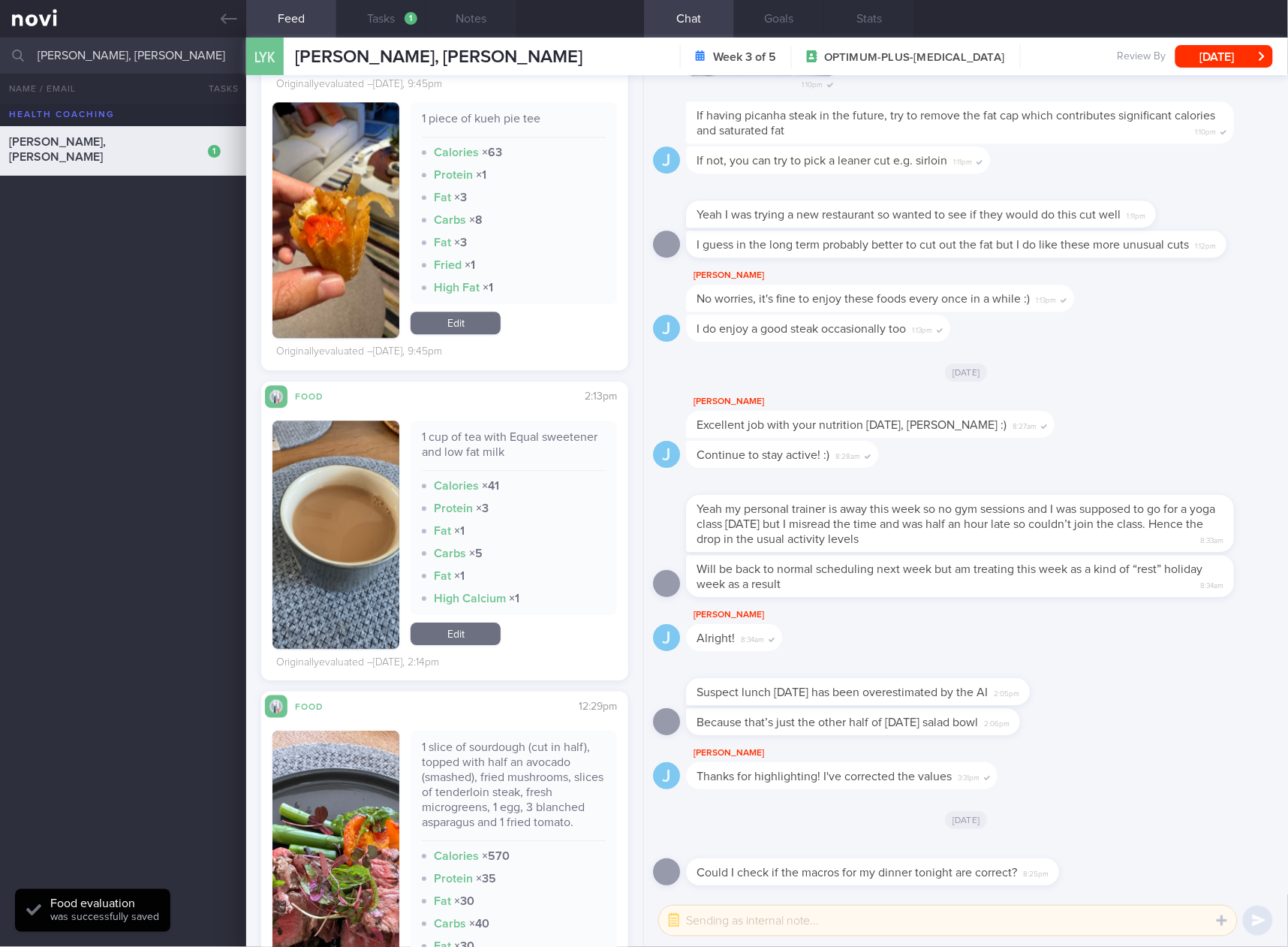
scroll to position [6758, 0]
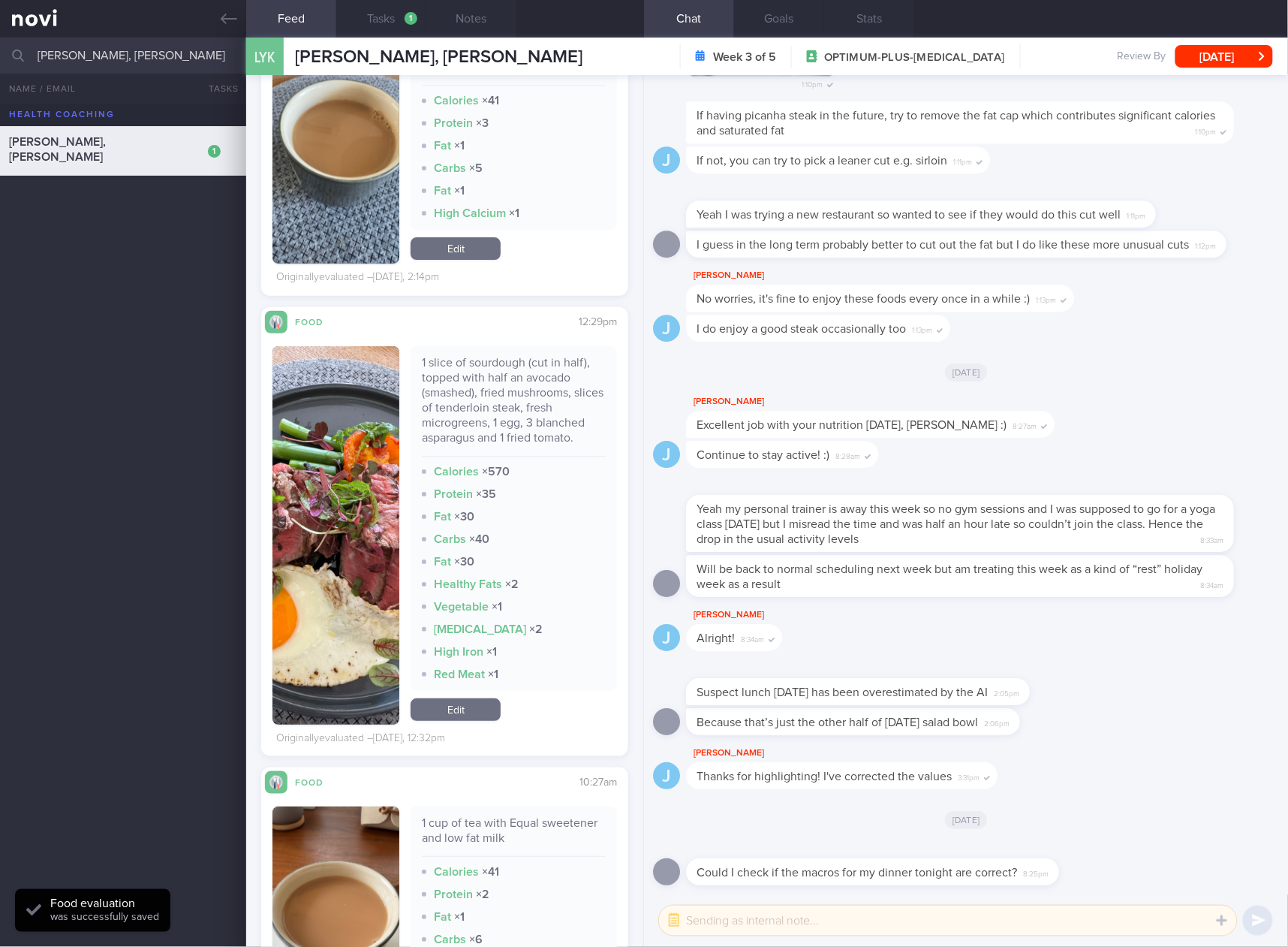
click at [523, 386] on div "1 slice of sourdough (cut in half), topped with half an avocado (smashed), frie…" at bounding box center [514, 406] width 184 height 102
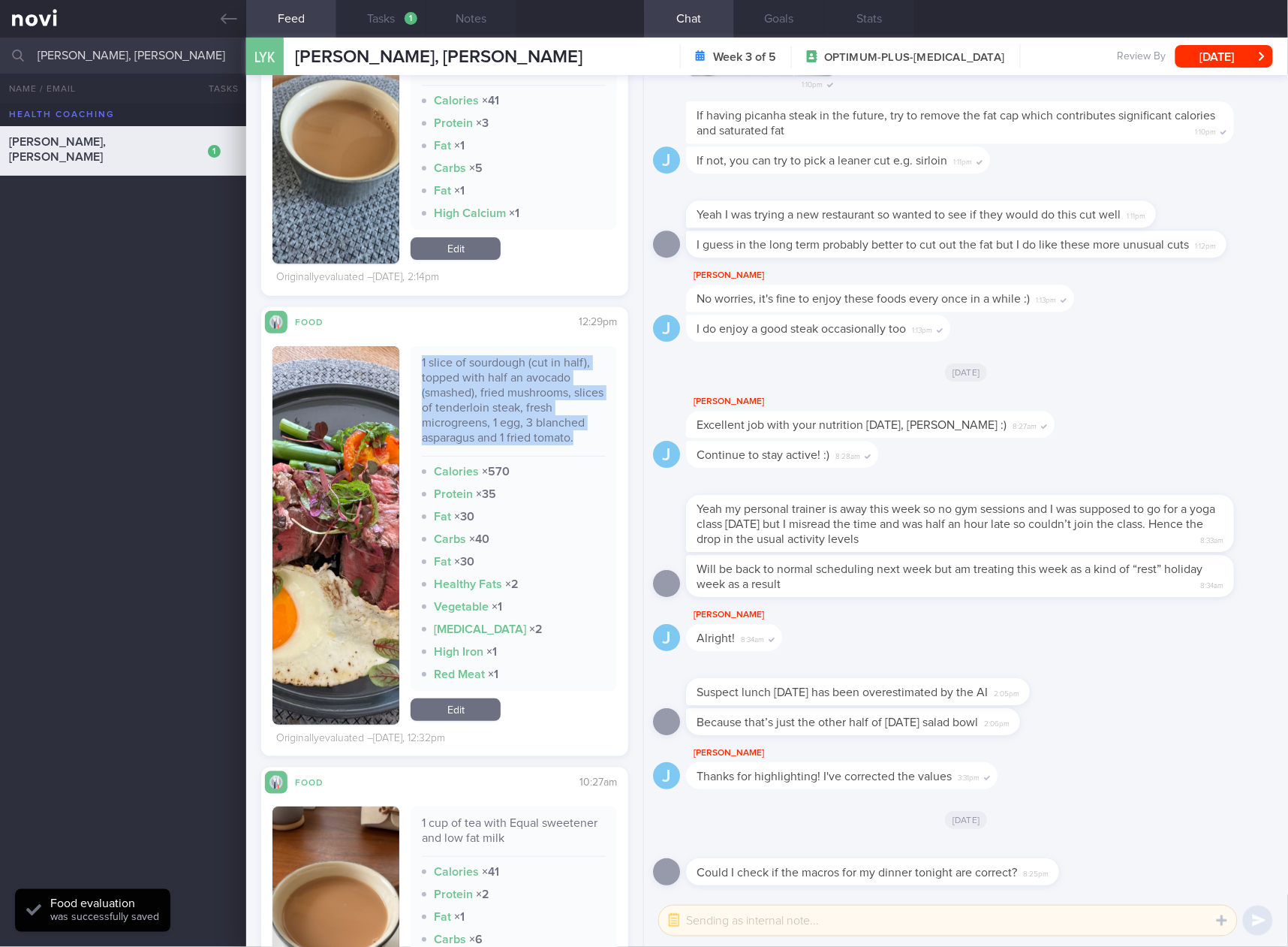
click at [523, 386] on div "1 slice of sourdough (cut in half), topped with half an avocado (smashed), frie…" at bounding box center [514, 406] width 184 height 102
copy div "1 slice of sourdough (cut in half), topped with half an avocado (smashed), frie…"
click at [481, 710] on link "Edit" at bounding box center [456, 709] width 90 height 22
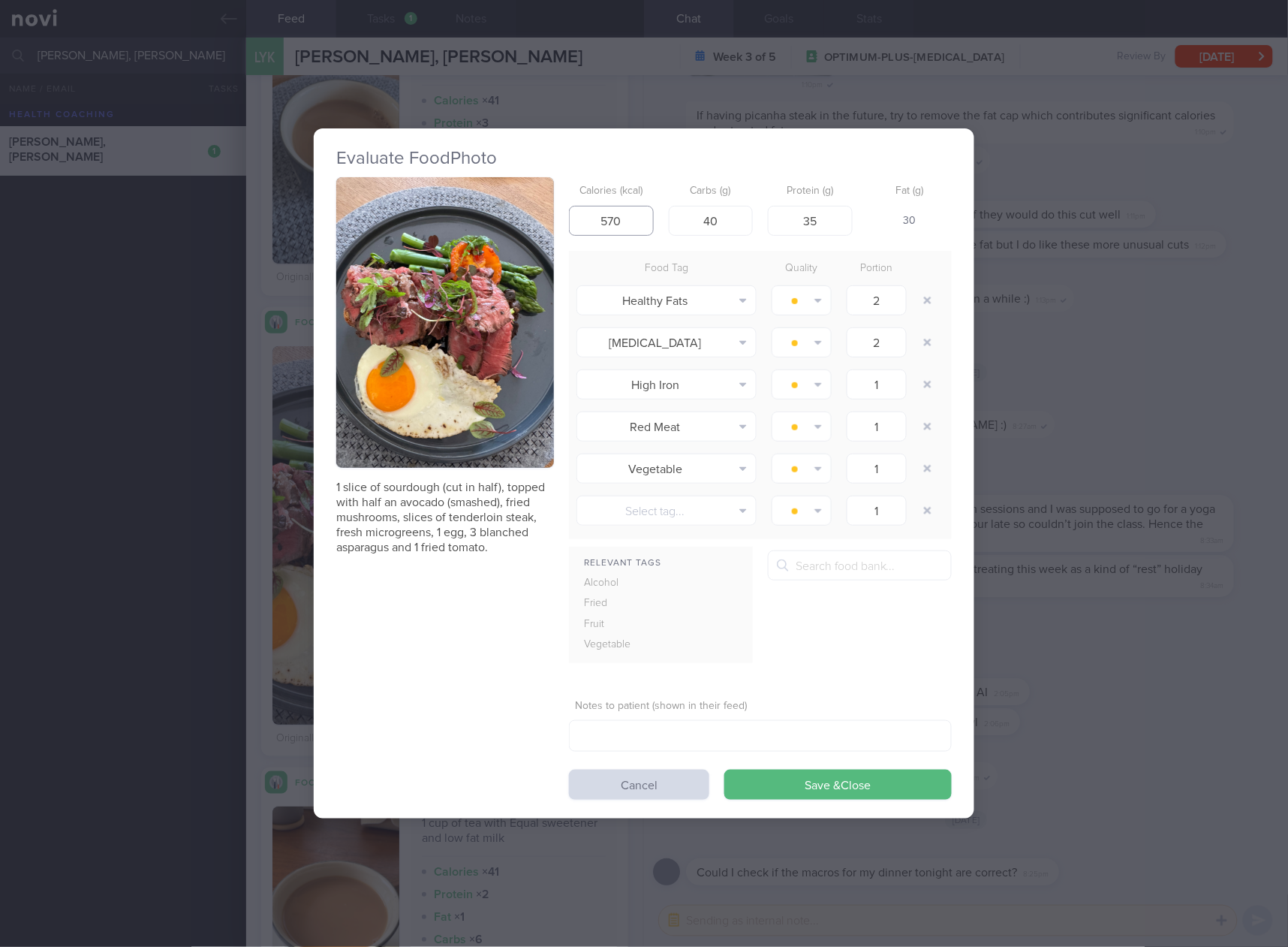
drag, startPoint x: 640, startPoint y: 223, endPoint x: 434, endPoint y: 840, distance: 650.5
click at [434, 840] on div "Evaluate Food Photo 1 slice of sourdough (cut in half), topped with half an avo…" at bounding box center [644, 473] width 661 height 947
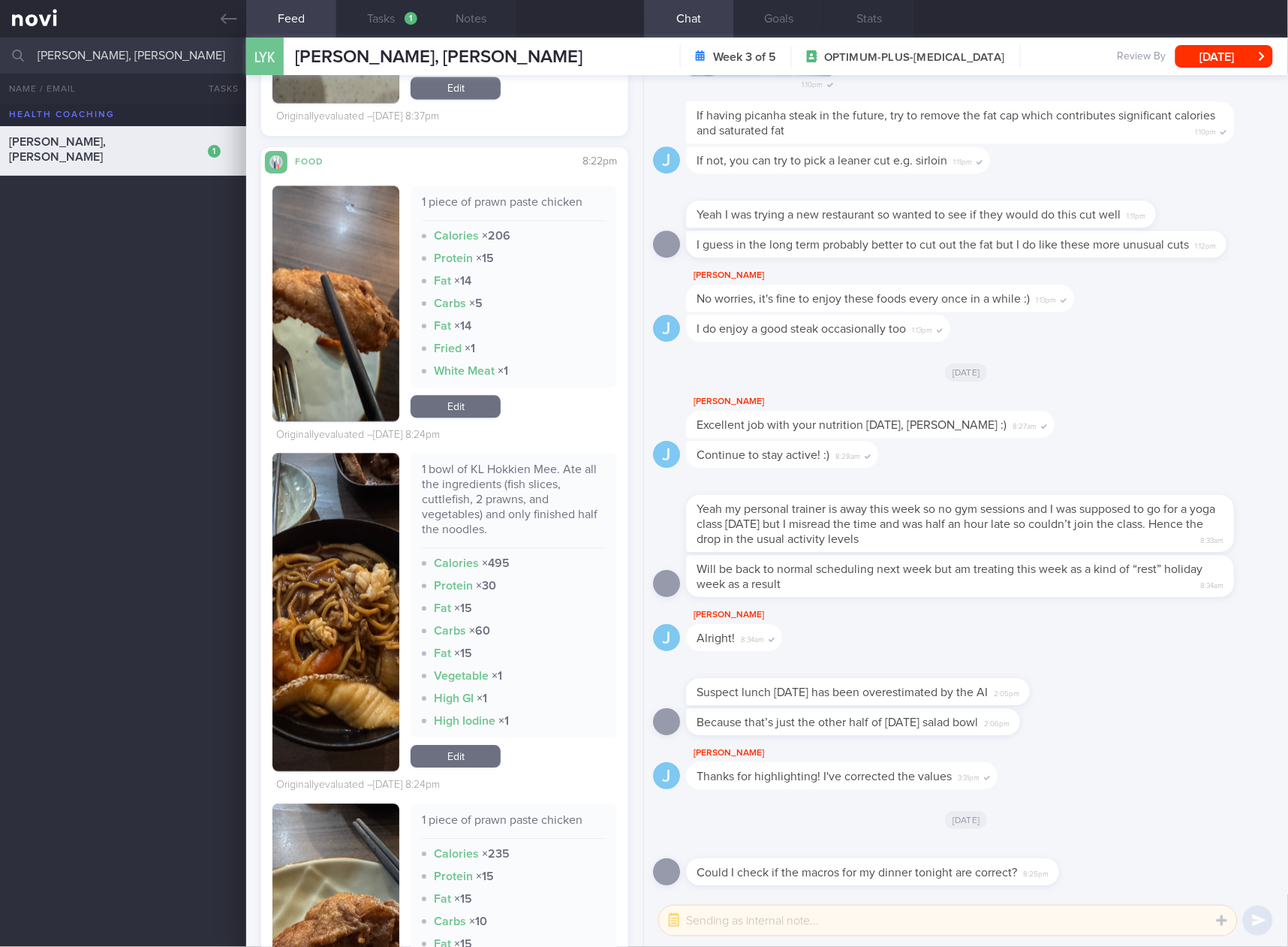
scroll to position [8009, 0]
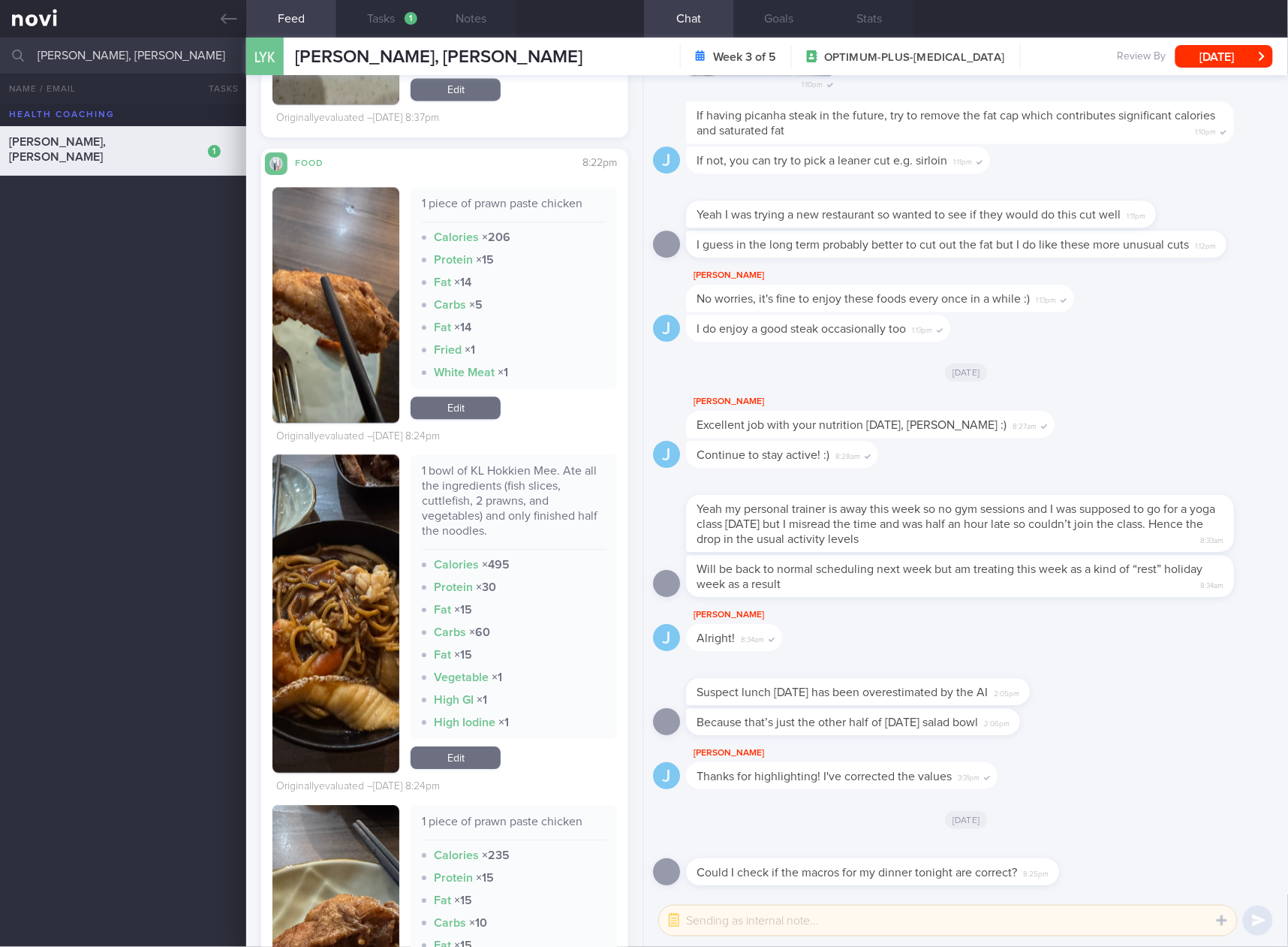
click at [495, 497] on div "1 bowl of KL Hokkien Mee. Ate all the ingredients (fish slices, cuttlefish, 2 p…" at bounding box center [514, 508] width 184 height 86
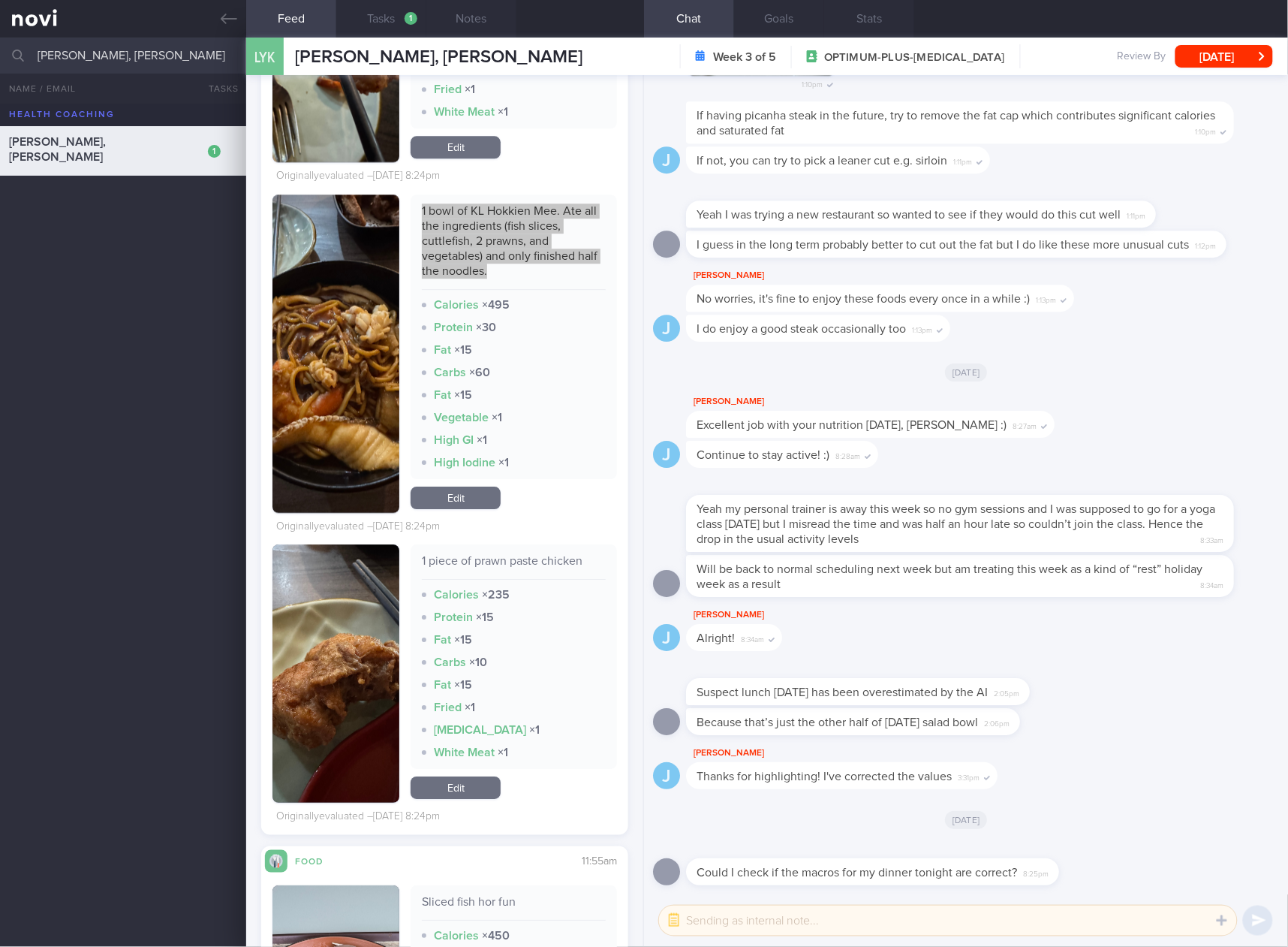
scroll to position [7760, 0]
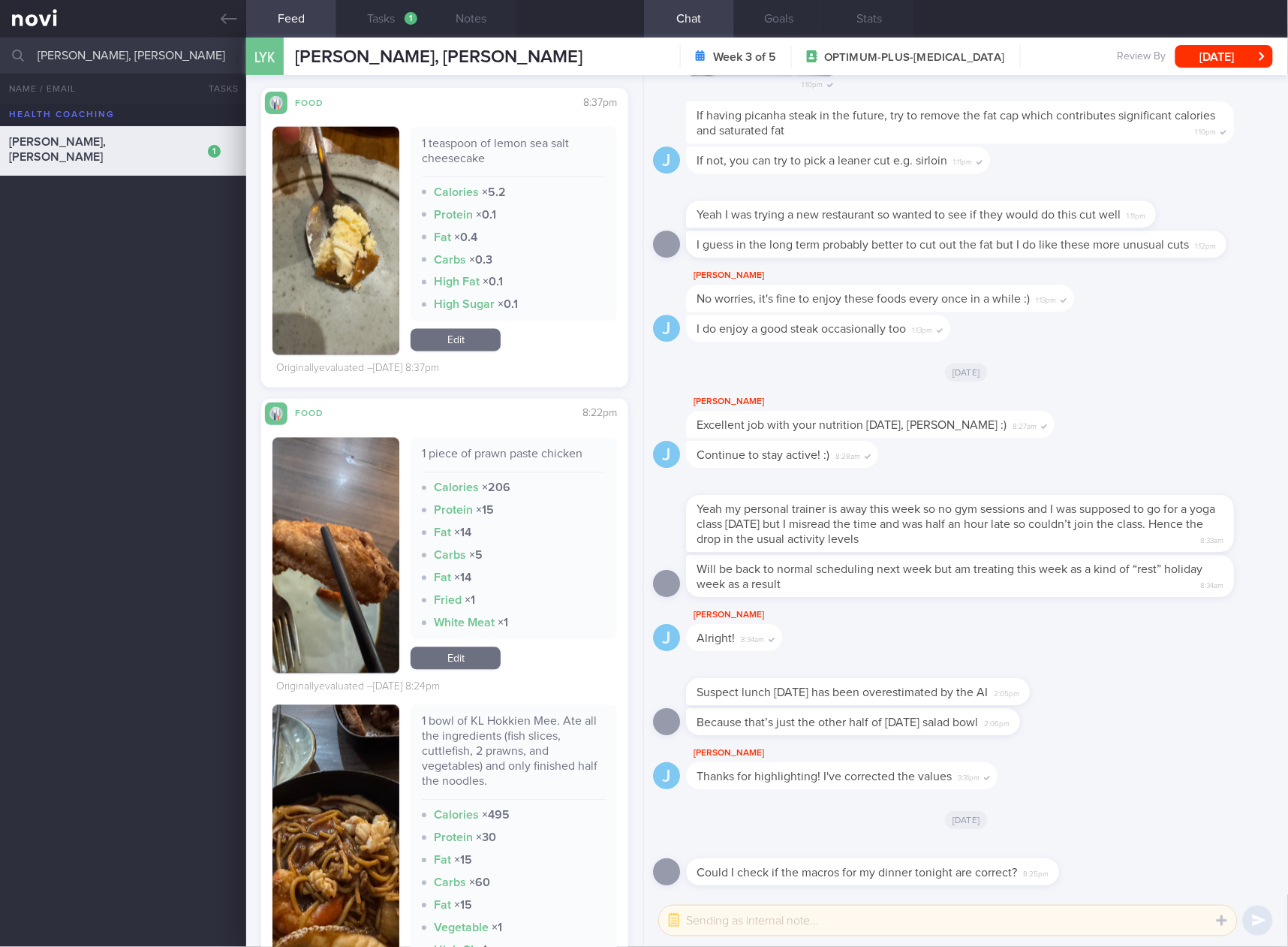
click at [526, 452] on div "1 piece of prawn paste chicken" at bounding box center [514, 460] width 184 height 27
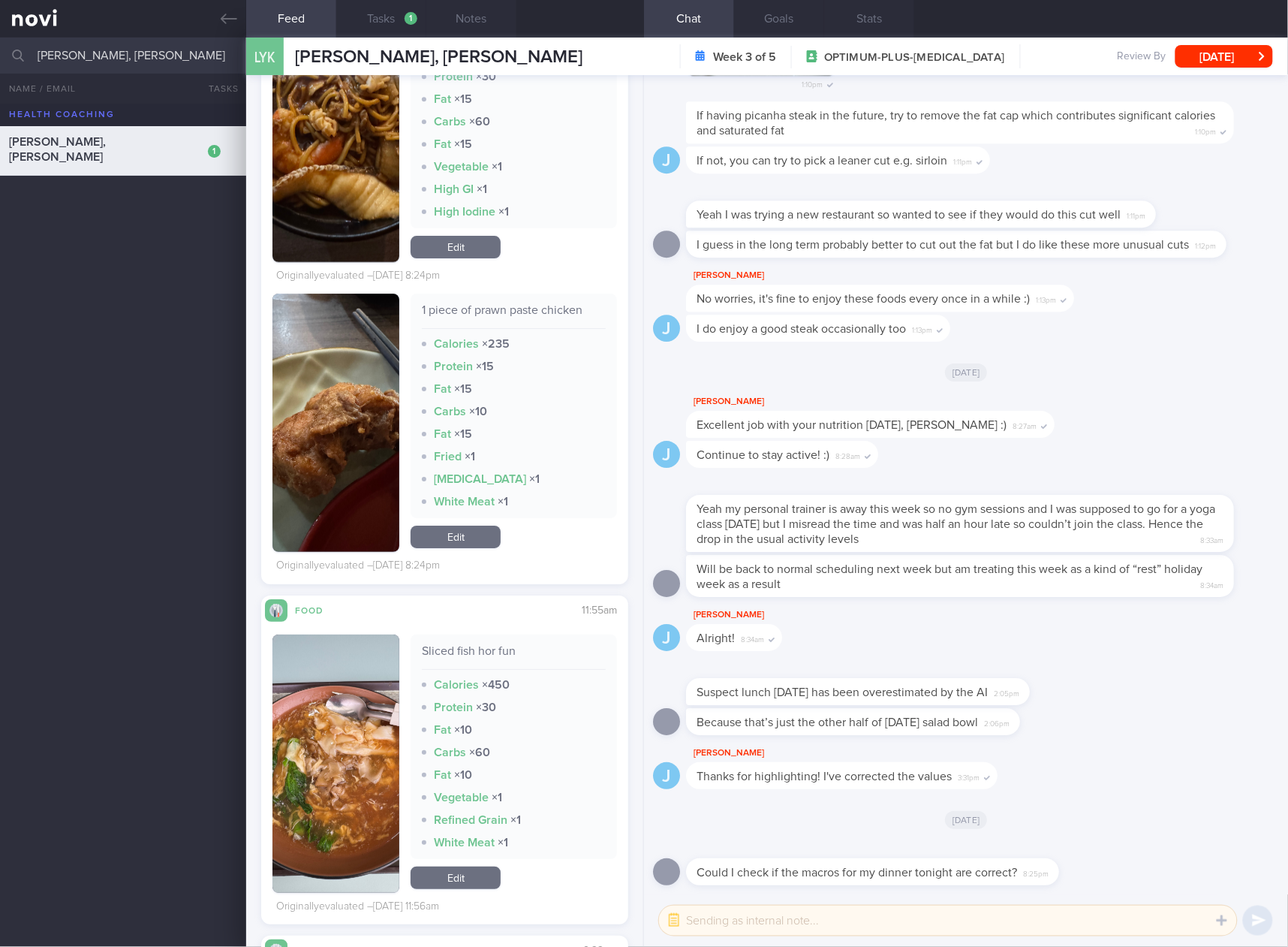
scroll to position [8259, 0]
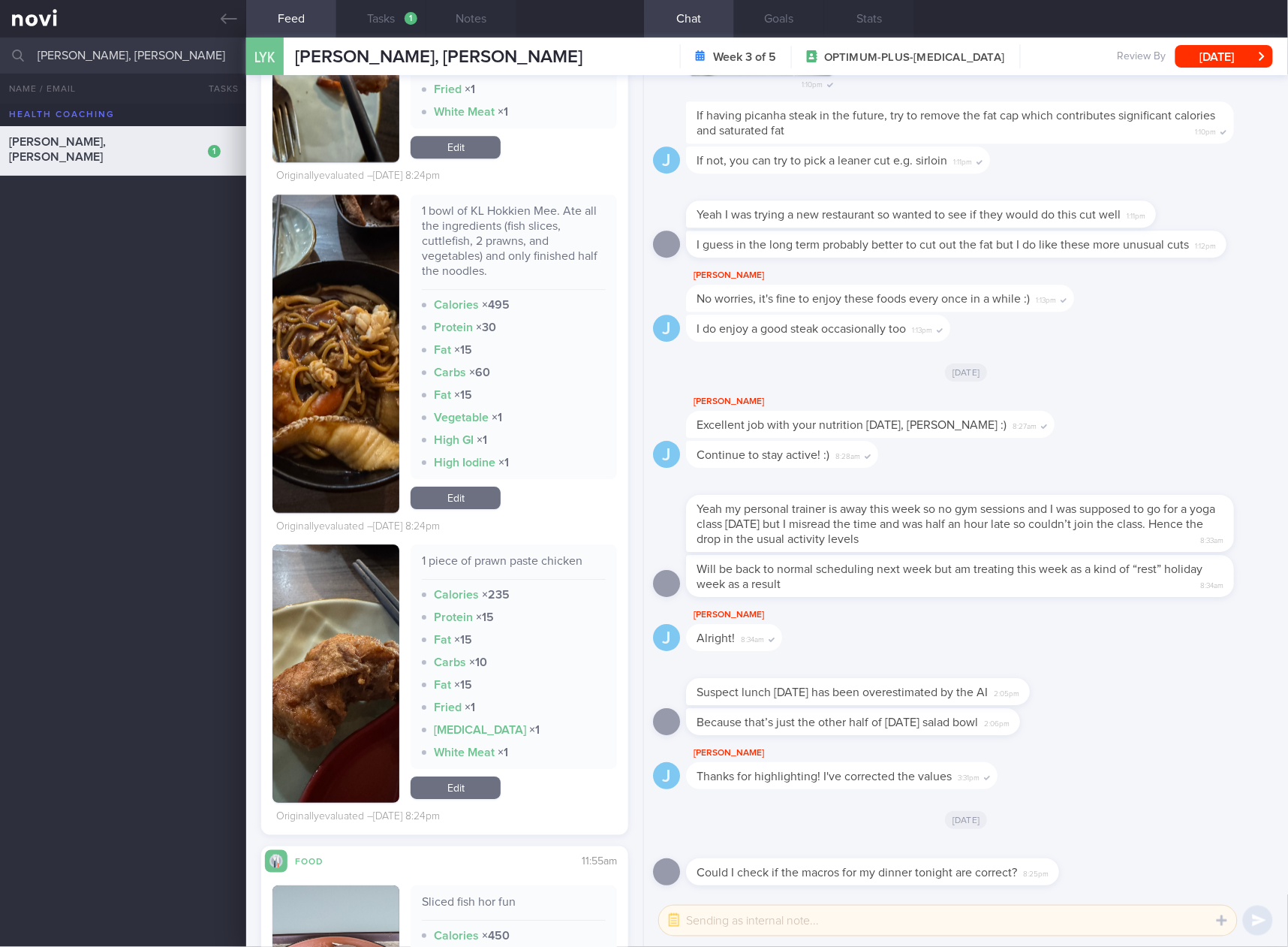
click at [476, 505] on link "Edit" at bounding box center [456, 498] width 90 height 22
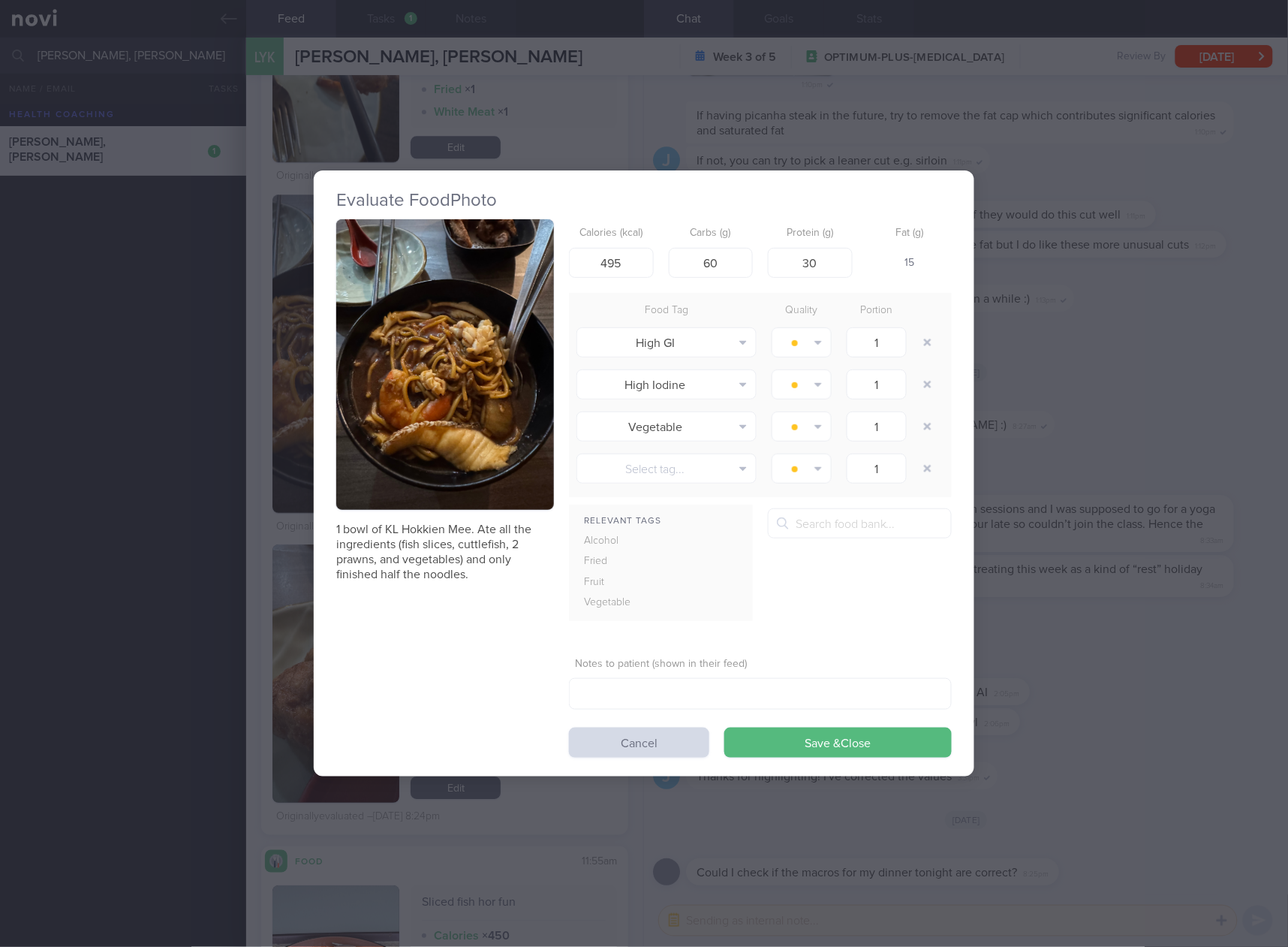
click at [656, 260] on div "Calories (kcal) 495 Carbs (g) 60 Protein (g) 30 Fat (g) 15" at bounding box center [761, 248] width 383 height 59
drag, startPoint x: 627, startPoint y: 260, endPoint x: 510, endPoint y: 276, distance: 118.1
click at [510, 276] on div "1 bowl of KL Hokkien Mee. Ate all the ingredients (fish slices, cuttlefish, 2 p…" at bounding box center [644, 488] width 616 height 539
type input "452"
type input "45"
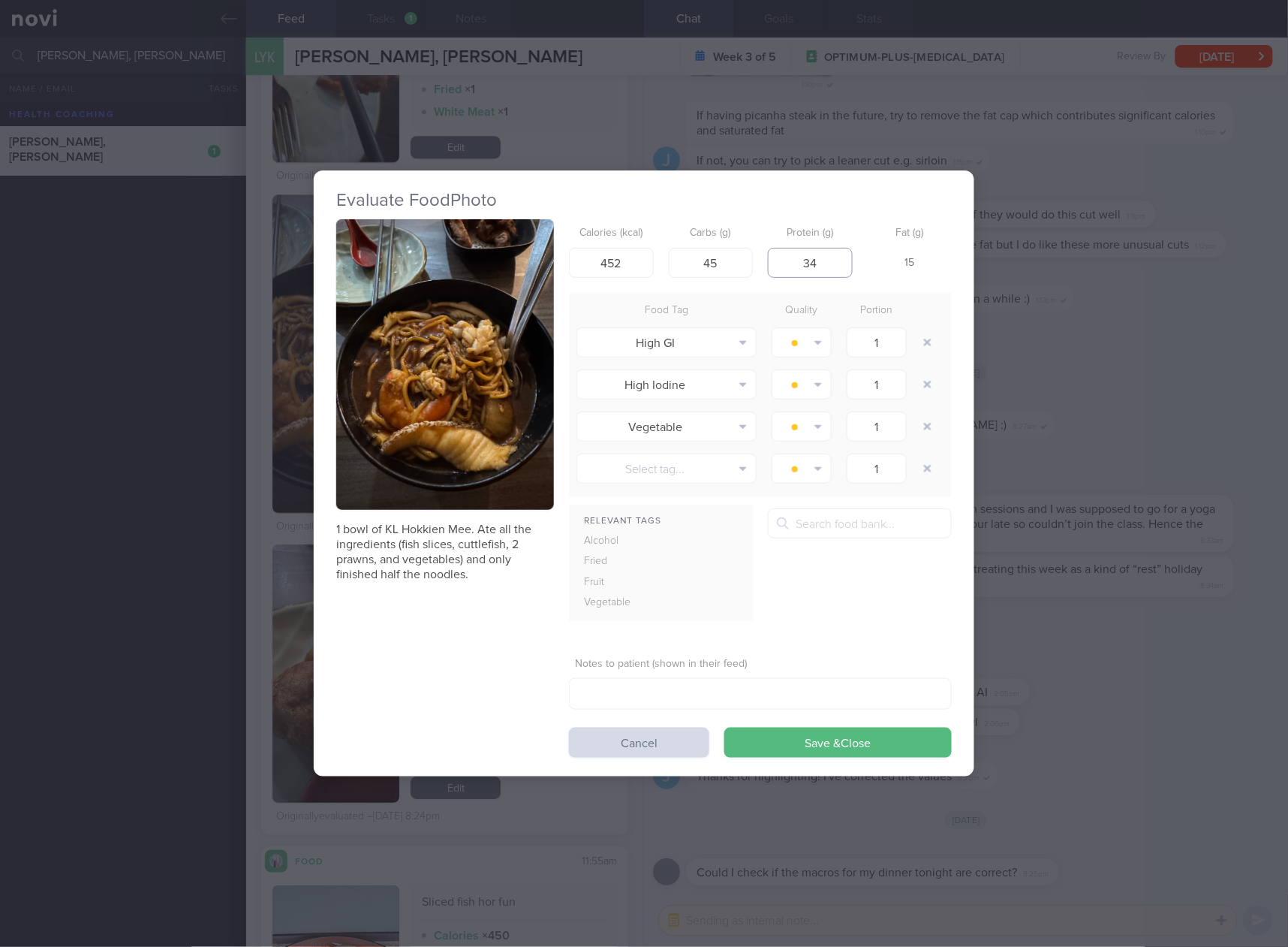
type input "34"
click at [725, 727] on button "Save & Close" at bounding box center [838, 742] width 227 height 30
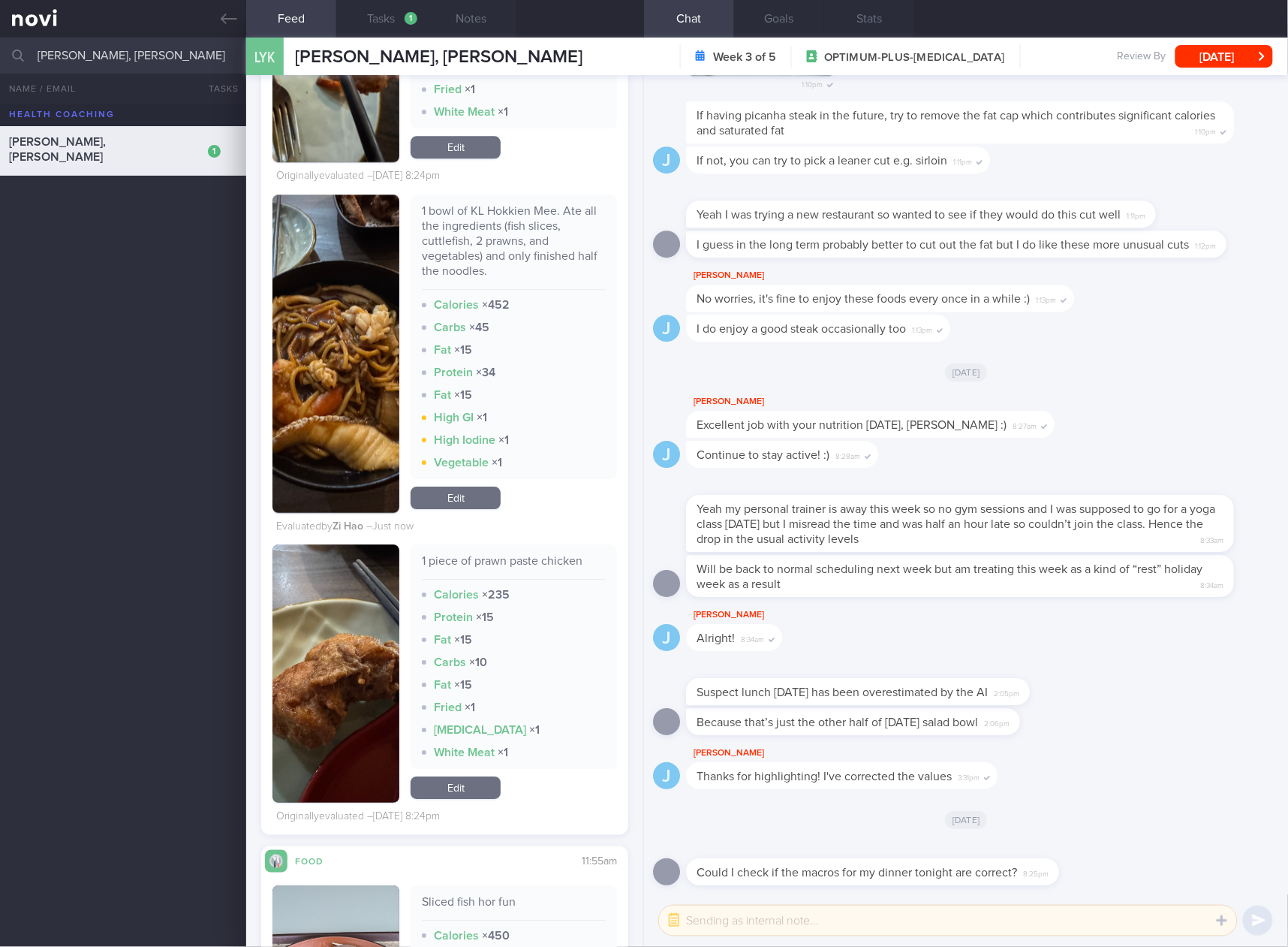
scroll to position [8009, 0]
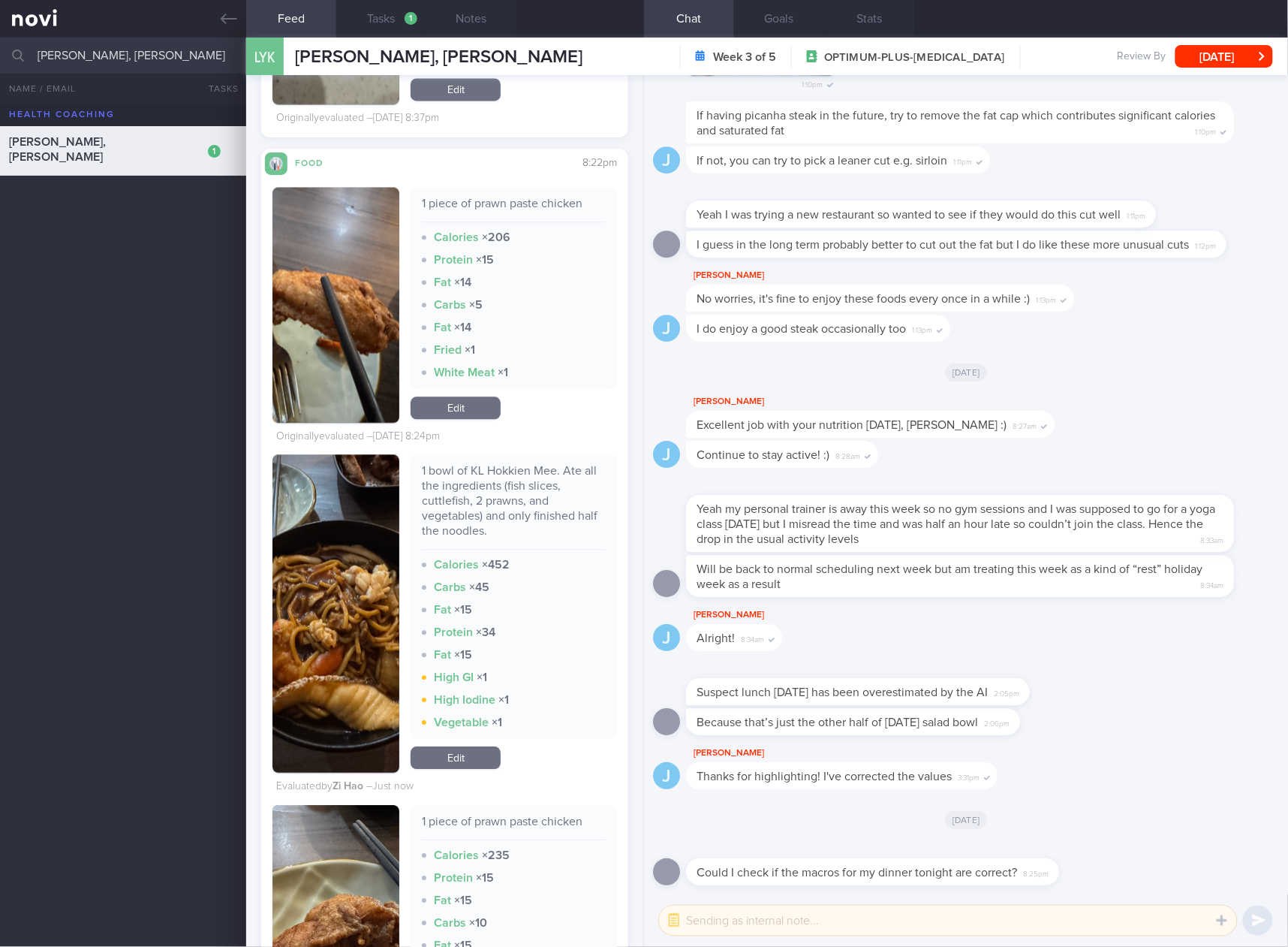
click at [464, 412] on link "Edit" at bounding box center [456, 408] width 90 height 22
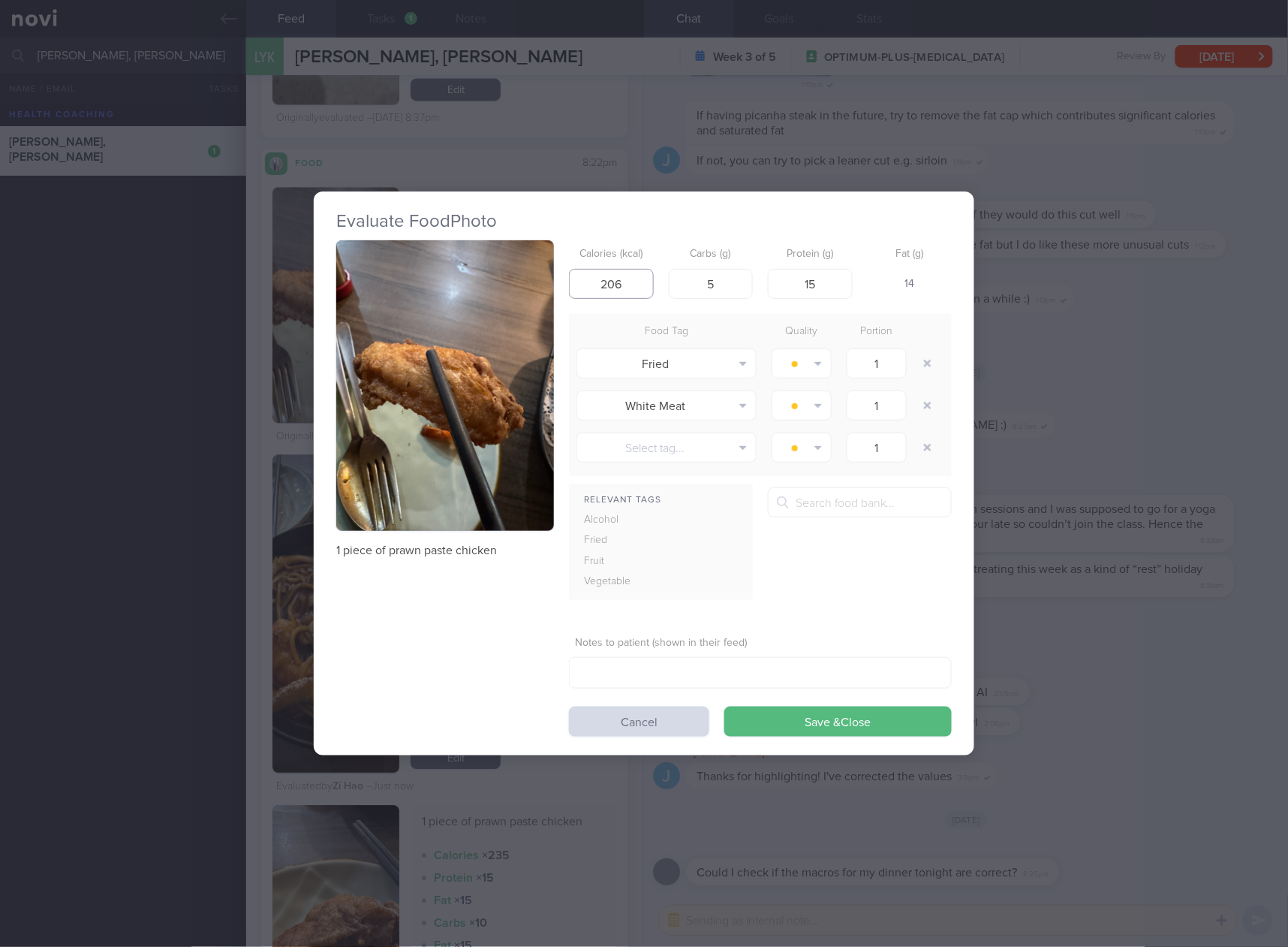
drag, startPoint x: 636, startPoint y: 274, endPoint x: 603, endPoint y: 277, distance: 33.1
click at [603, 277] on input "206" at bounding box center [612, 283] width 84 height 30
type input "186"
type input "13"
type input "10"
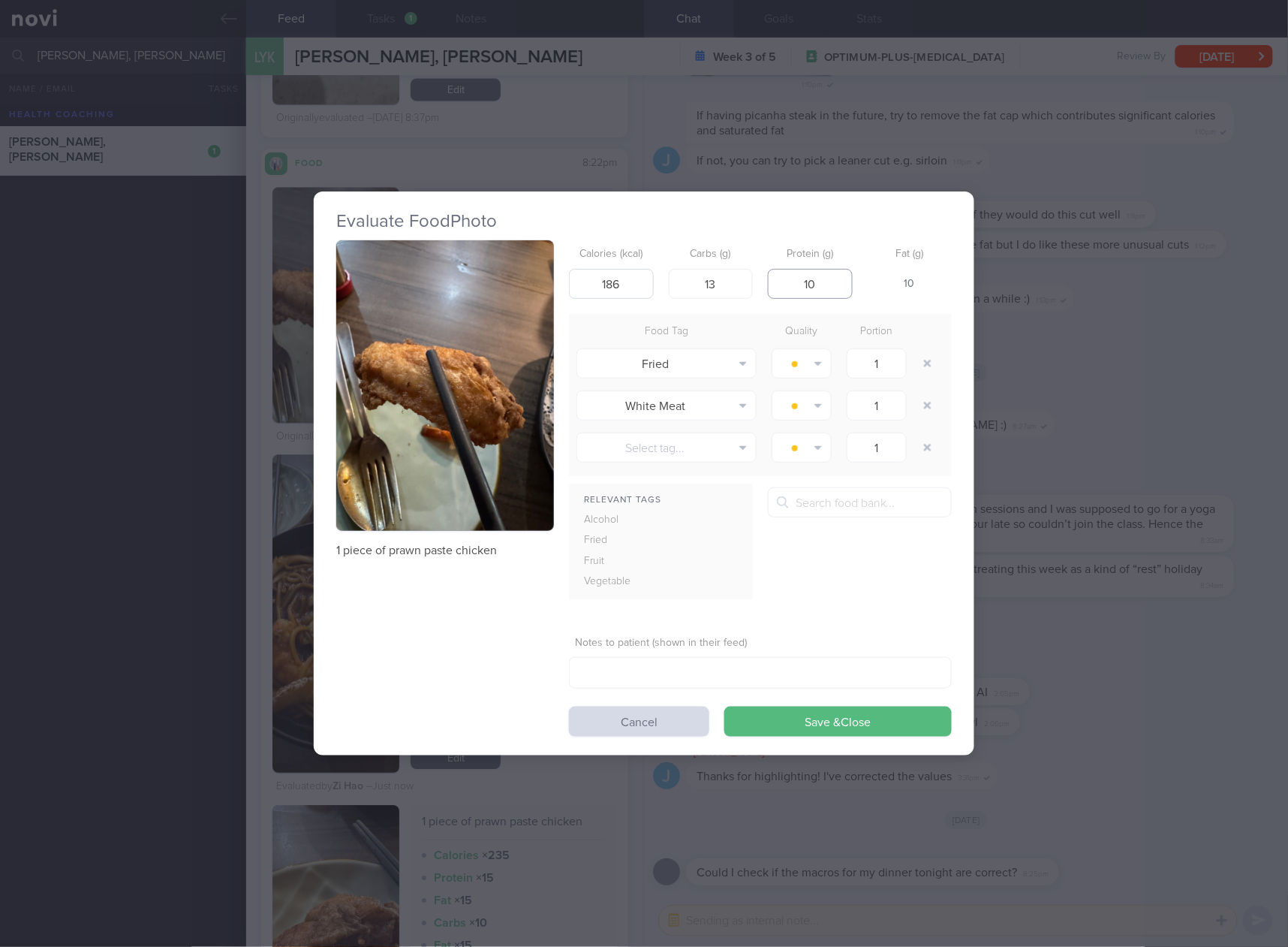
click at [725, 707] on button "Save & Close" at bounding box center [838, 721] width 227 height 30
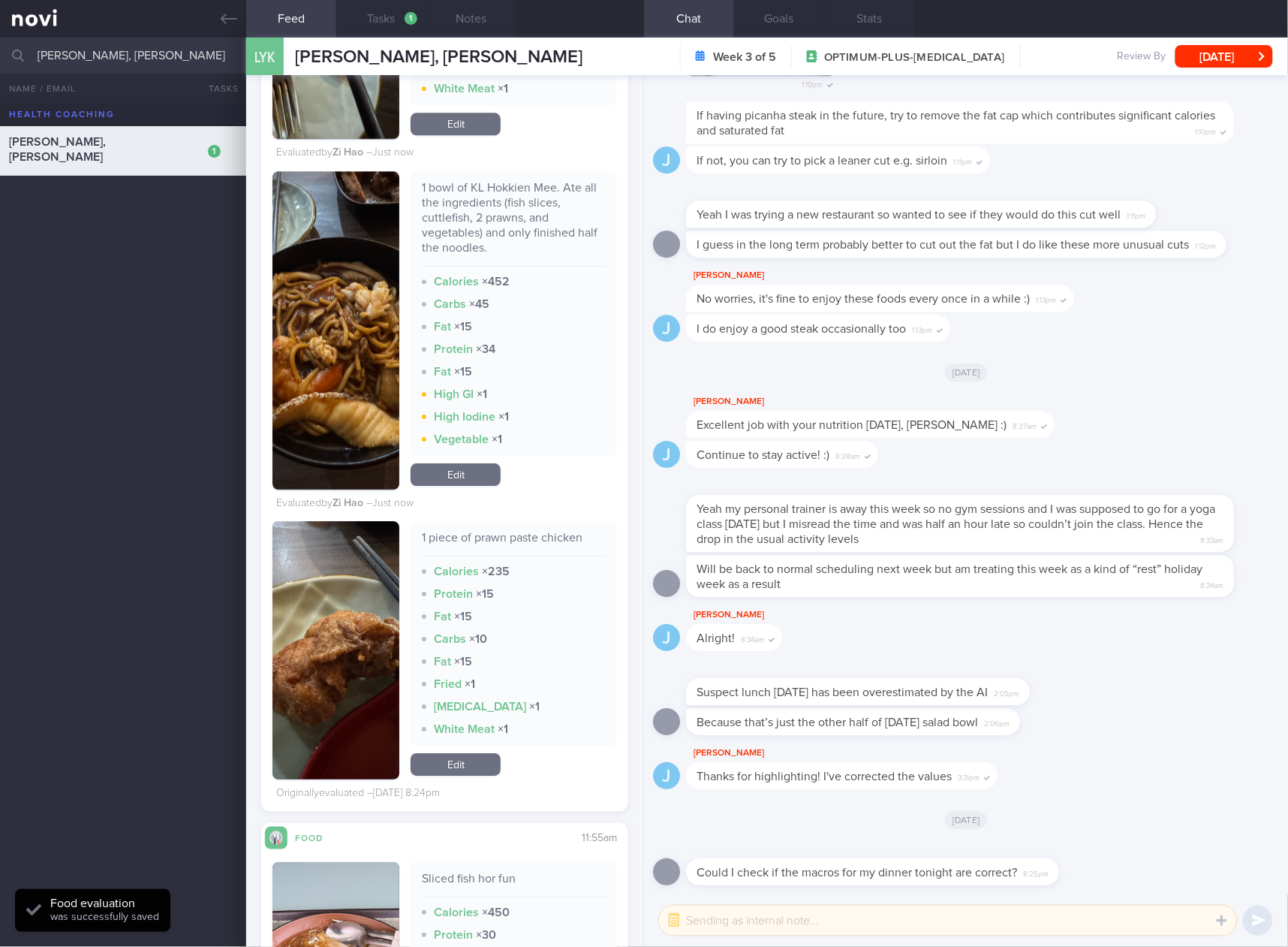
scroll to position [8510, 0]
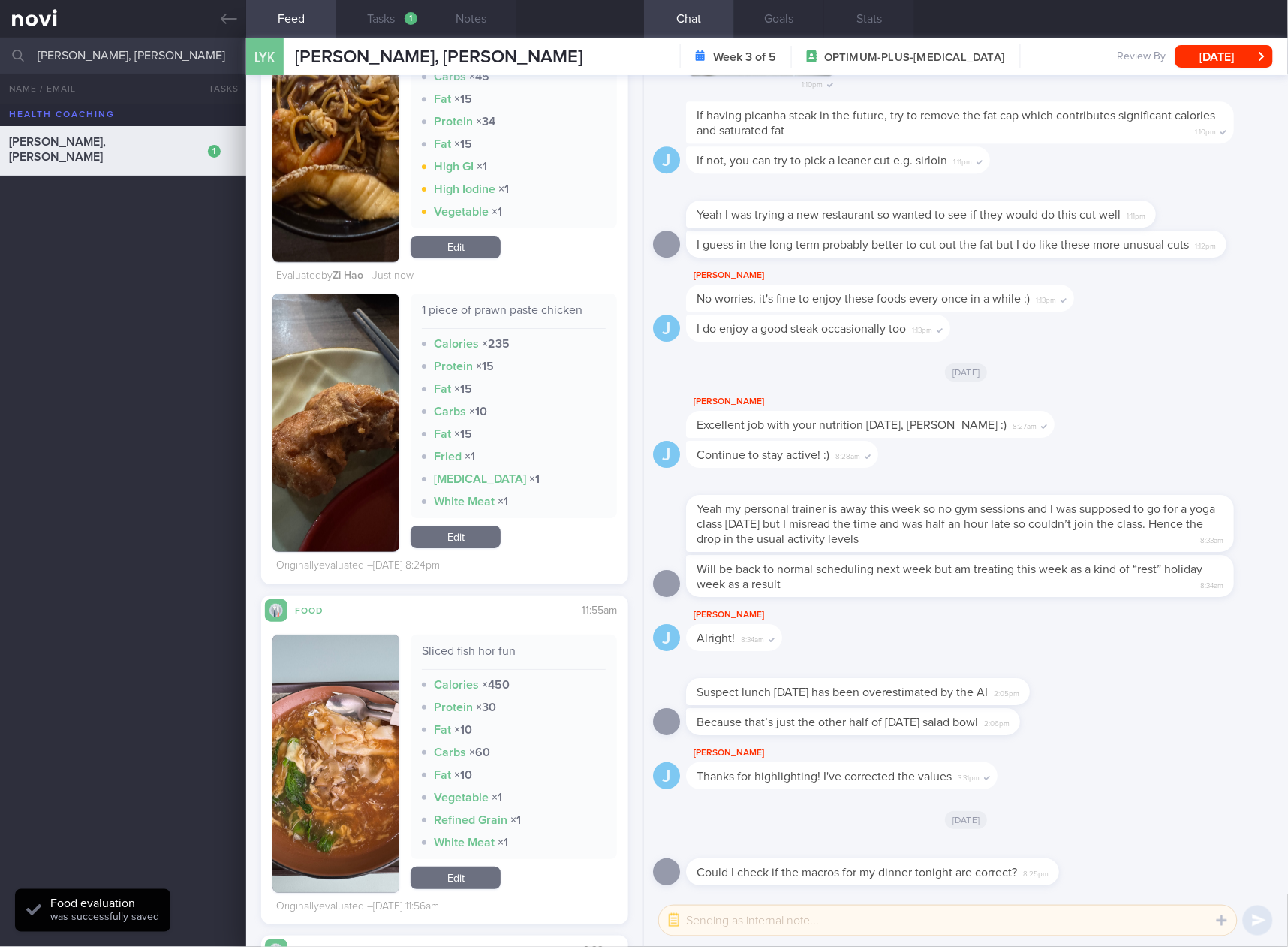
click at [488, 534] on link "Edit" at bounding box center [456, 537] width 90 height 22
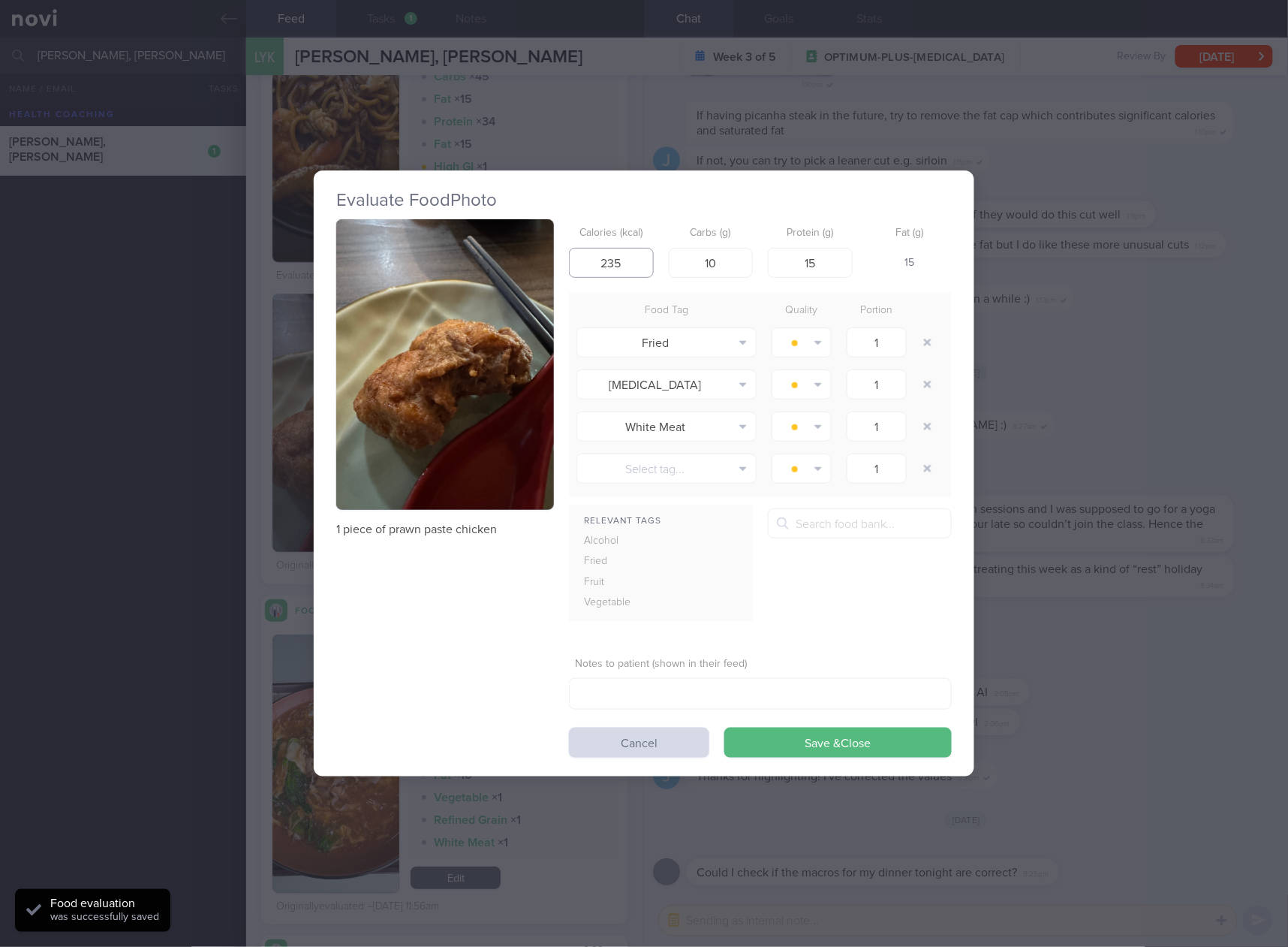
drag, startPoint x: 638, startPoint y: 258, endPoint x: 535, endPoint y: 261, distance: 103.0
click at [535, 262] on div "1 piece of prawn paste chicken Calories (kcal) 235 Carbs (g) 10 Protein (g) 15 …" at bounding box center [644, 488] width 616 height 539
type input "186"
type input "13"
type input "10"
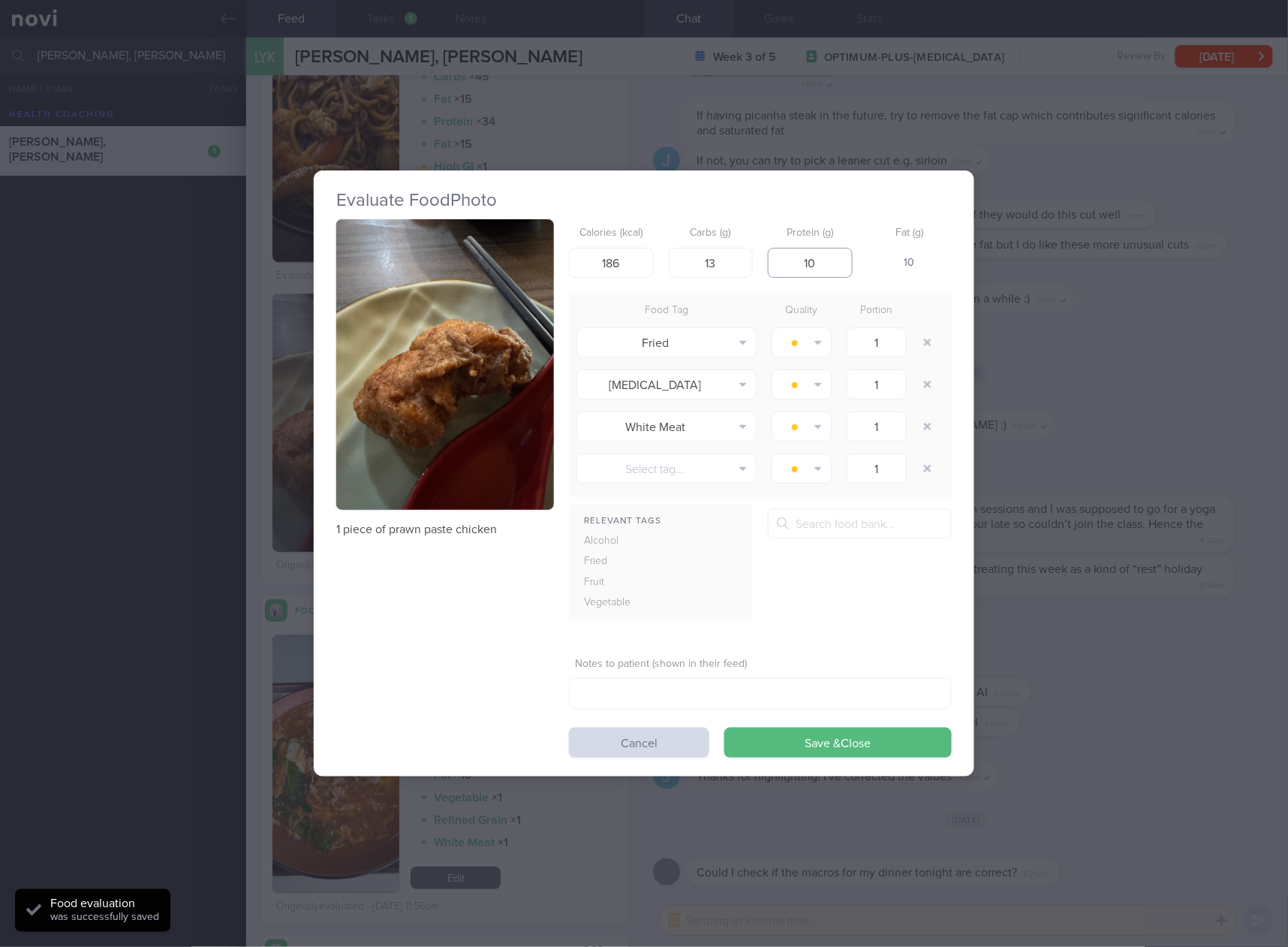
click at [725, 727] on button "Save & Close" at bounding box center [838, 742] width 227 height 30
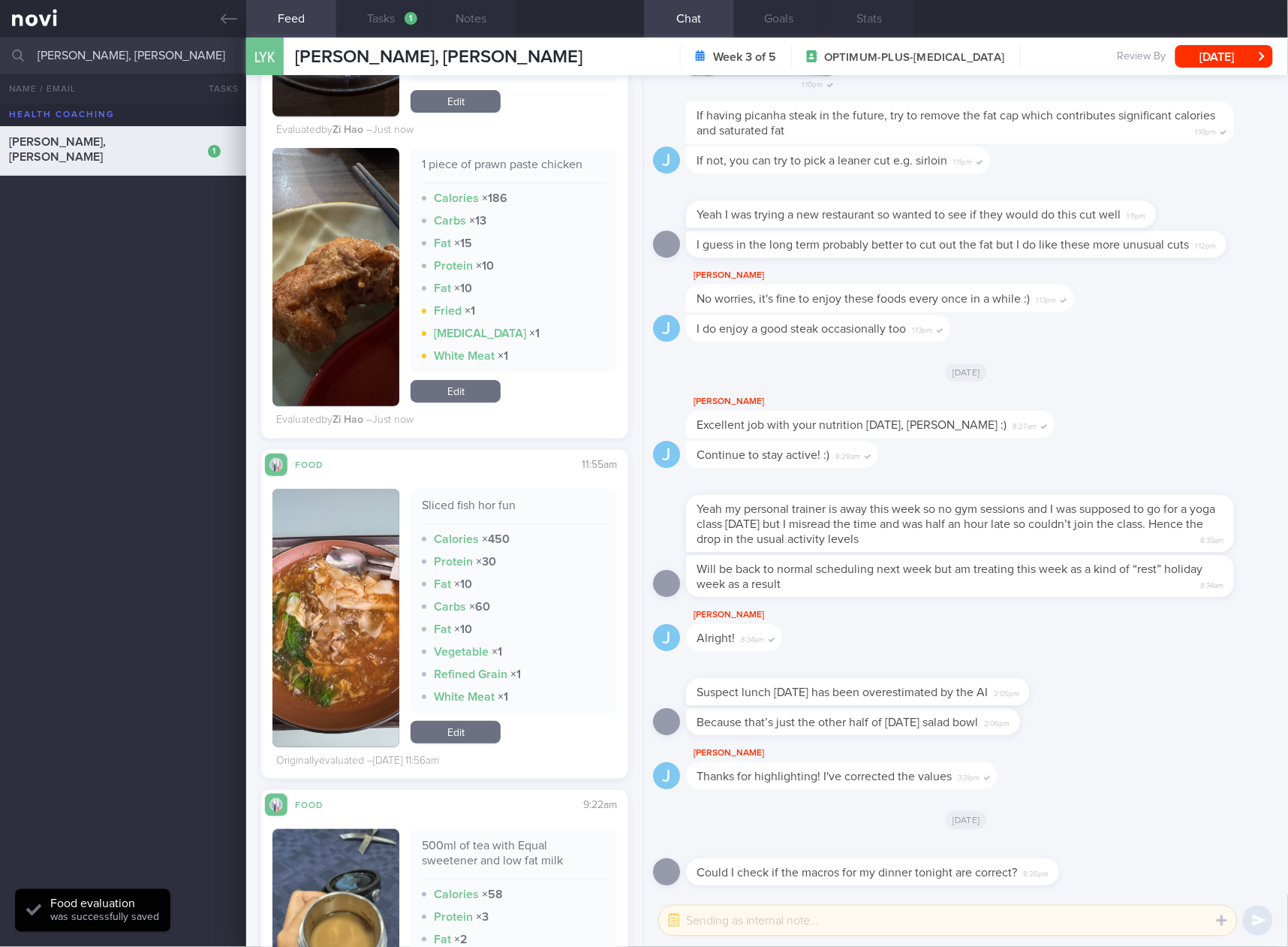
scroll to position [9012, 0]
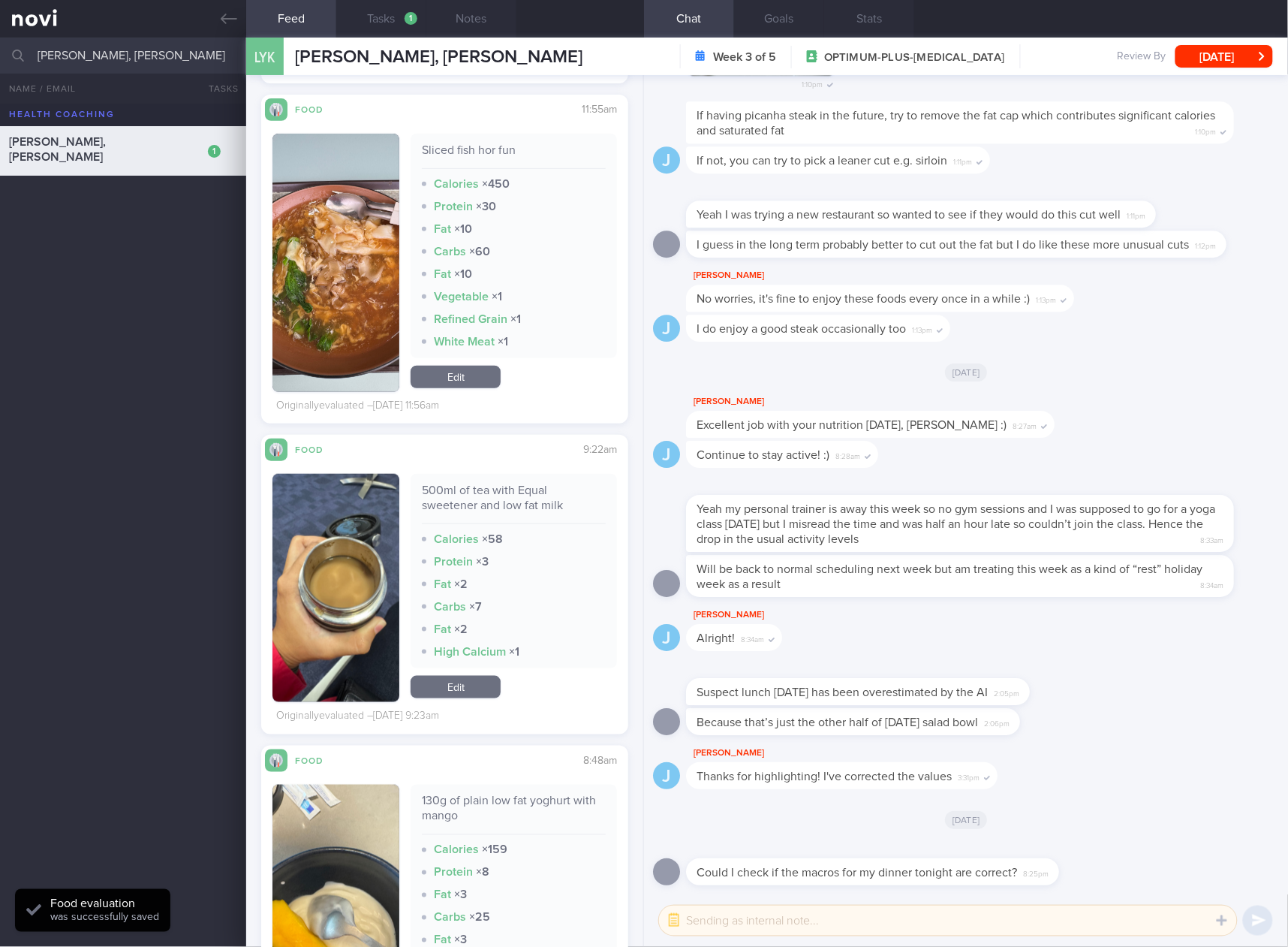
click at [488, 155] on div "Sliced fish hor fun" at bounding box center [514, 156] width 184 height 27
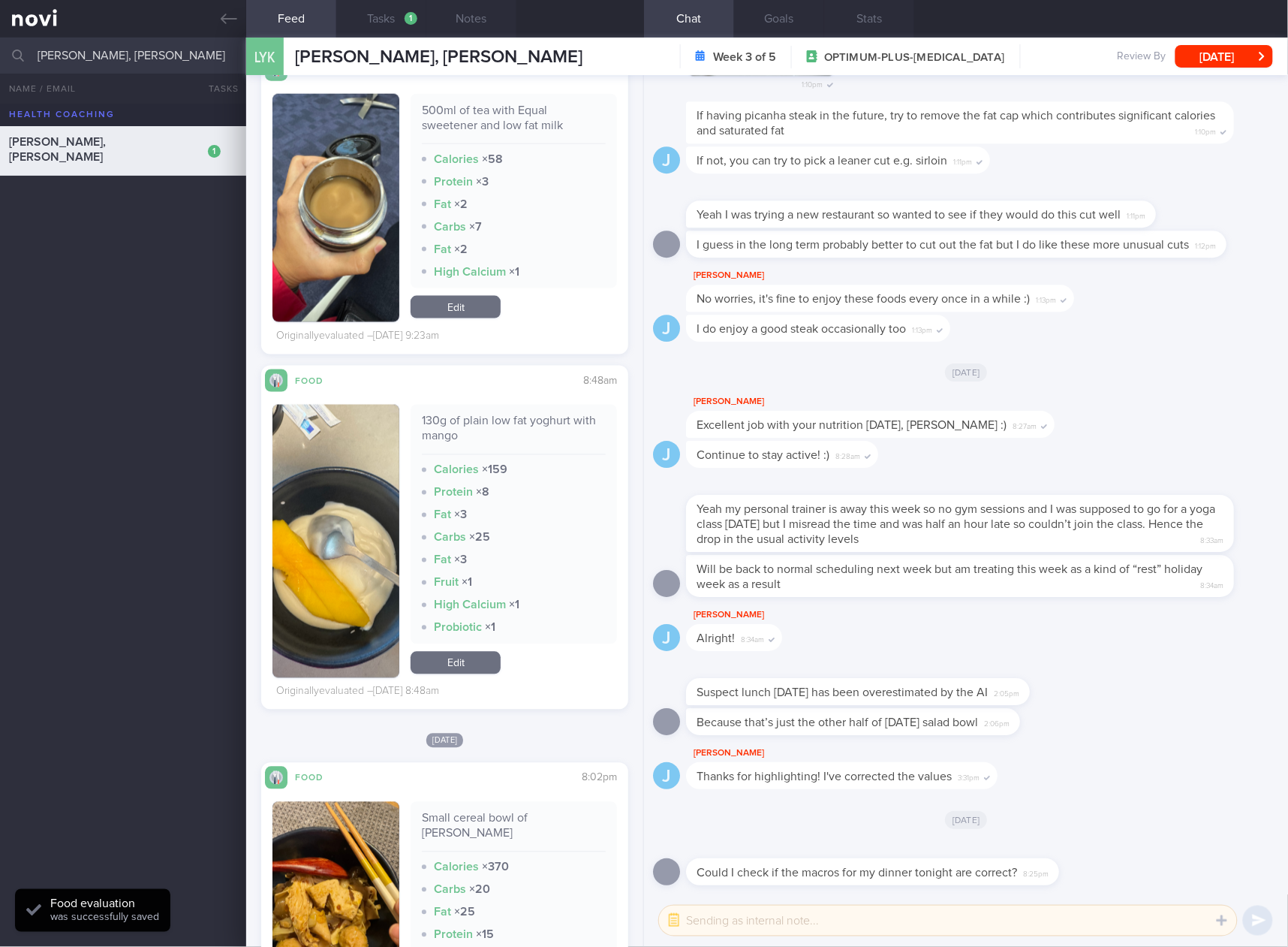
scroll to position [9512, 0]
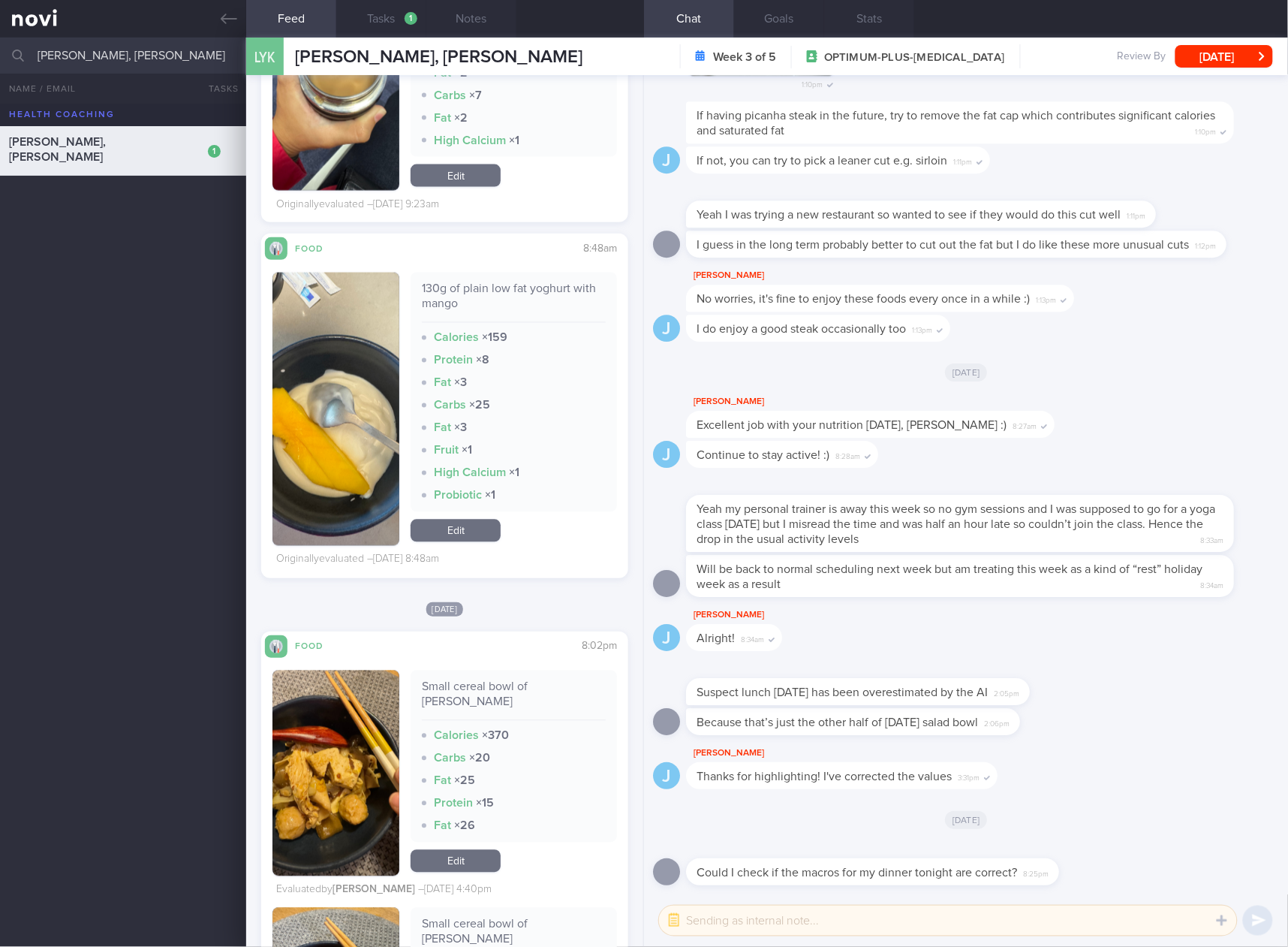
click at [499, 295] on div "130g of plain low fat yoghurt with mango" at bounding box center [514, 302] width 184 height 41
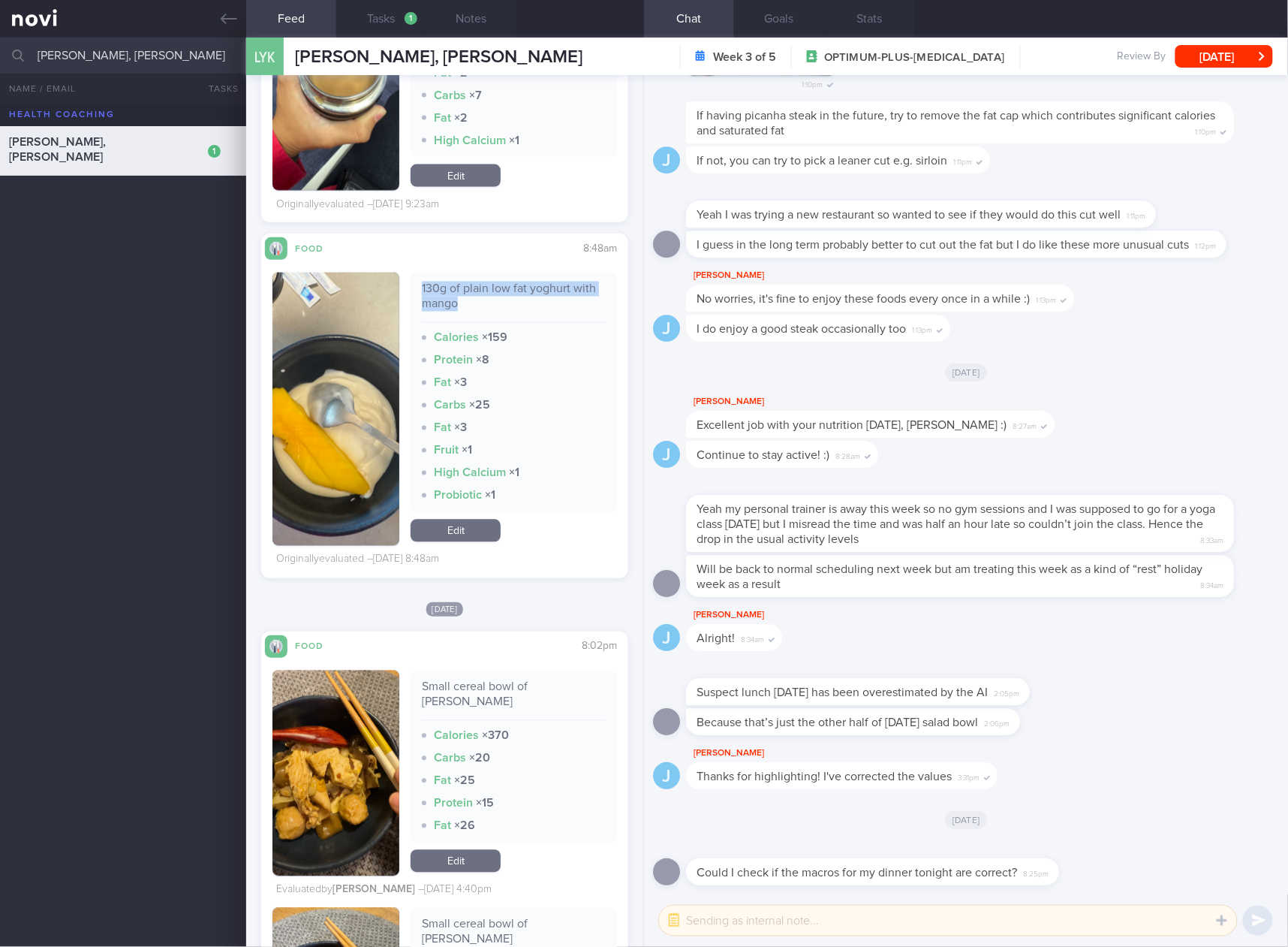
click at [499, 295] on div "130g of plain low fat yoghurt with mango" at bounding box center [514, 302] width 184 height 41
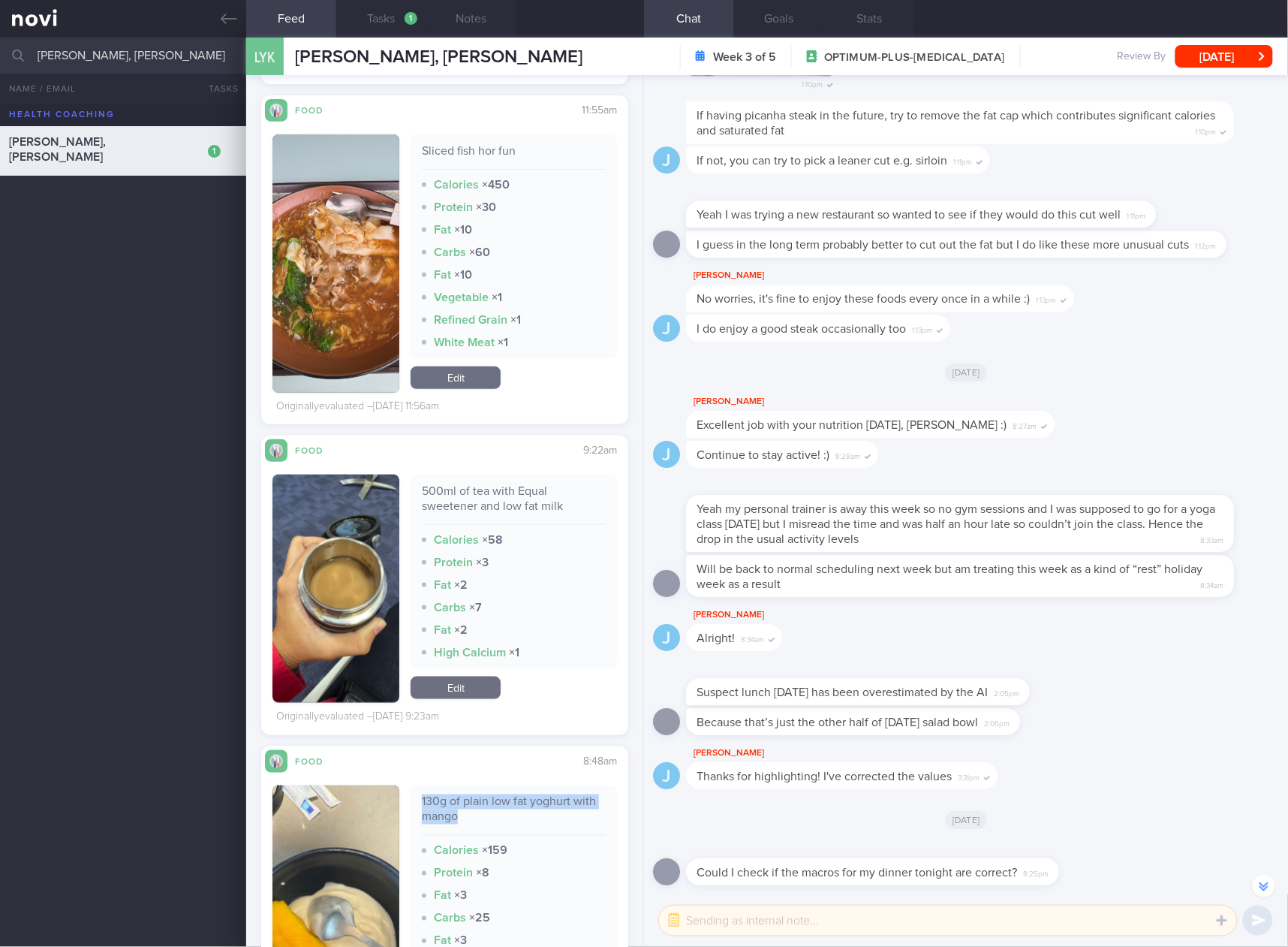
scroll to position [-249, 0]
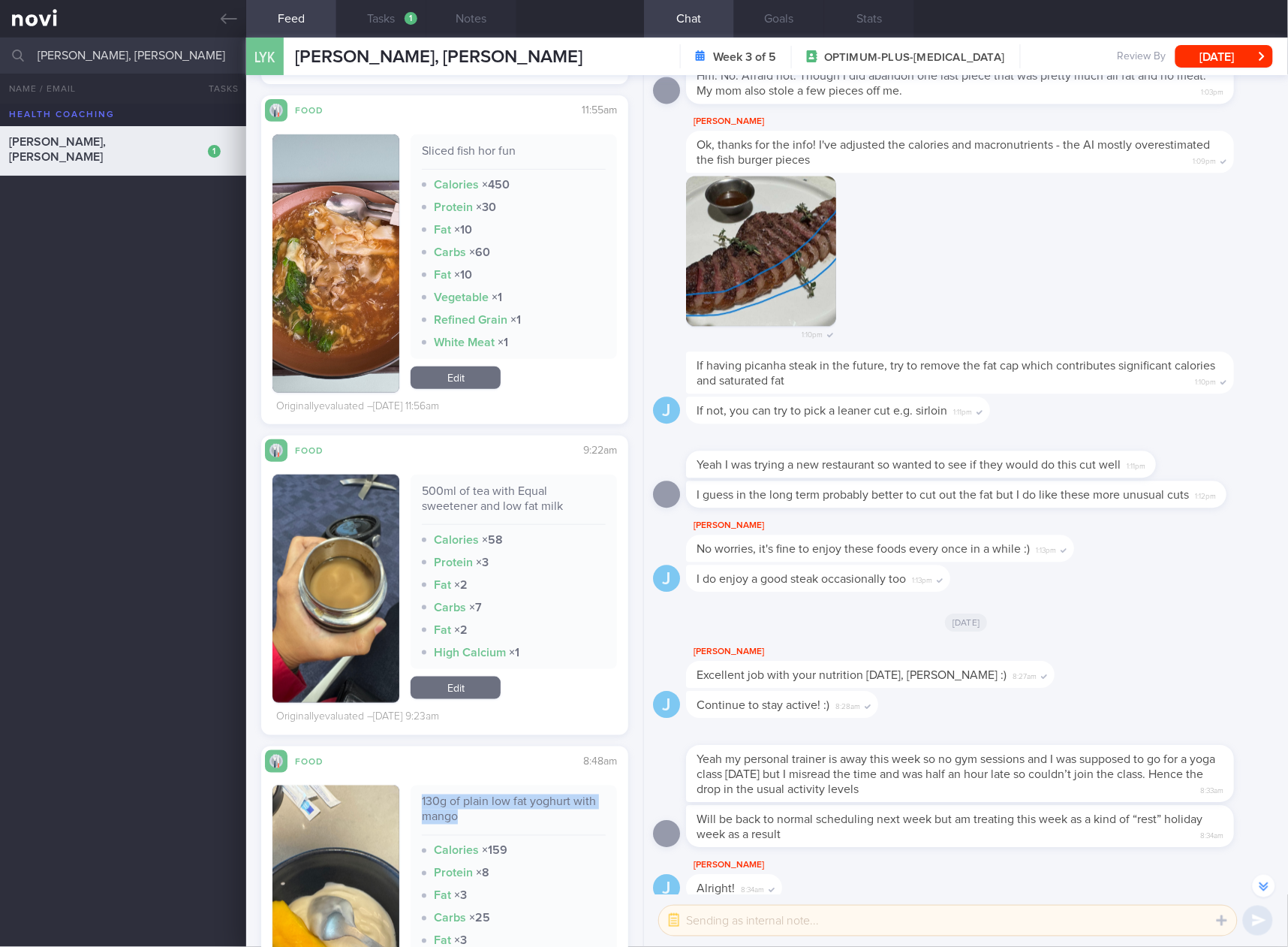
click at [476, 377] on link "Edit" at bounding box center [456, 377] width 90 height 22
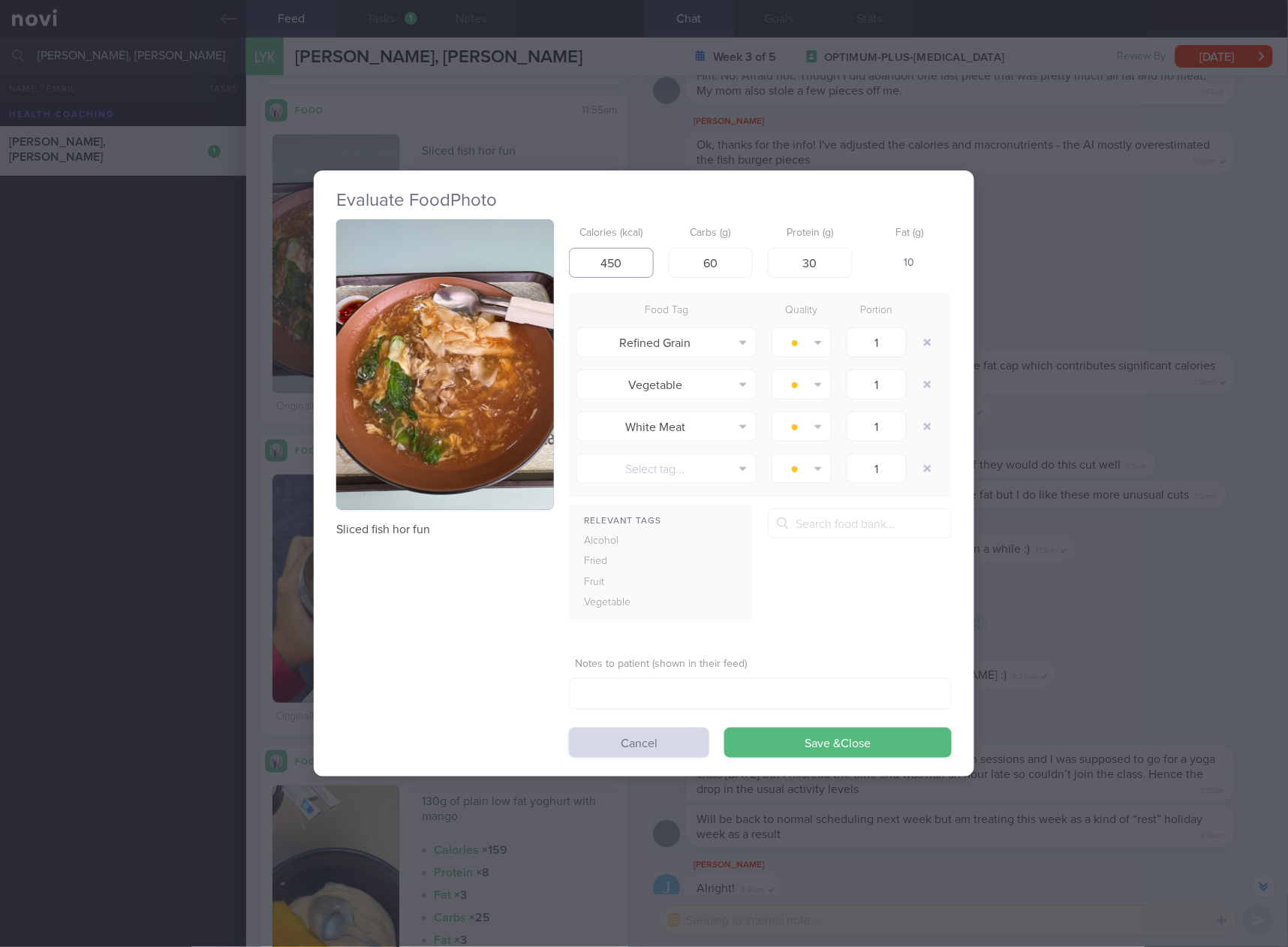
drag, startPoint x: 637, startPoint y: 263, endPoint x: 547, endPoint y: 271, distance: 90.4
click at [547, 271] on div "Sliced fish hor fun Calories (kcal) 450 Carbs (g) 60 Protein (g) 30 Fat (g) 10 …" at bounding box center [644, 488] width 616 height 539
type input "357"
type input "40"
type input "25"
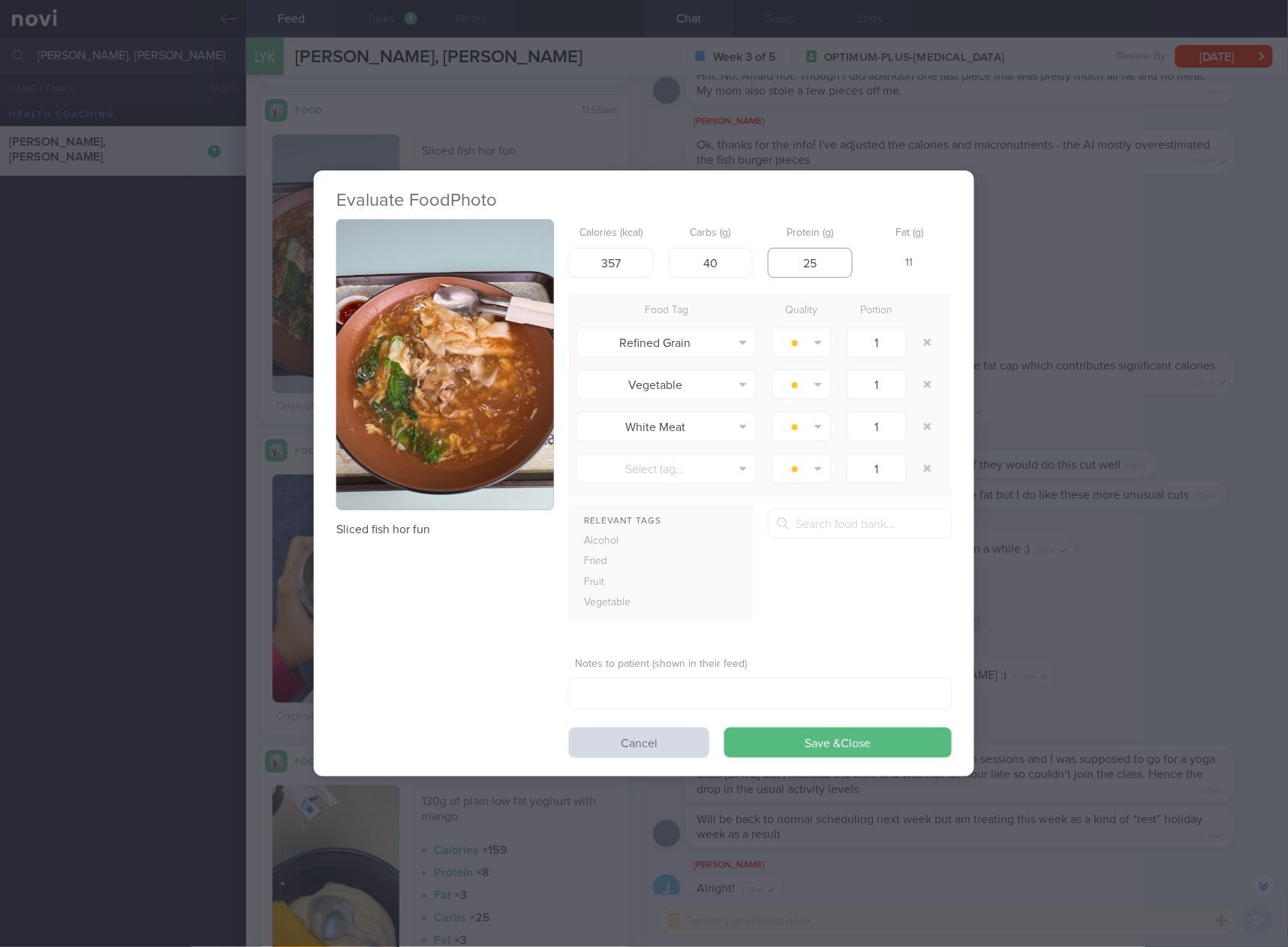
click at [725, 727] on button "Save & Close" at bounding box center [838, 742] width 227 height 30
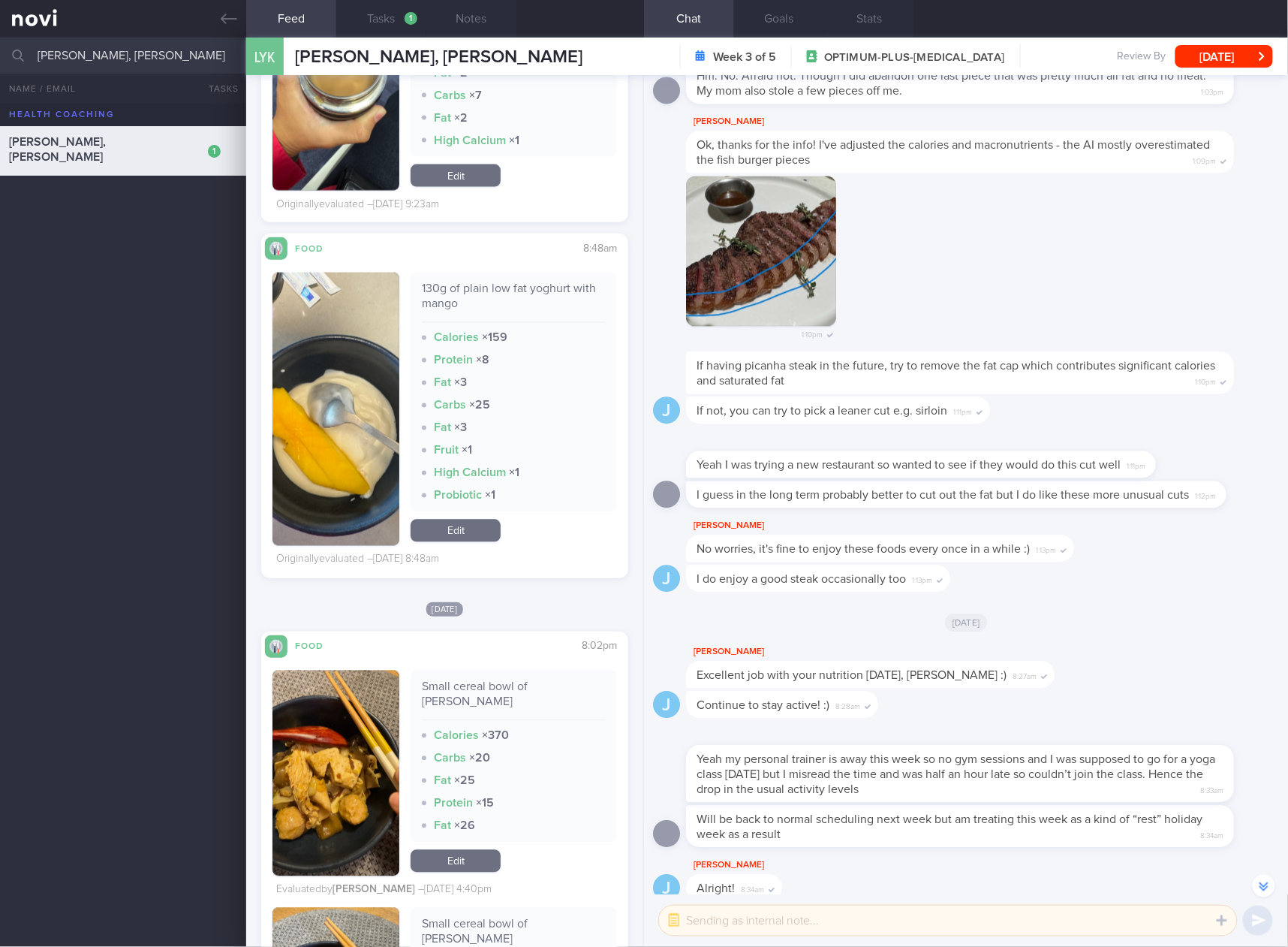
scroll to position [9261, 0]
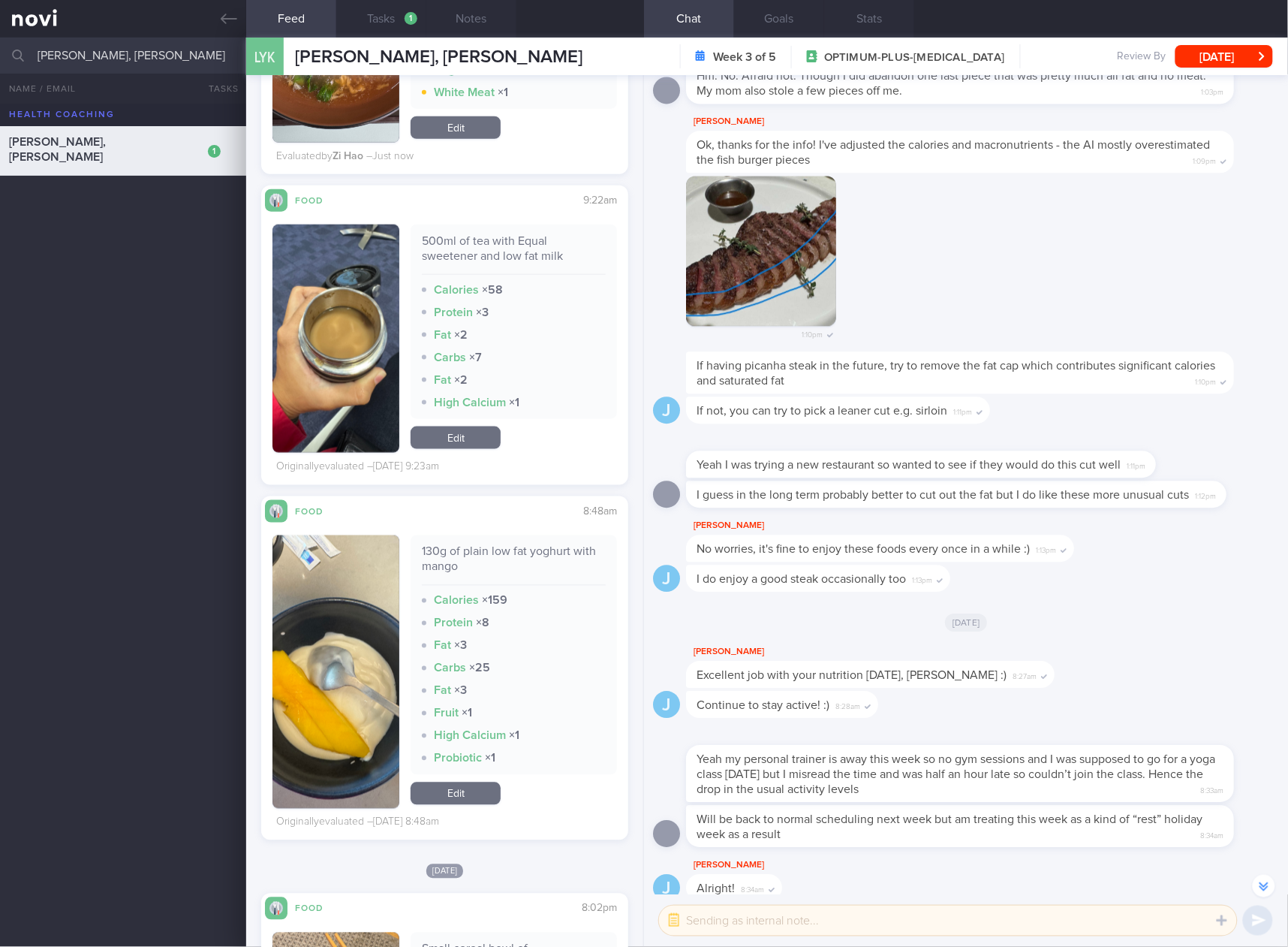
click at [451, 799] on link "Edit" at bounding box center [456, 794] width 90 height 22
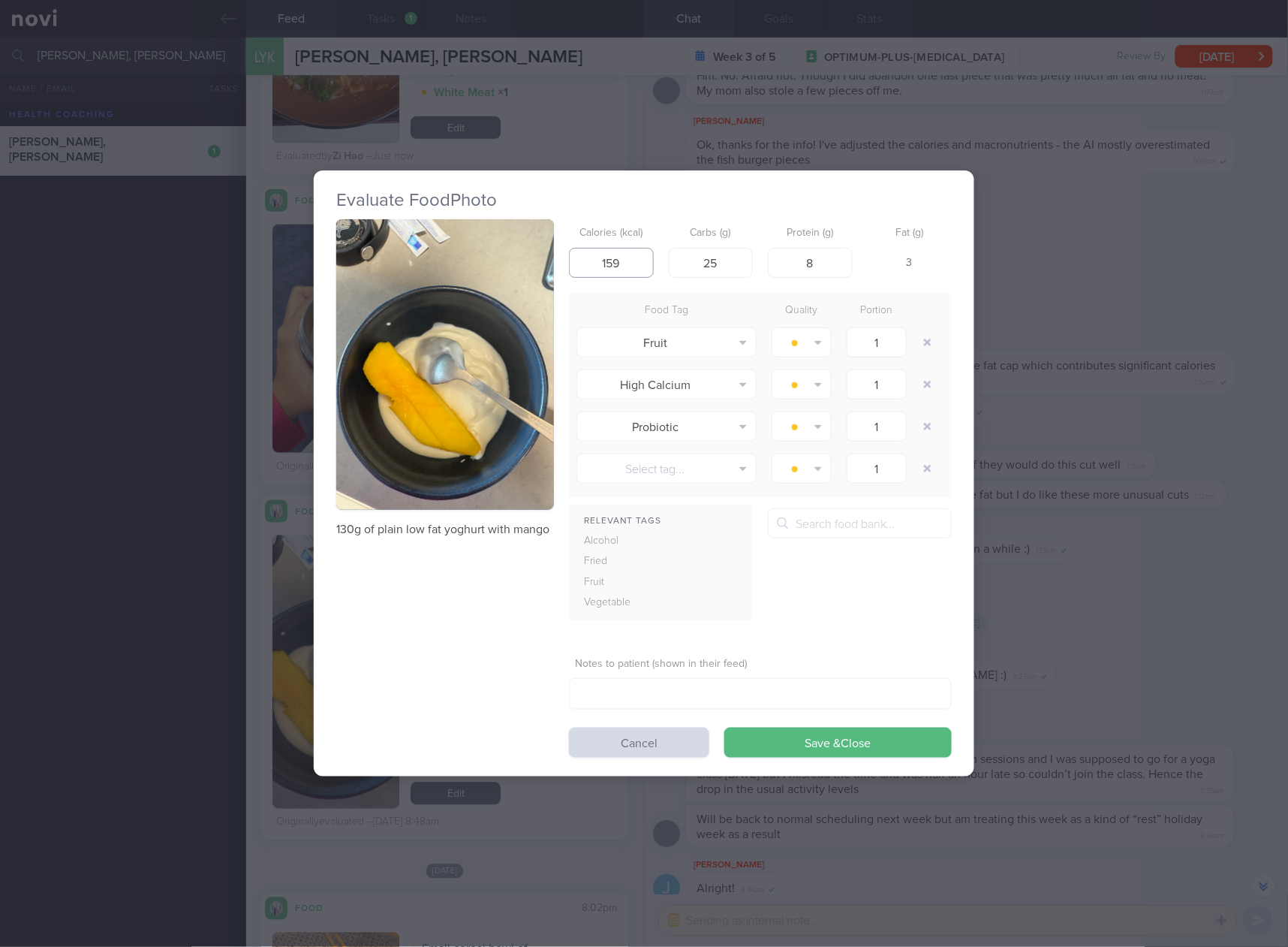
drag, startPoint x: 643, startPoint y: 261, endPoint x: 574, endPoint y: 269, distance: 69.5
click at [574, 269] on input "159" at bounding box center [612, 263] width 84 height 30
type input "76"
type input "14"
type input "4"
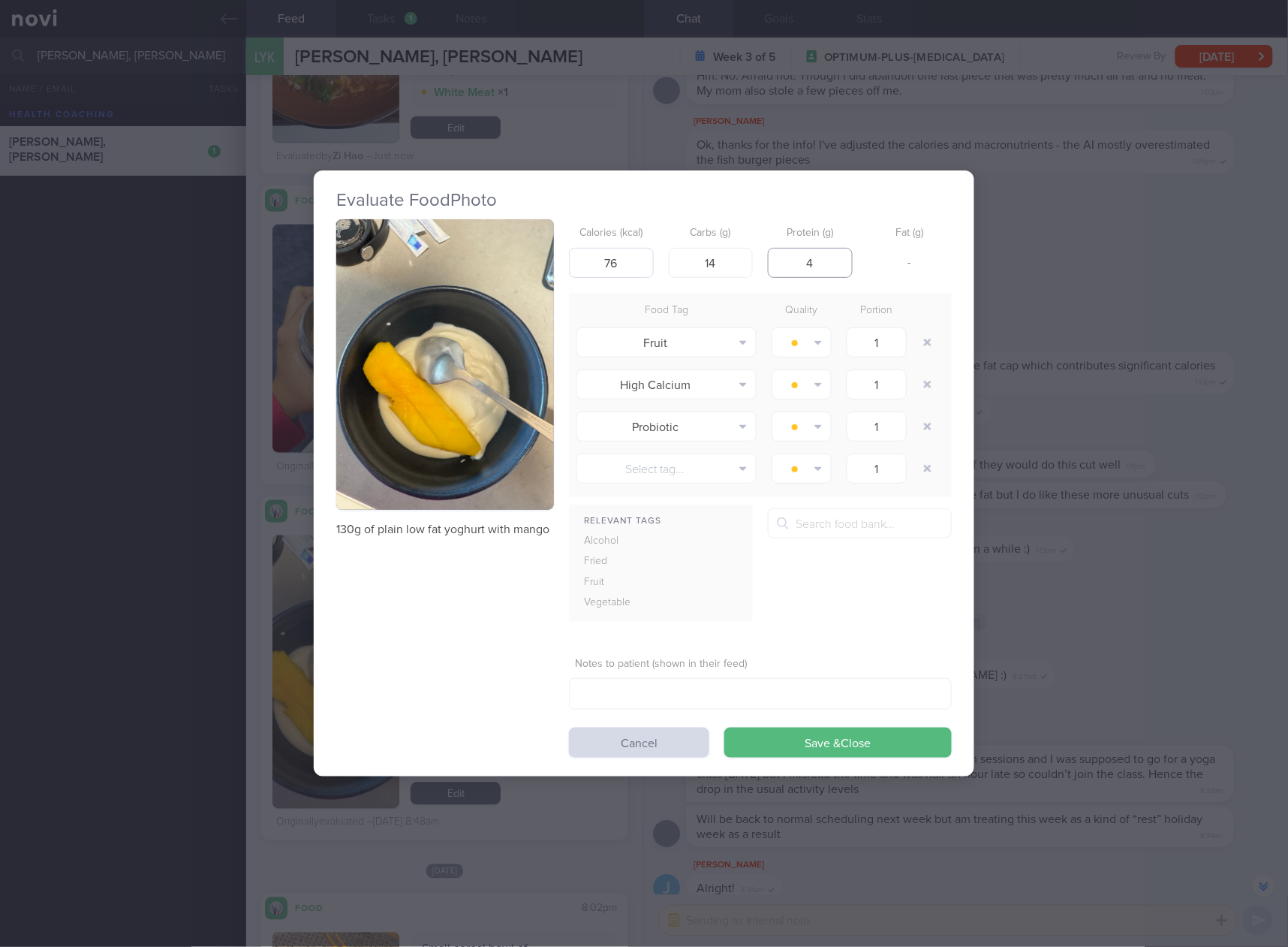
click at [725, 727] on button "Save & Close" at bounding box center [838, 742] width 227 height 30
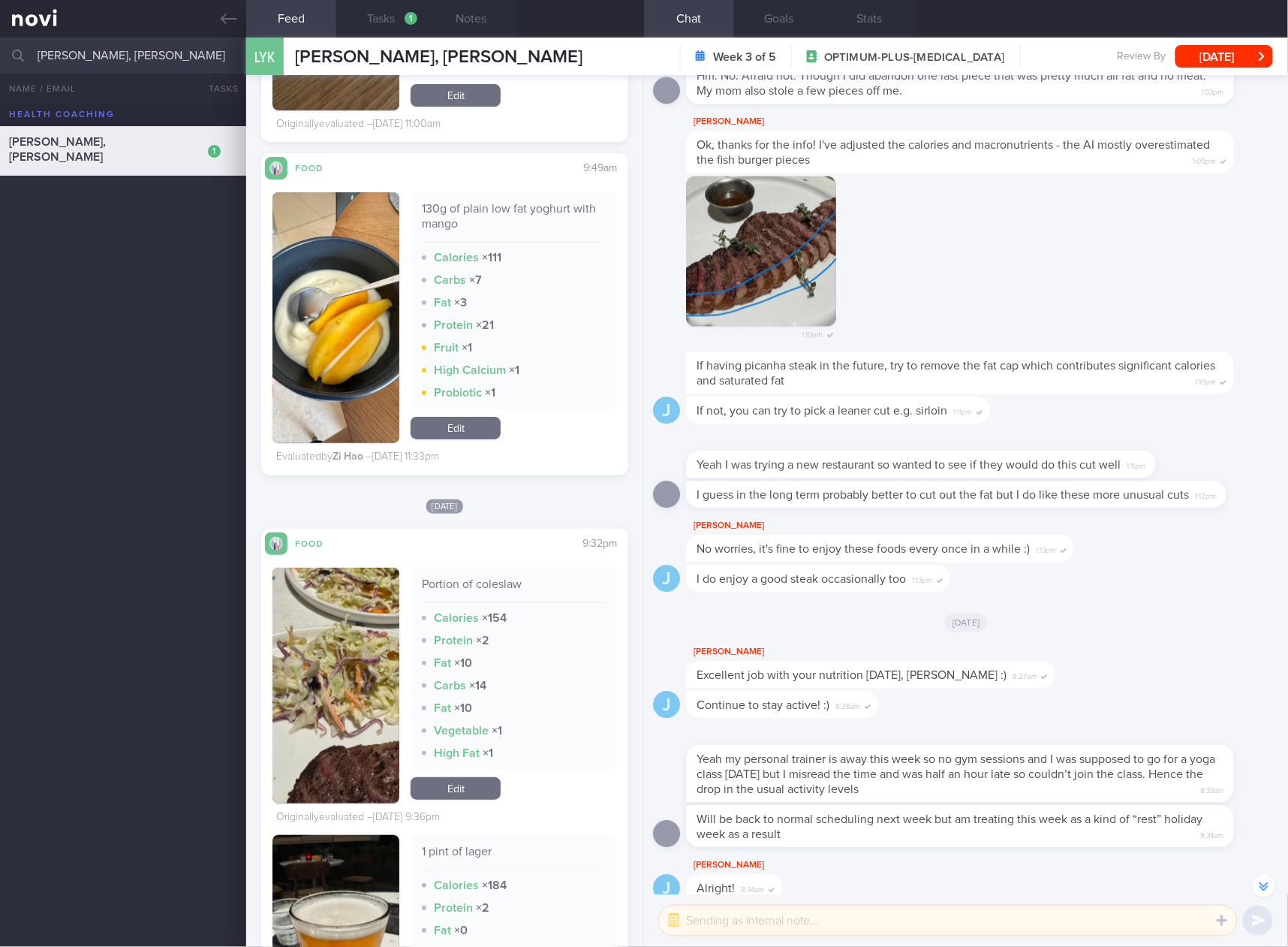
scroll to position [14017, 0]
